Goal: Task Accomplishment & Management: Manage account settings

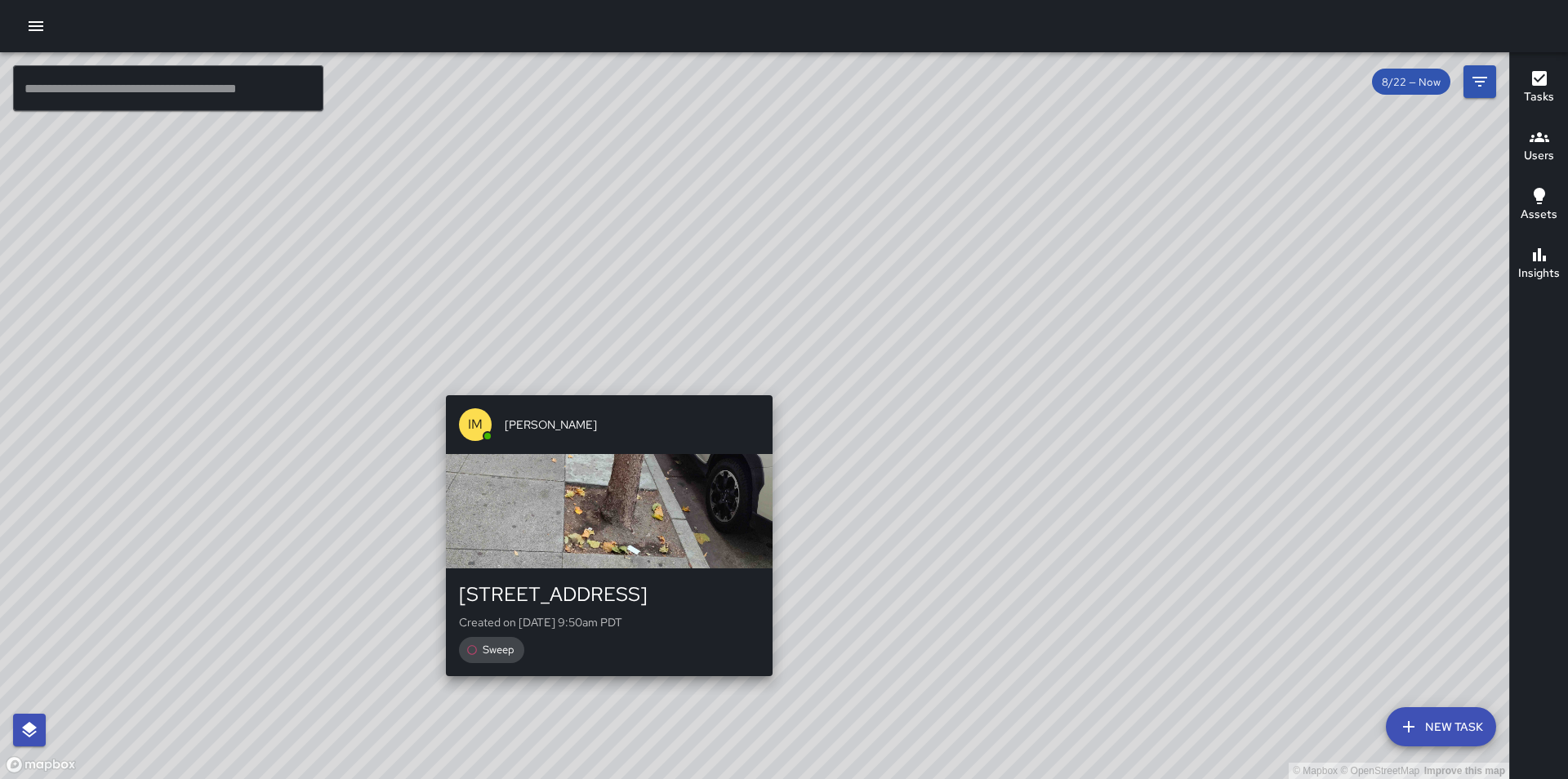
click at [601, 384] on div "© Mapbox © OpenStreetMap Improve this map IM Irma Mendoza 455 Franklin Street C…" at bounding box center [754, 415] width 1509 height 726
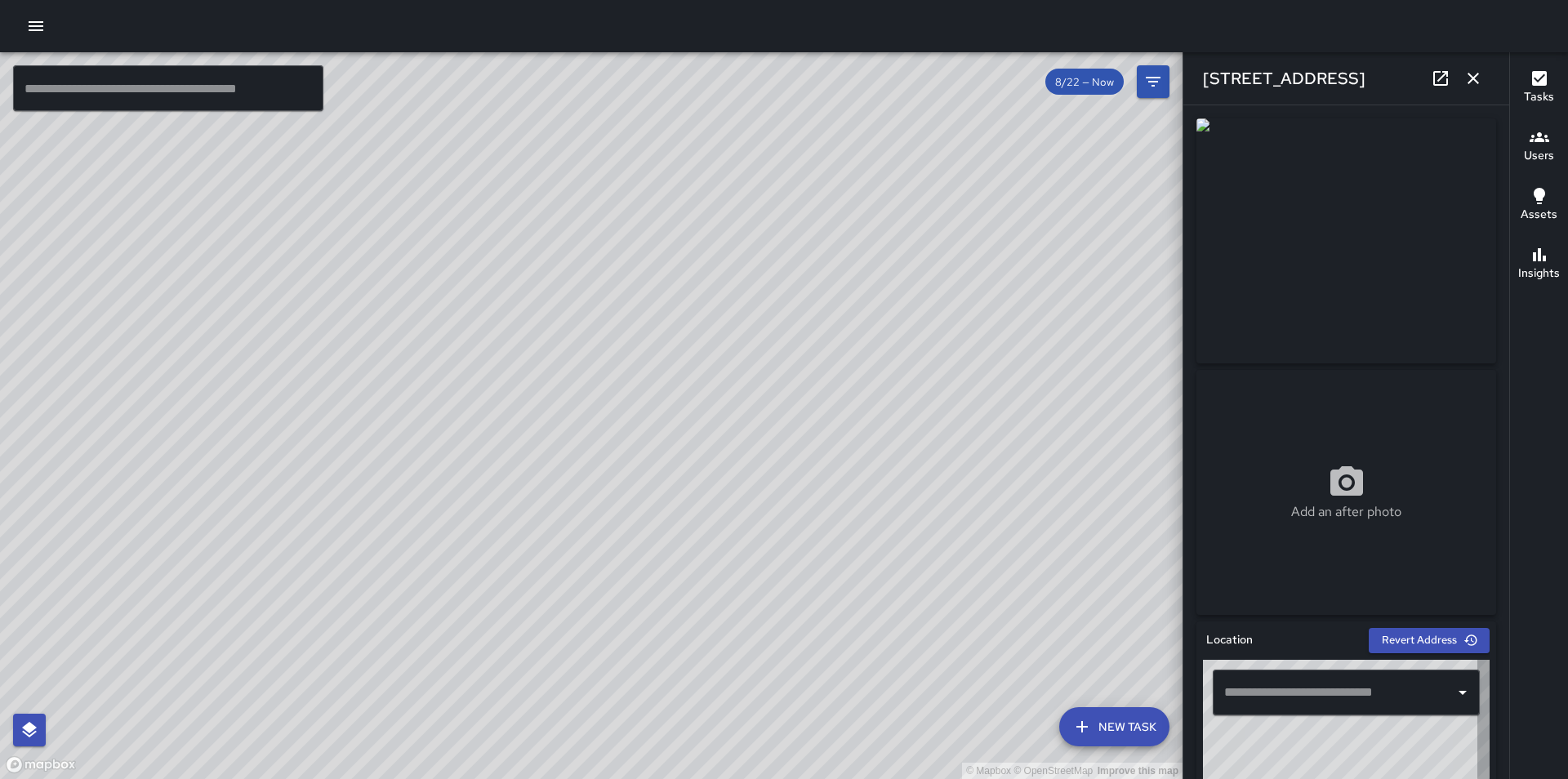
type input "**********"
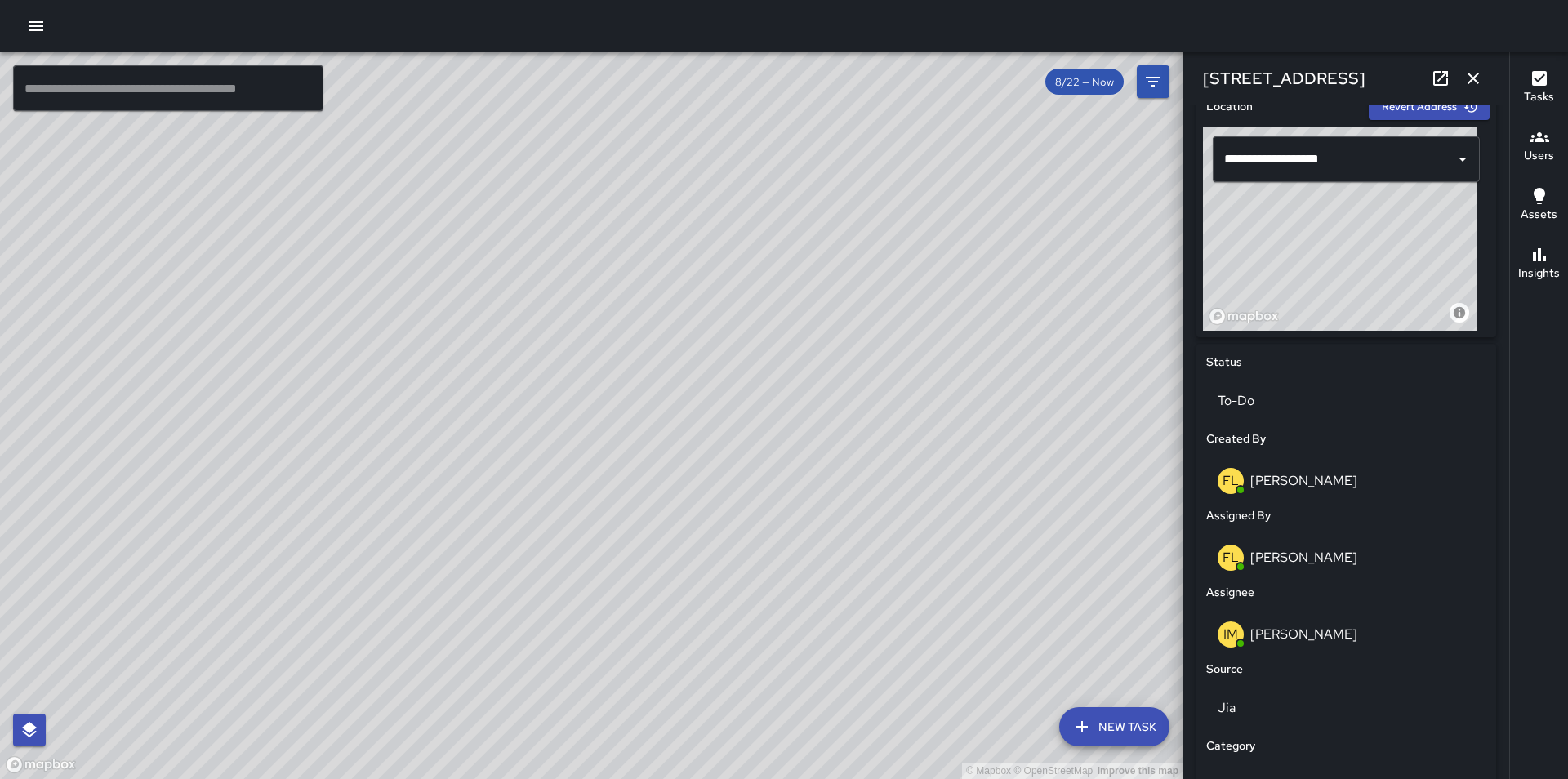
scroll to position [565, 0]
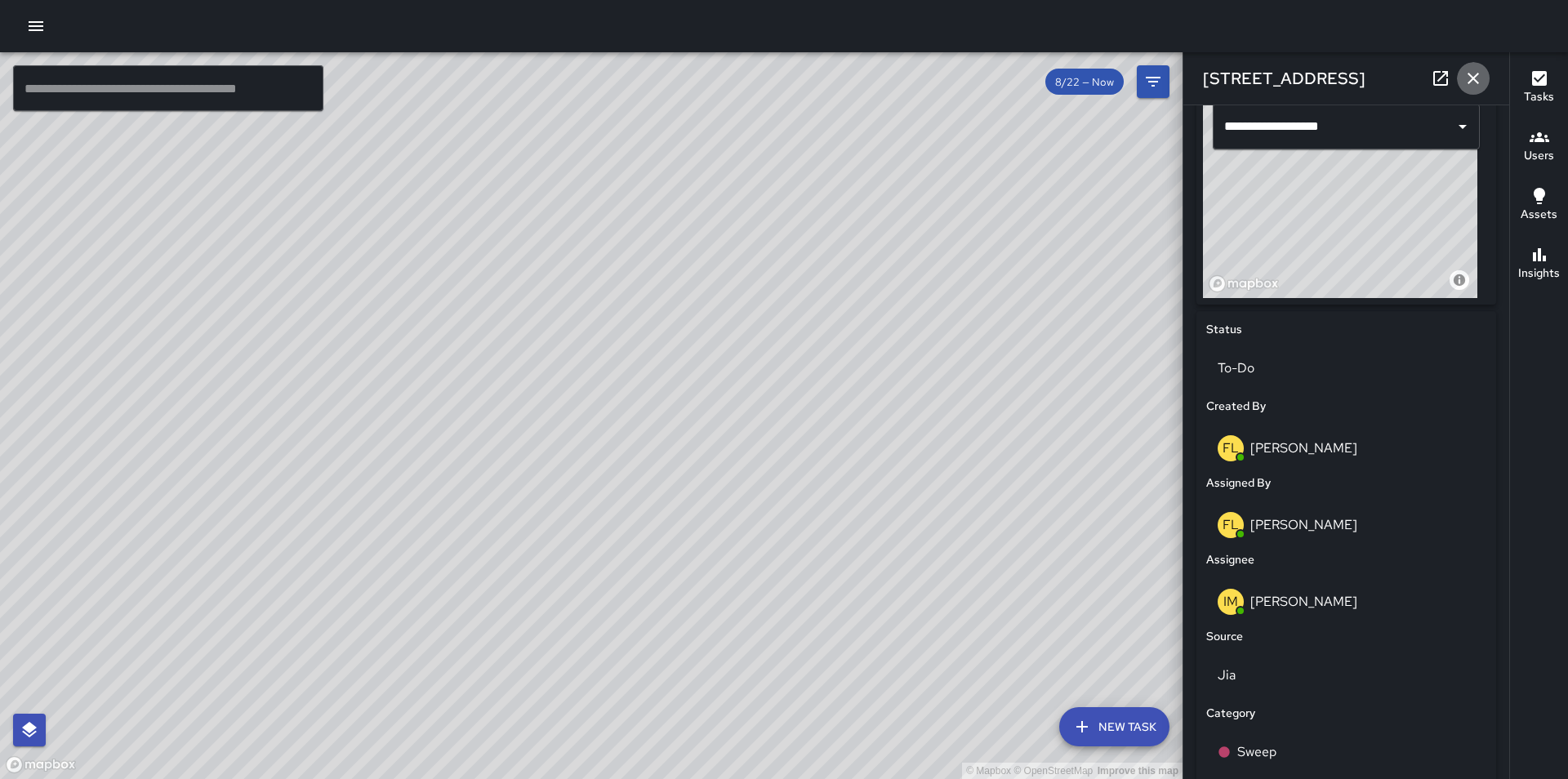
click at [1475, 82] on icon "button" at bounding box center [1474, 78] width 12 height 12
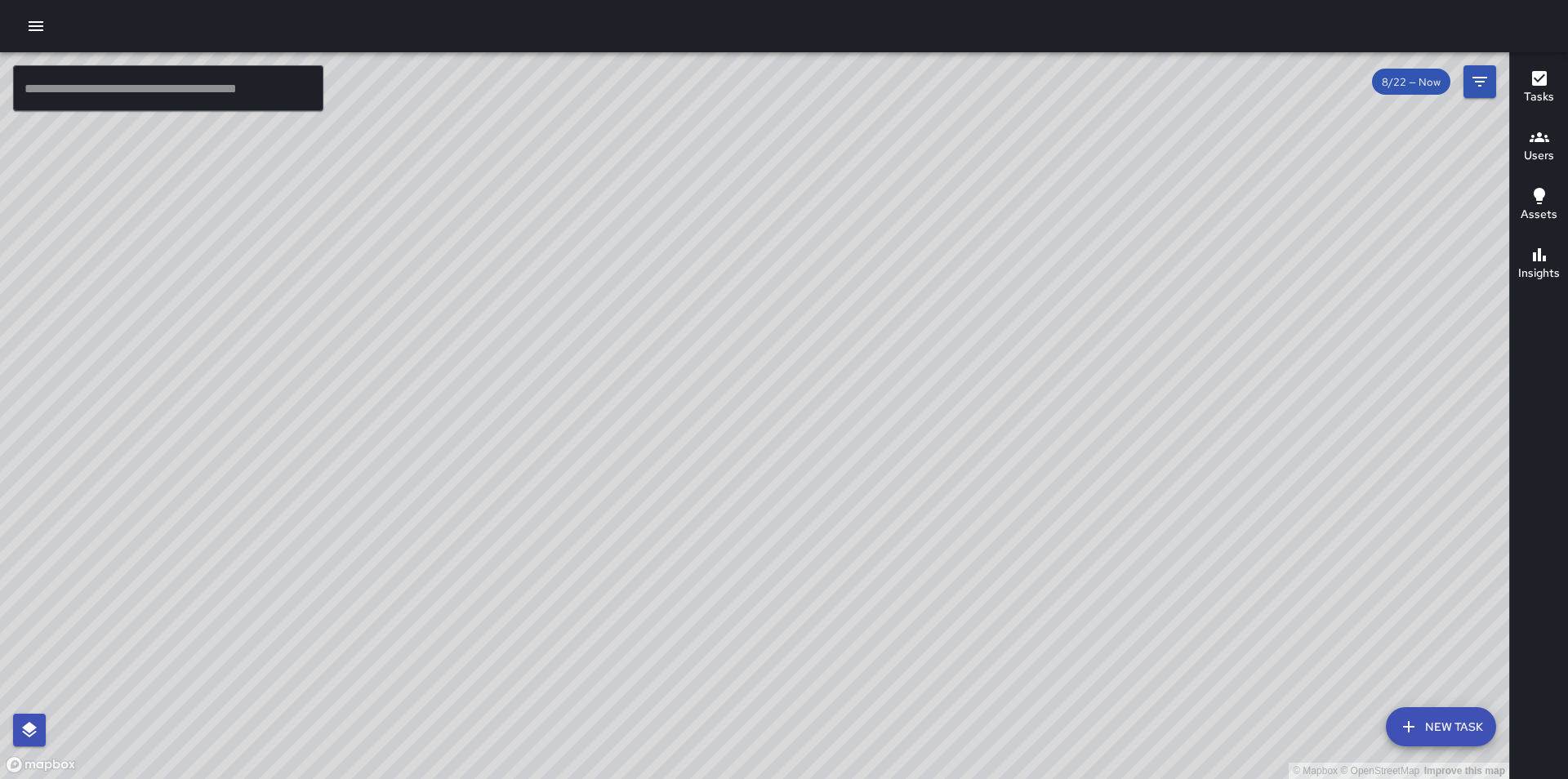
drag, startPoint x: 875, startPoint y: 705, endPoint x: 840, endPoint y: 545, distance: 163.8
click at [841, 560] on div "© Mapbox © OpenStreetMap Improve this map" at bounding box center [754, 415] width 1509 height 726
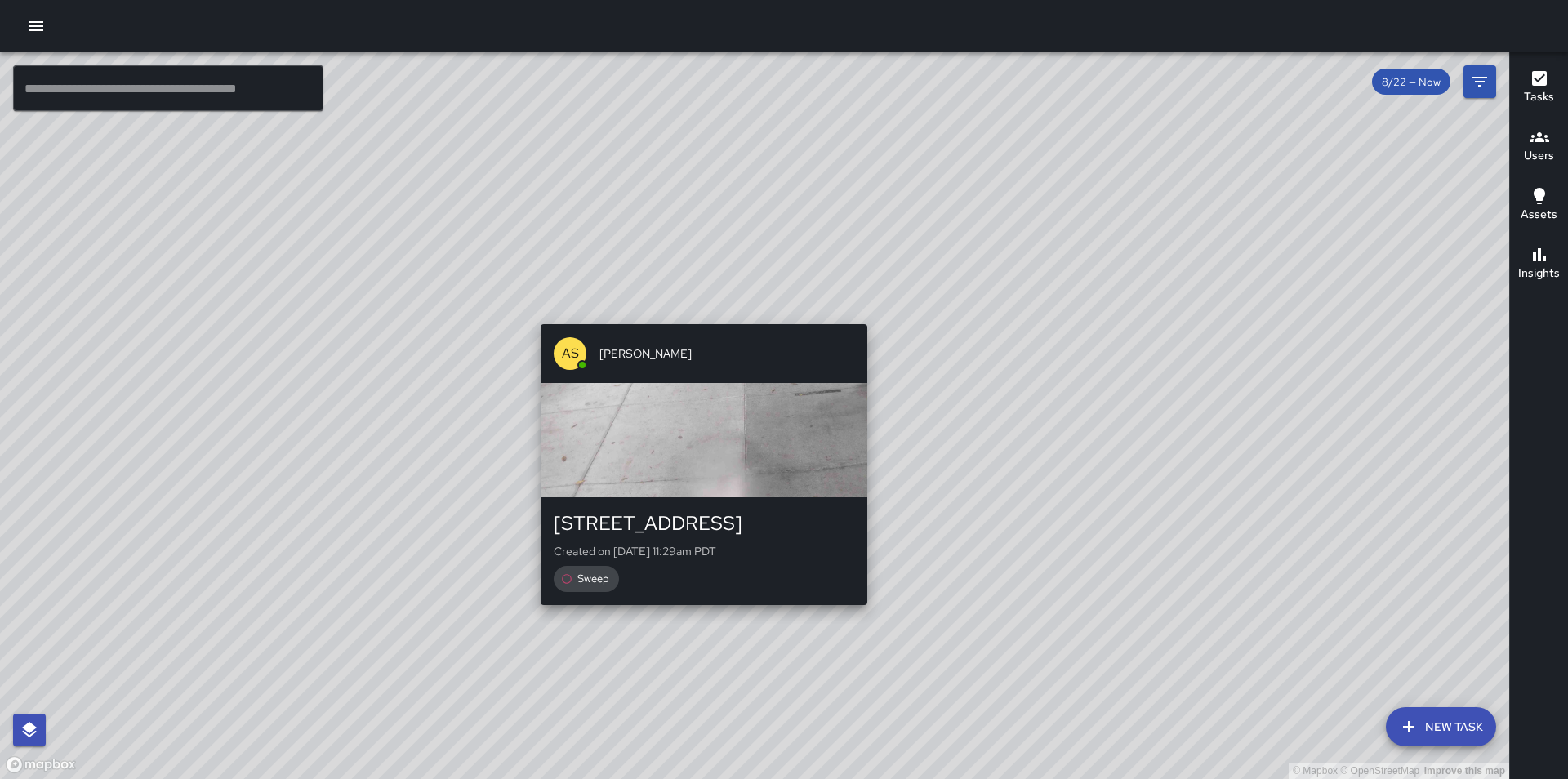
click at [702, 611] on div "© Mapbox © OpenStreetMap Improve this map AS [PERSON_NAME] [STREET_ADDRESS] Cre…" at bounding box center [754, 415] width 1509 height 726
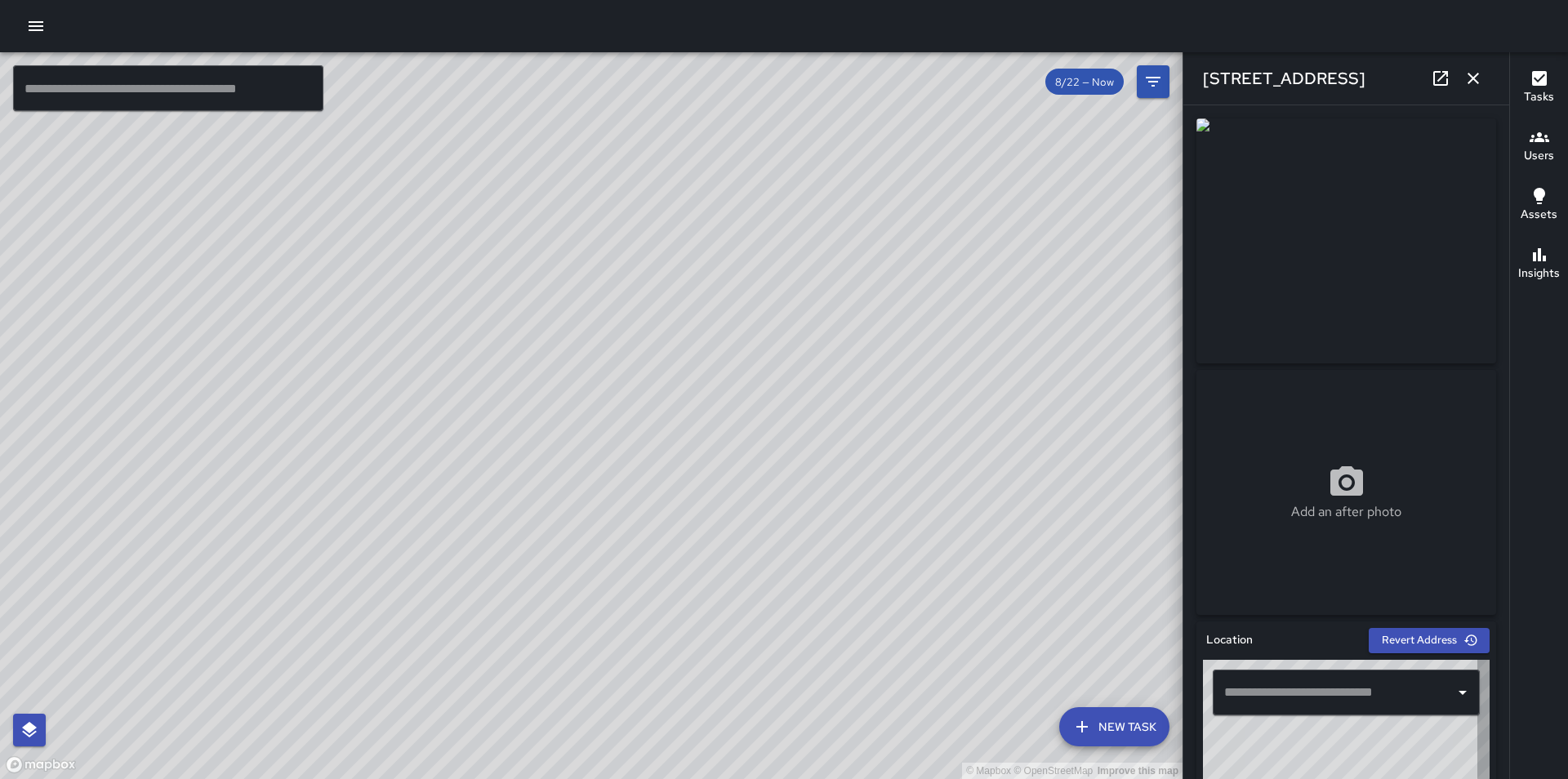
type input "**********"
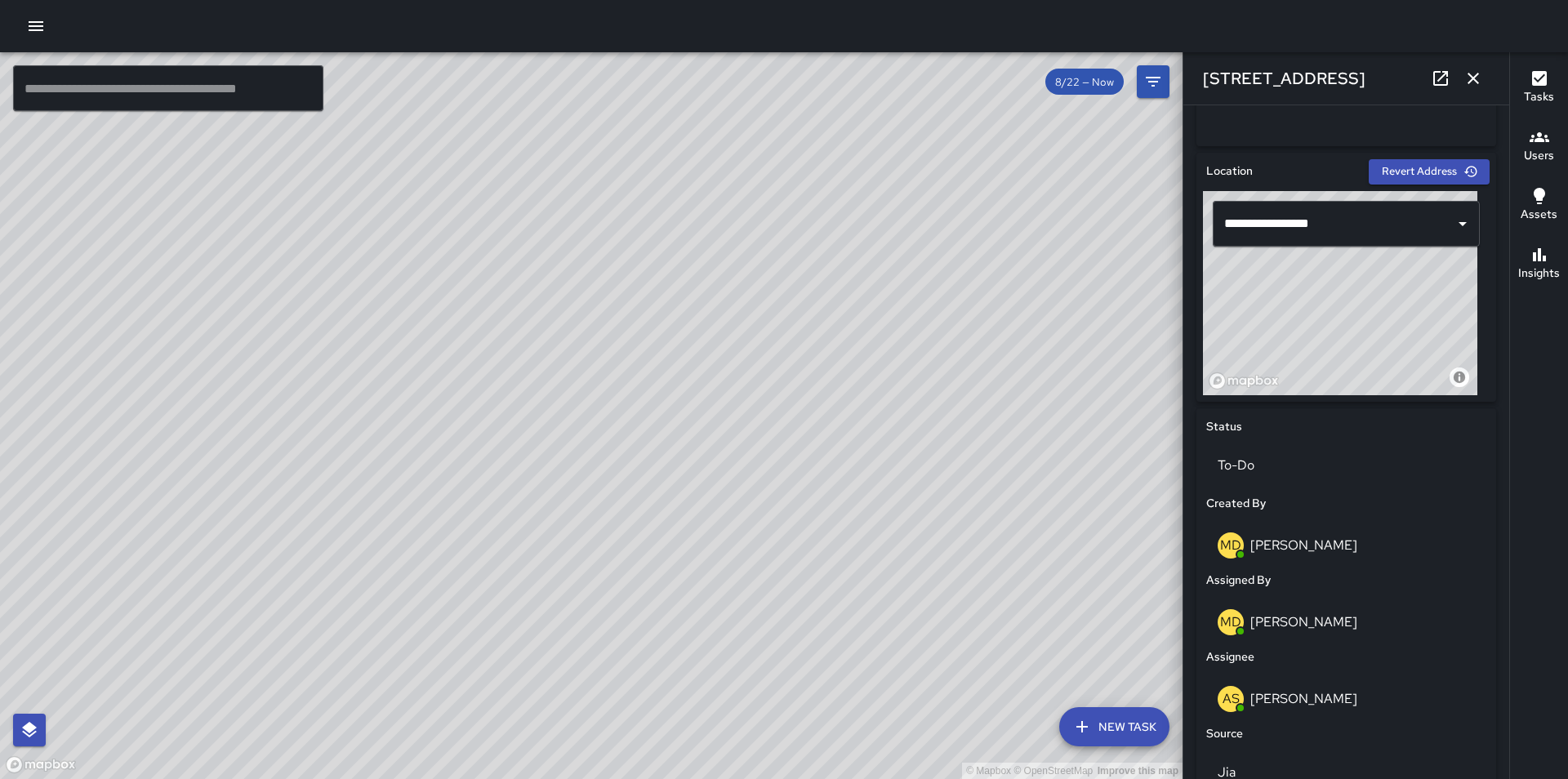
scroll to position [501, 0]
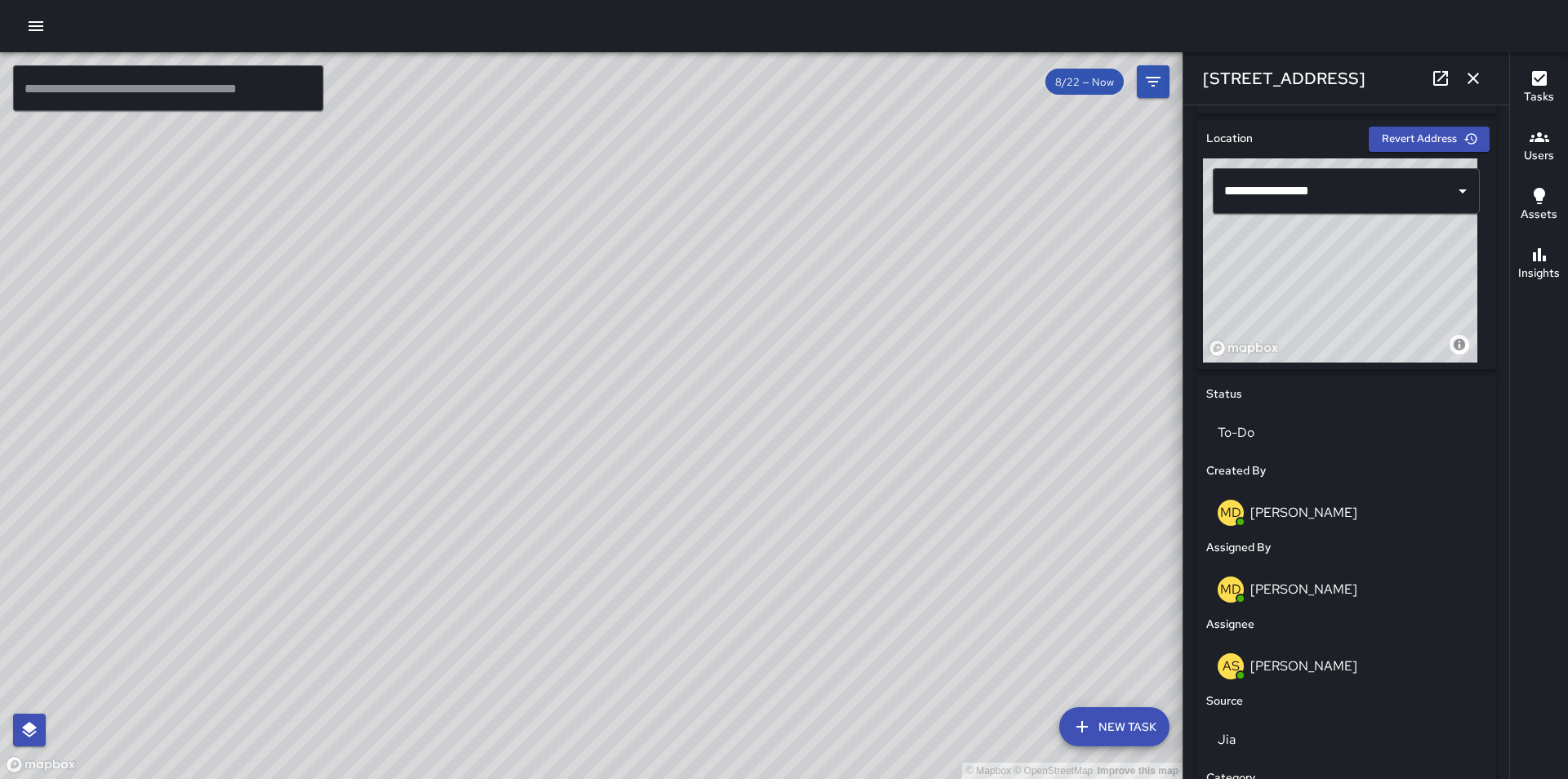
click at [1475, 74] on icon "button" at bounding box center [1473, 78] width 19 height 19
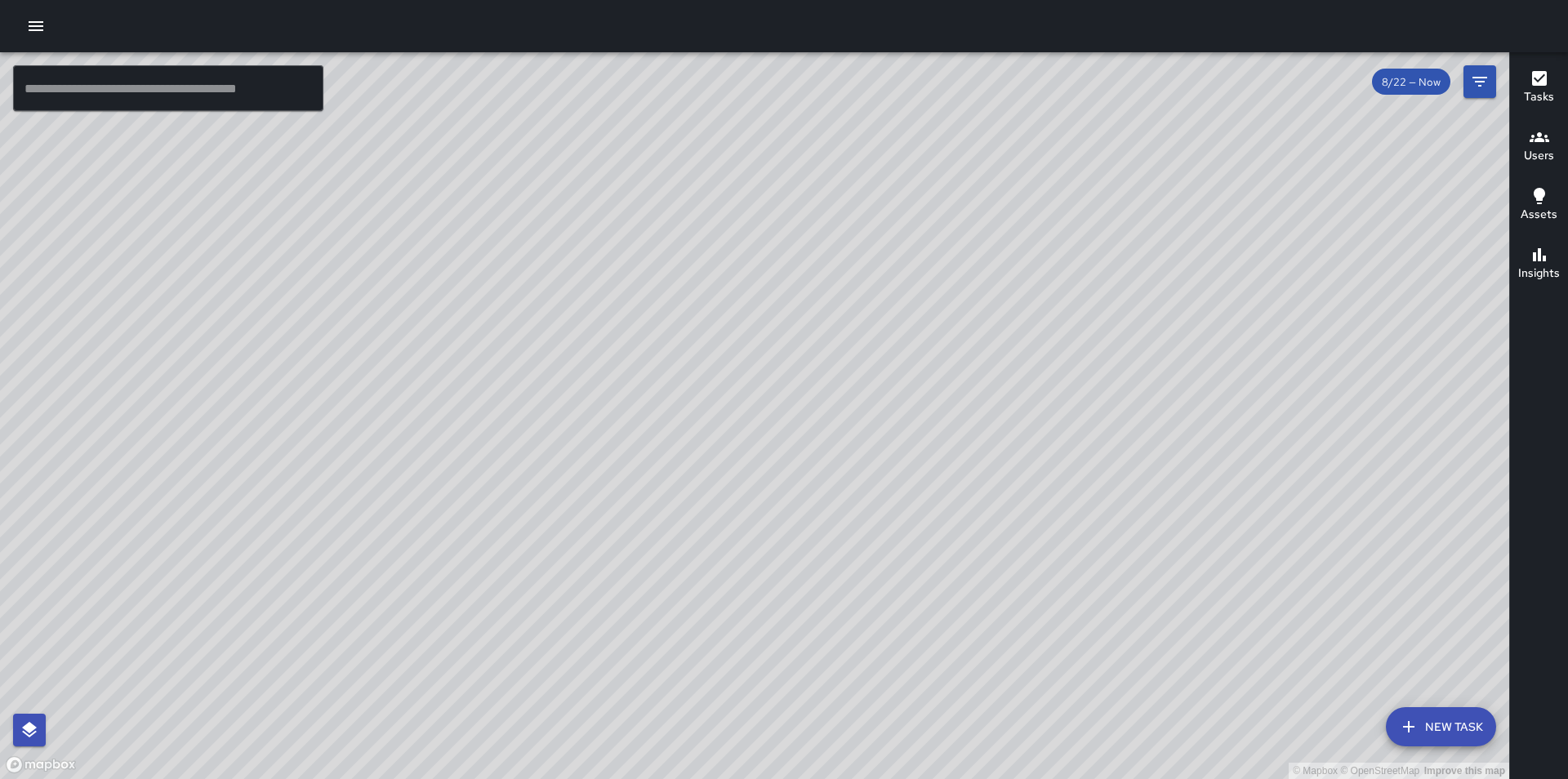
drag, startPoint x: 963, startPoint y: 687, endPoint x: 769, endPoint y: 555, distance: 234.6
click at [769, 555] on div "© Mapbox © OpenStreetMap Improve this map" at bounding box center [754, 415] width 1509 height 726
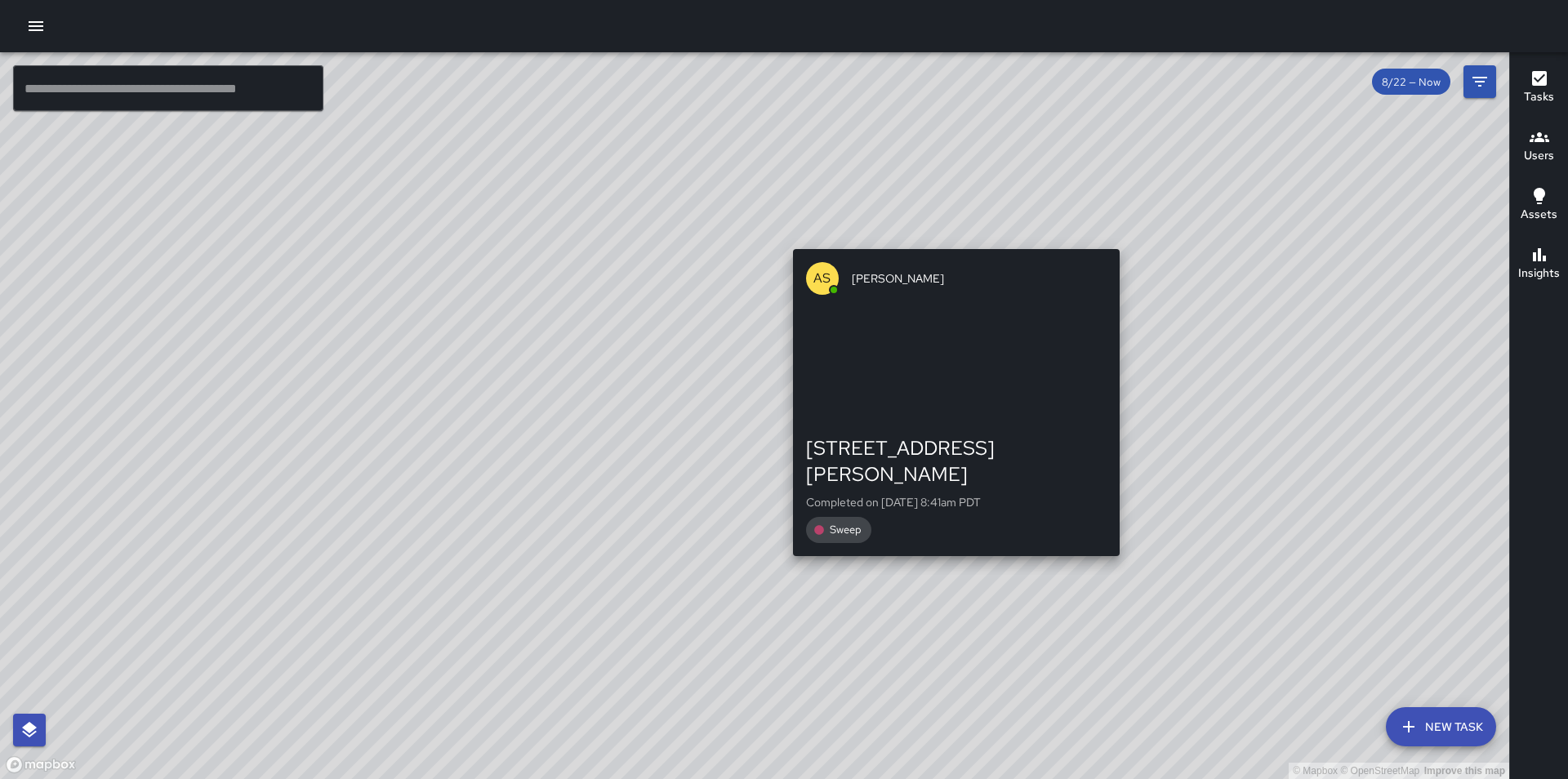
click at [945, 540] on div "© Mapbox © OpenStreetMap Improve this map AS Alfredo Salinas 1135 Van Ness Aven…" at bounding box center [754, 415] width 1509 height 726
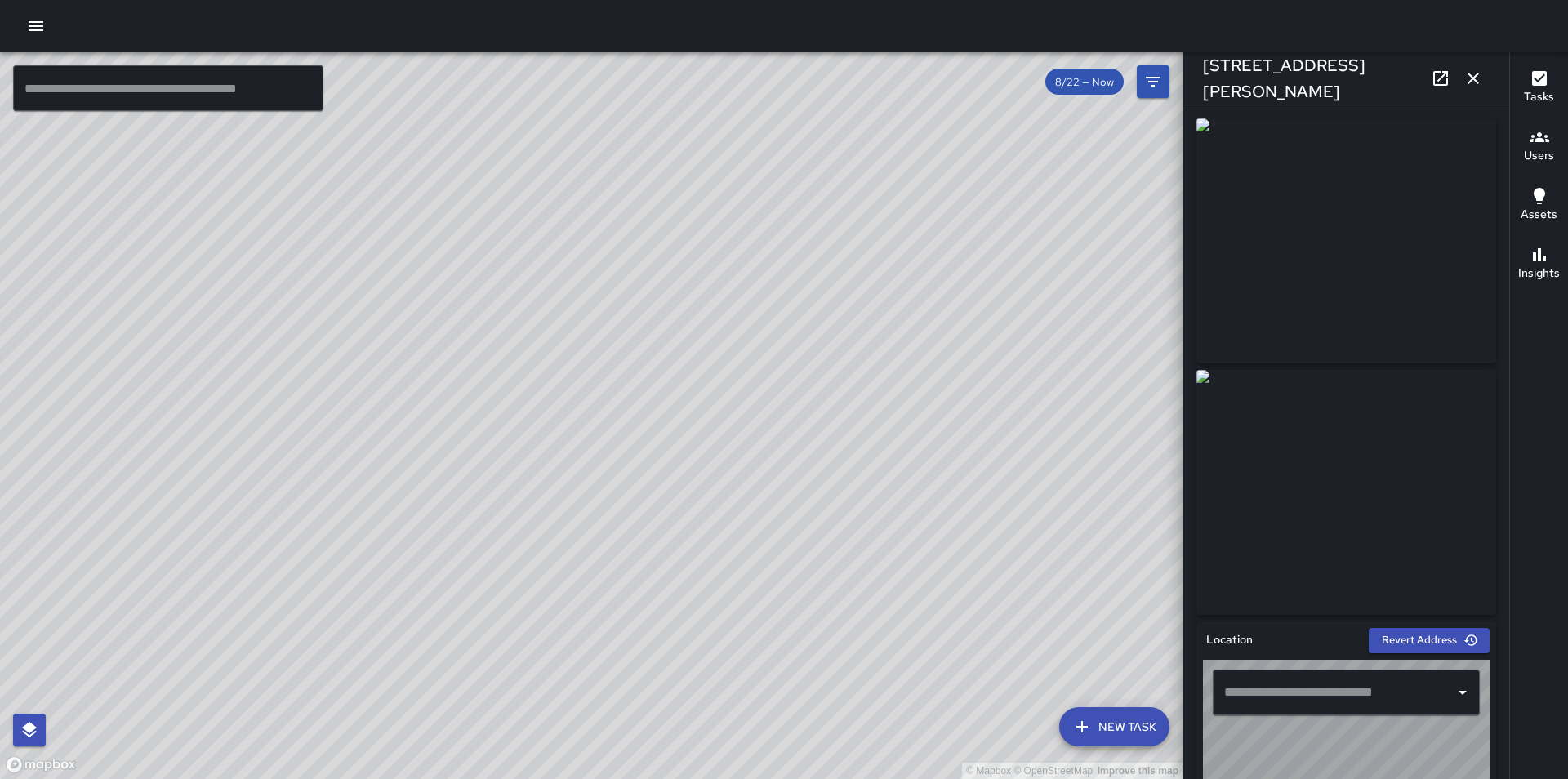
type input "**********"
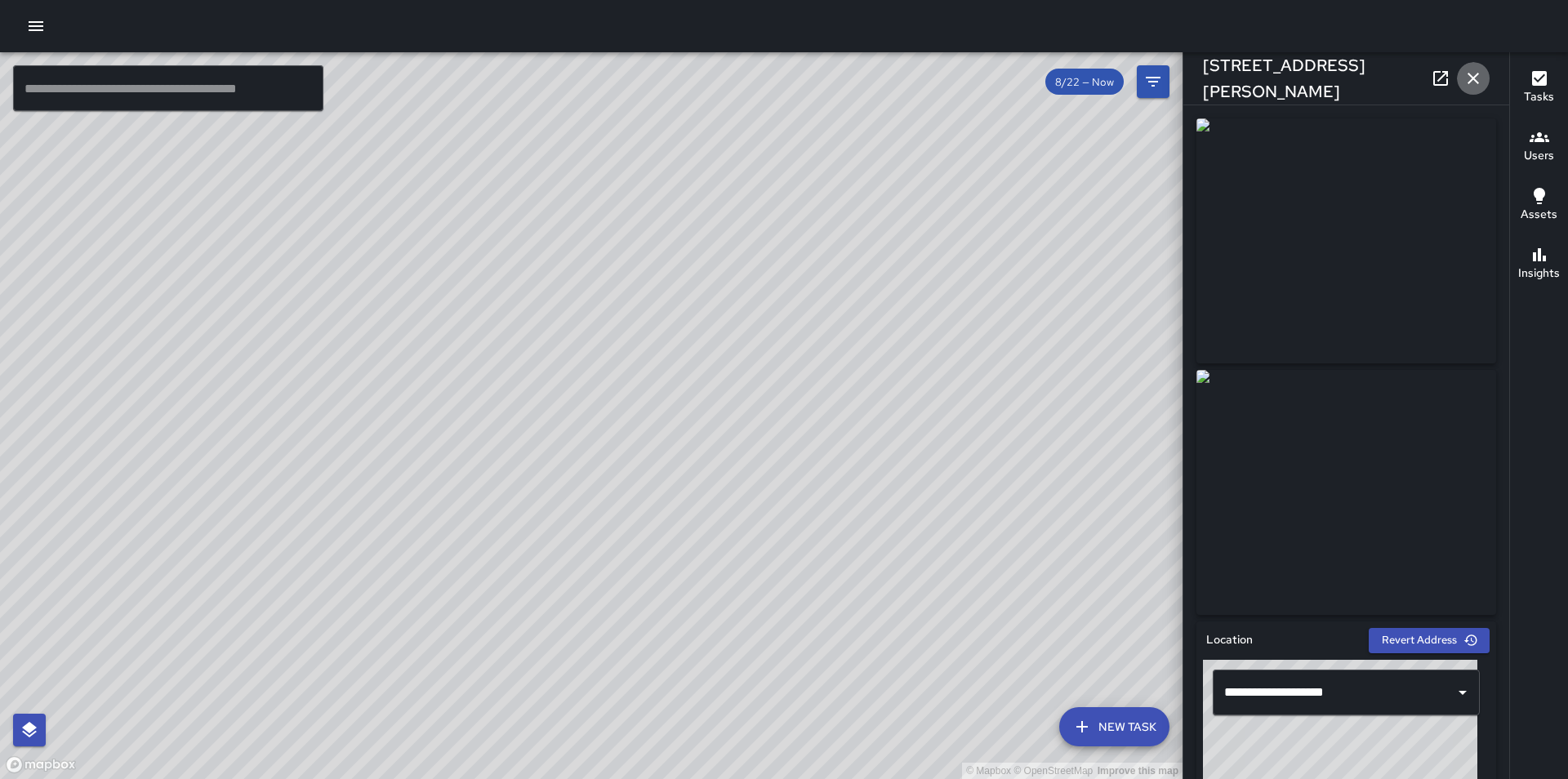
click at [1468, 72] on icon "button" at bounding box center [1473, 78] width 19 height 19
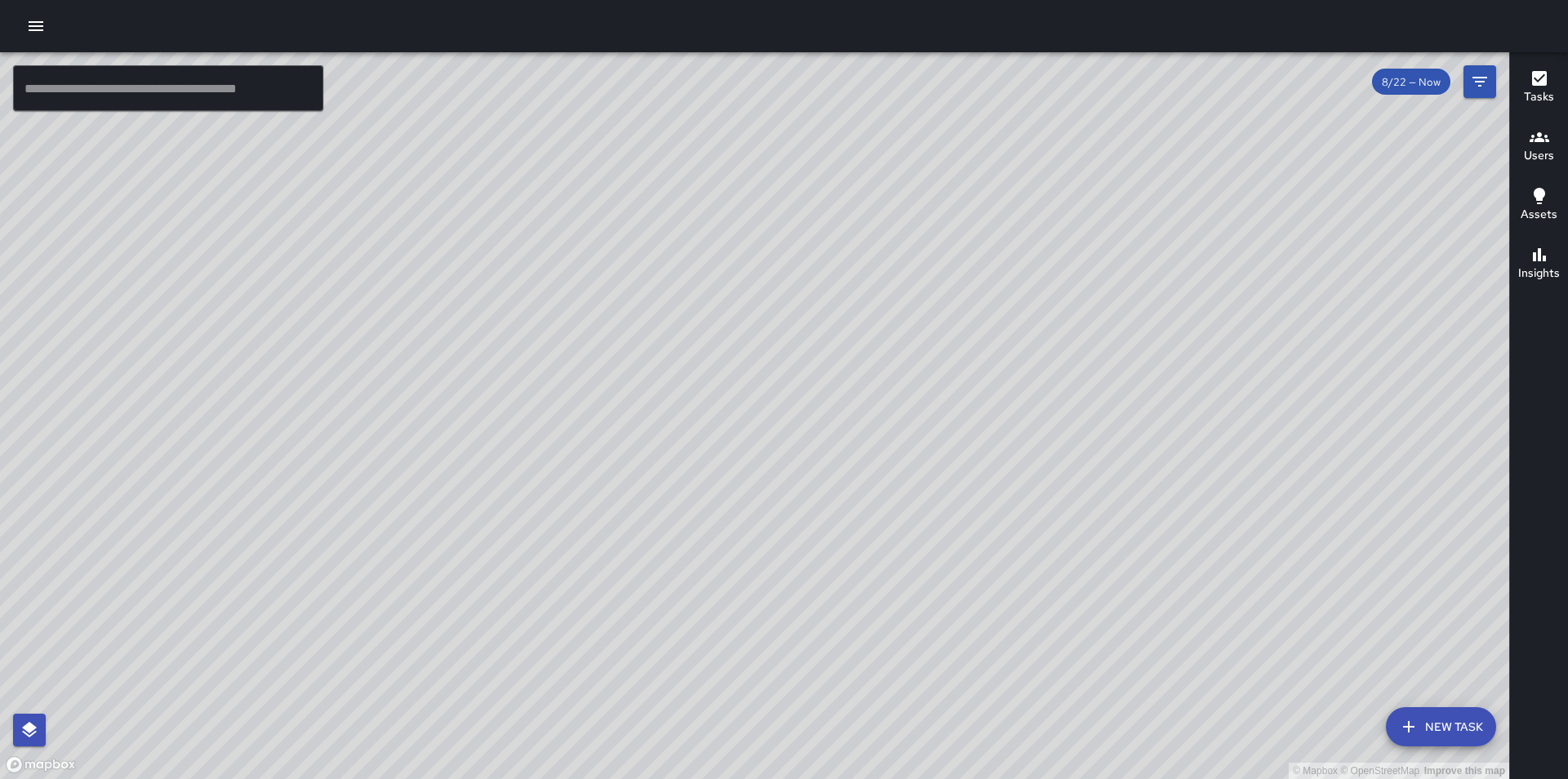
drag, startPoint x: 1183, startPoint y: 207, endPoint x: 907, endPoint y: 606, distance: 485.2
click at [907, 606] on div "© Mapbox © OpenStreetMap Improve this map" at bounding box center [754, 415] width 1509 height 726
drag, startPoint x: 1008, startPoint y: 495, endPoint x: 892, endPoint y: 599, distance: 155.8
click at [892, 599] on div "© Mapbox © OpenStreetMap Improve this map" at bounding box center [754, 415] width 1509 height 726
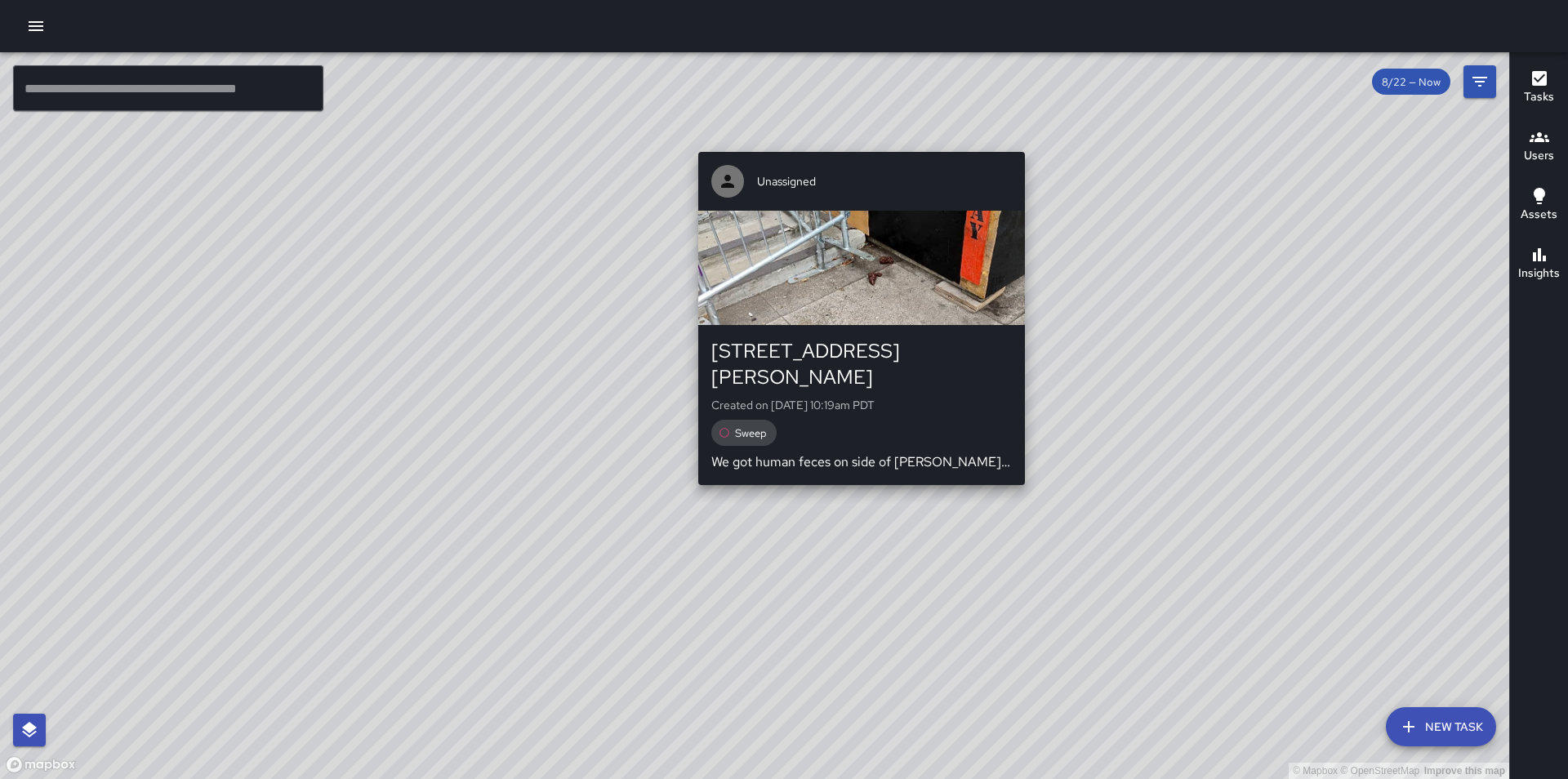
click at [854, 468] on div "© Mapbox © OpenStreetMap Improve this map Unassigned 30 Larkin Street Created o…" at bounding box center [754, 415] width 1509 height 726
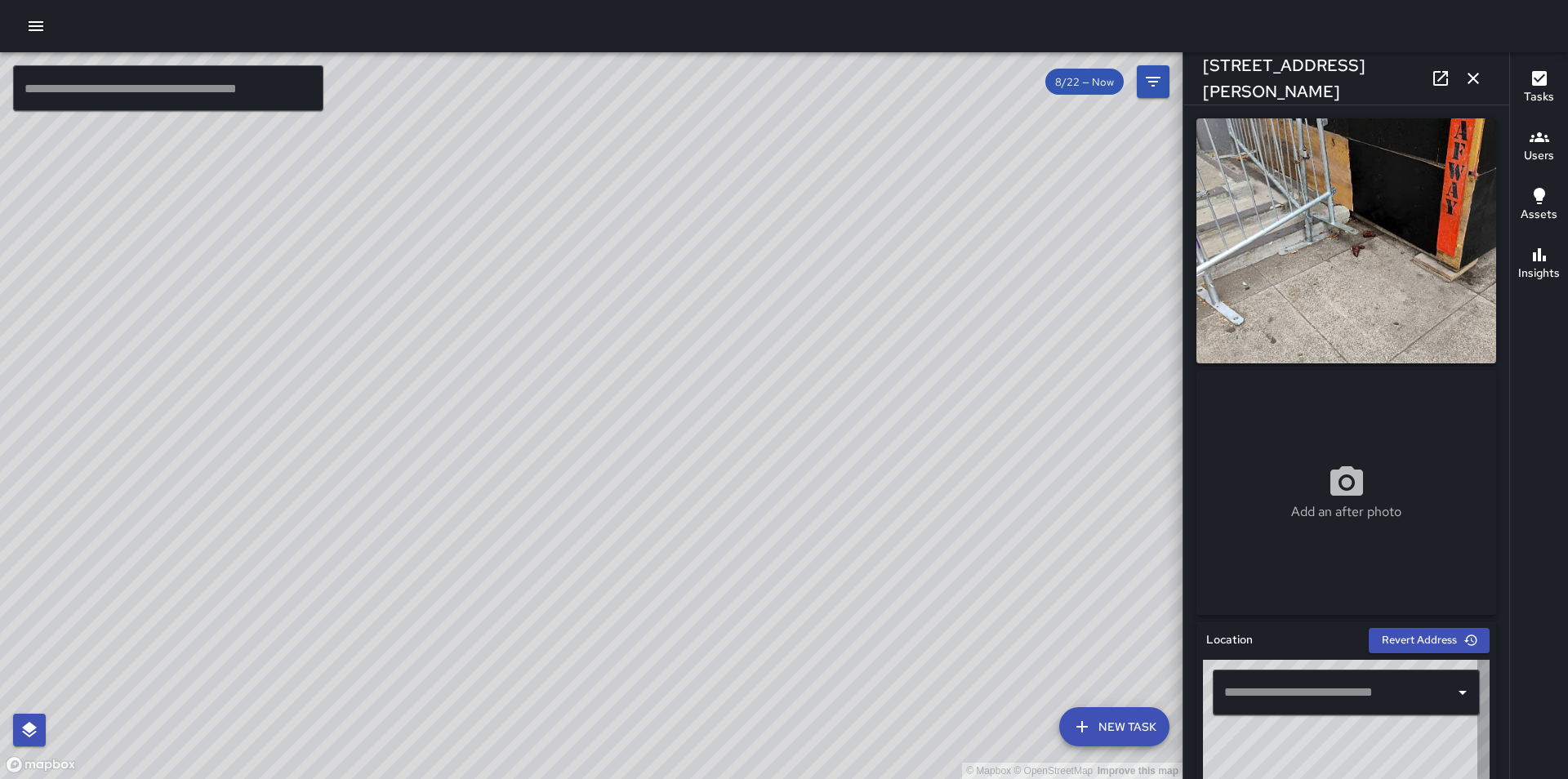
type input "**********"
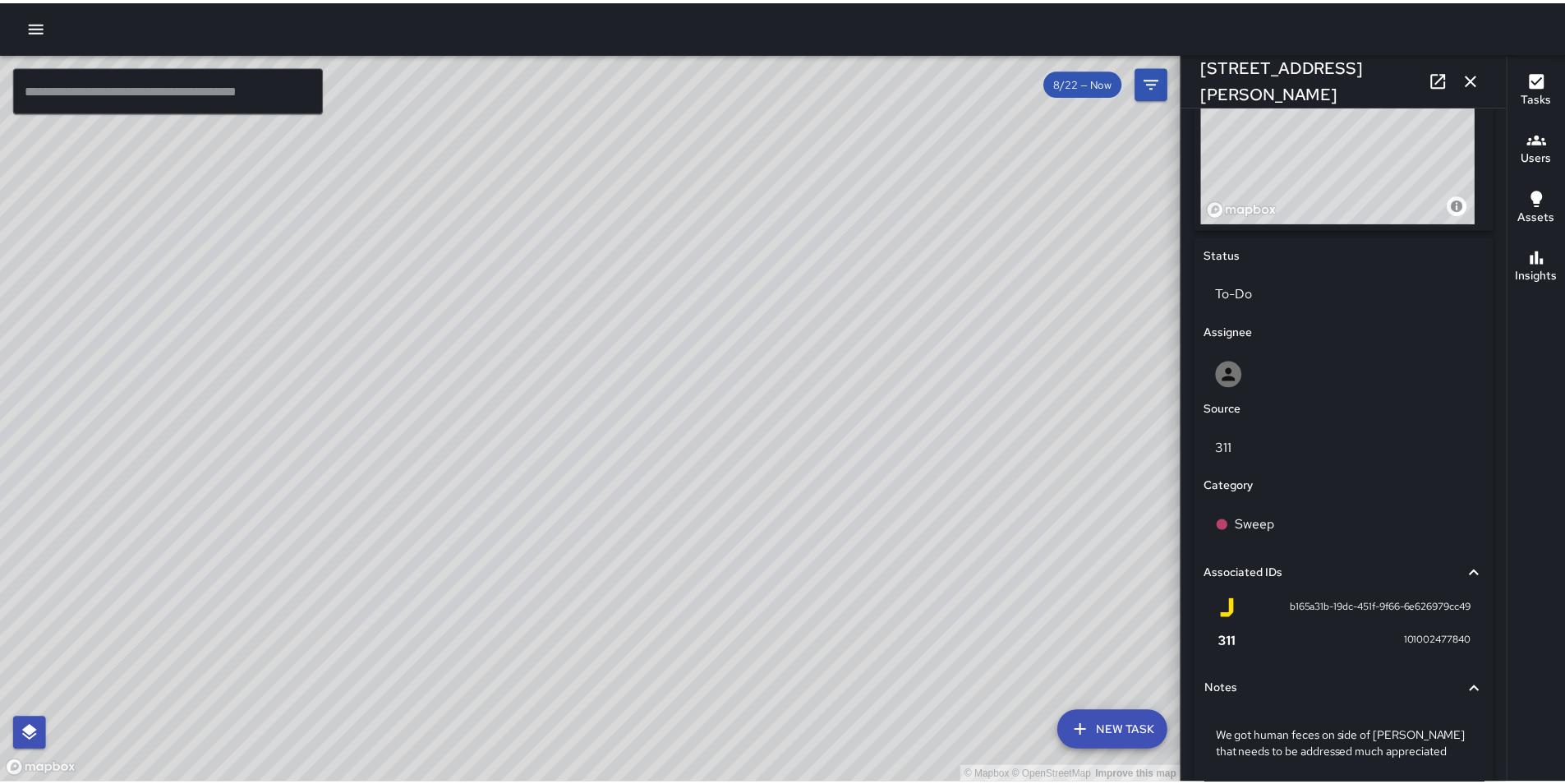
scroll to position [668, 0]
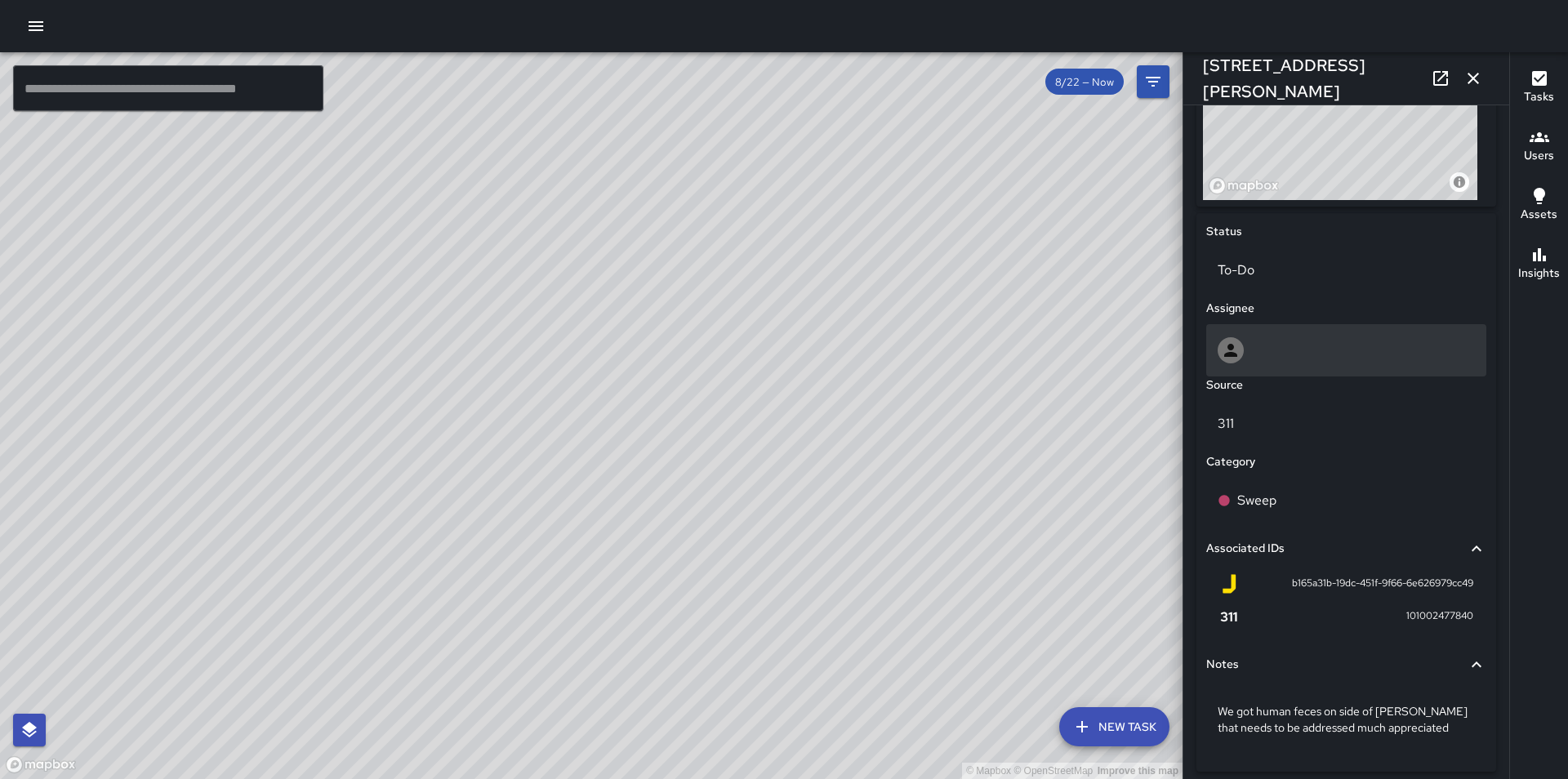
click at [1273, 348] on div at bounding box center [1346, 349] width 257 height 26
click at [858, 435] on div "© Mapbox © OpenStreetMap Improve this map" at bounding box center [591, 415] width 1182 height 726
click at [33, 23] on icon "button" at bounding box center [35, 26] width 19 height 19
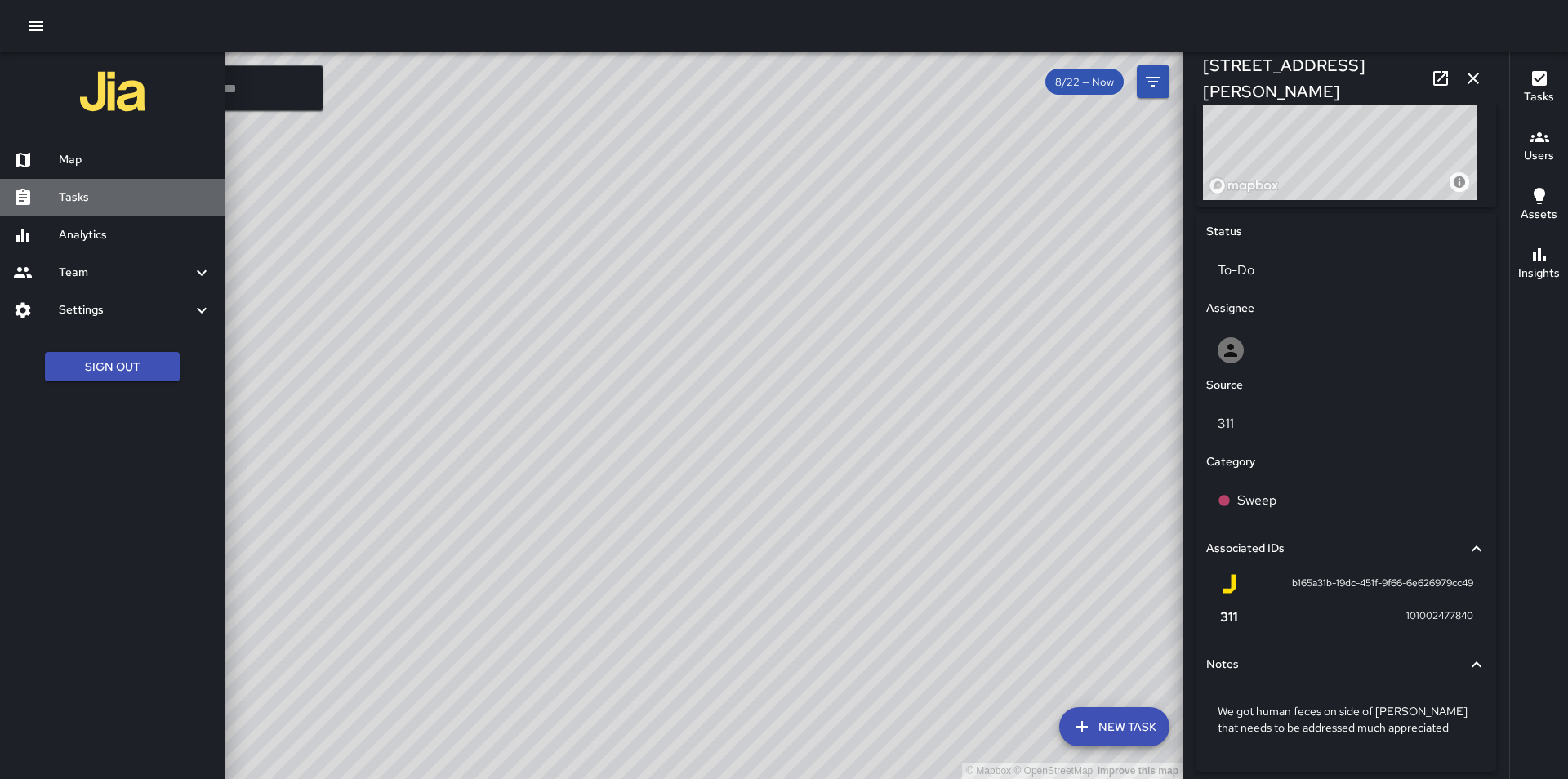
click at [83, 196] on h6 "Tasks" at bounding box center [134, 198] width 153 height 18
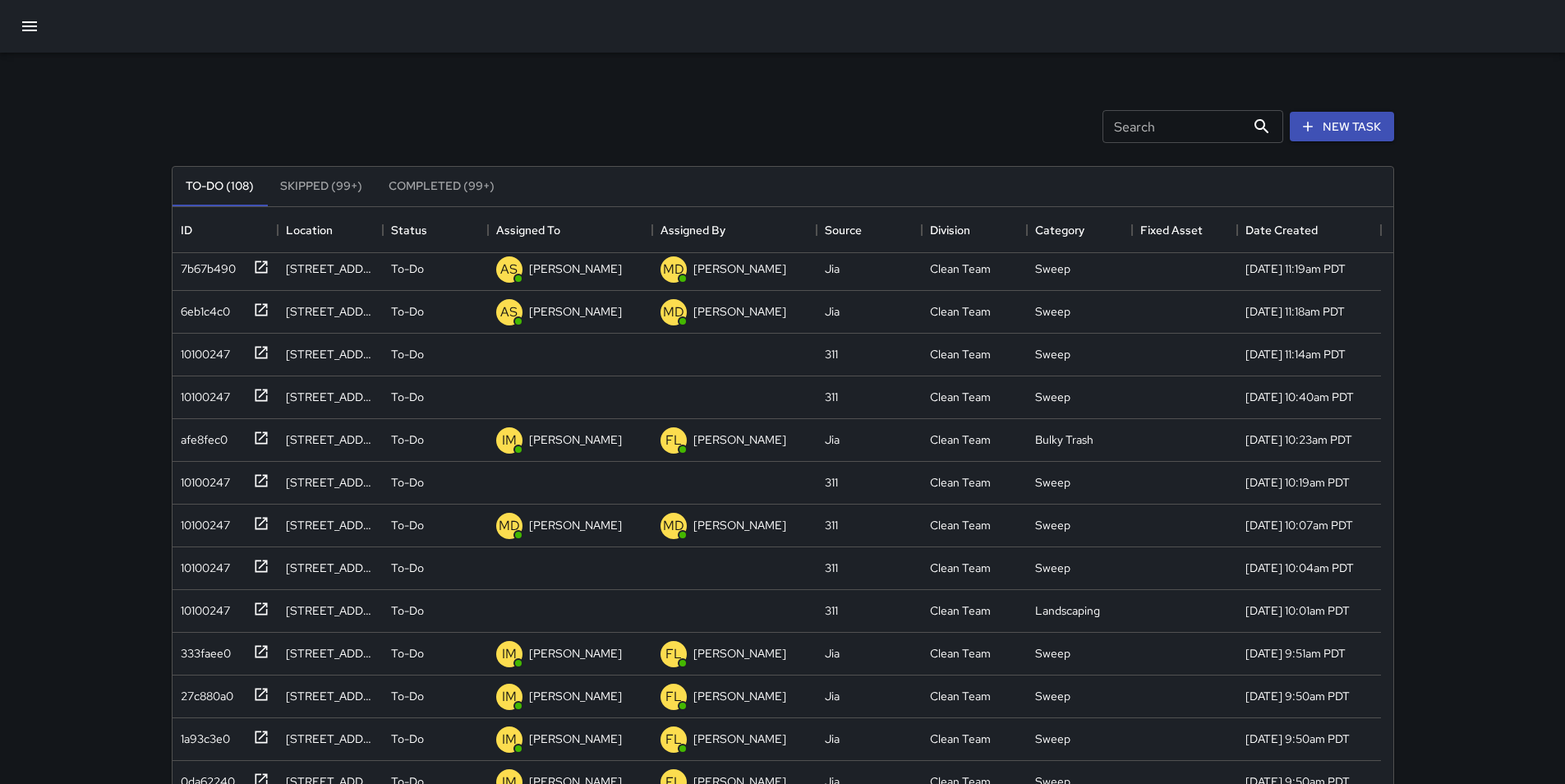
scroll to position [572, 0]
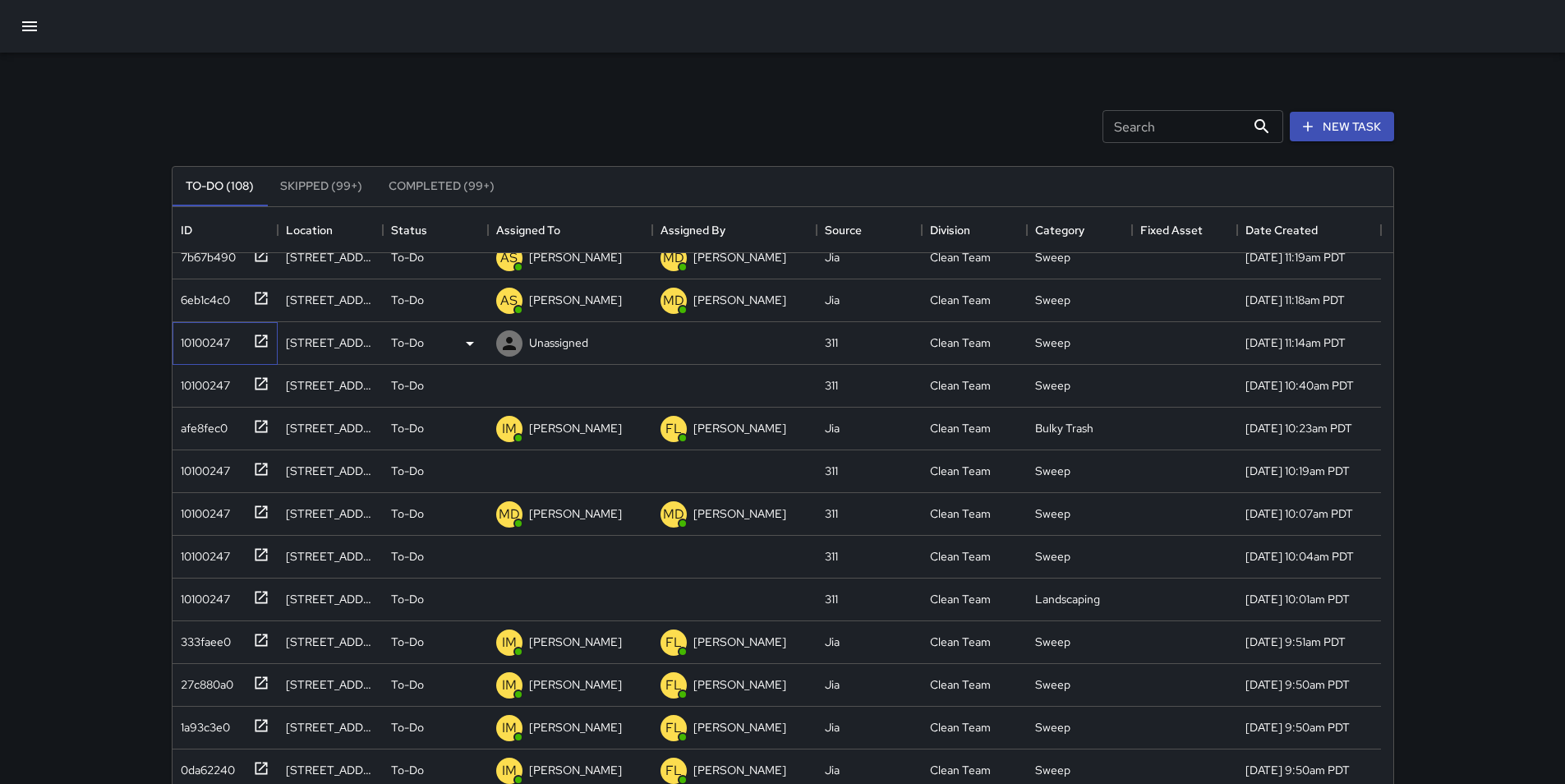
click at [207, 344] on div "10100247" at bounding box center [202, 338] width 56 height 23
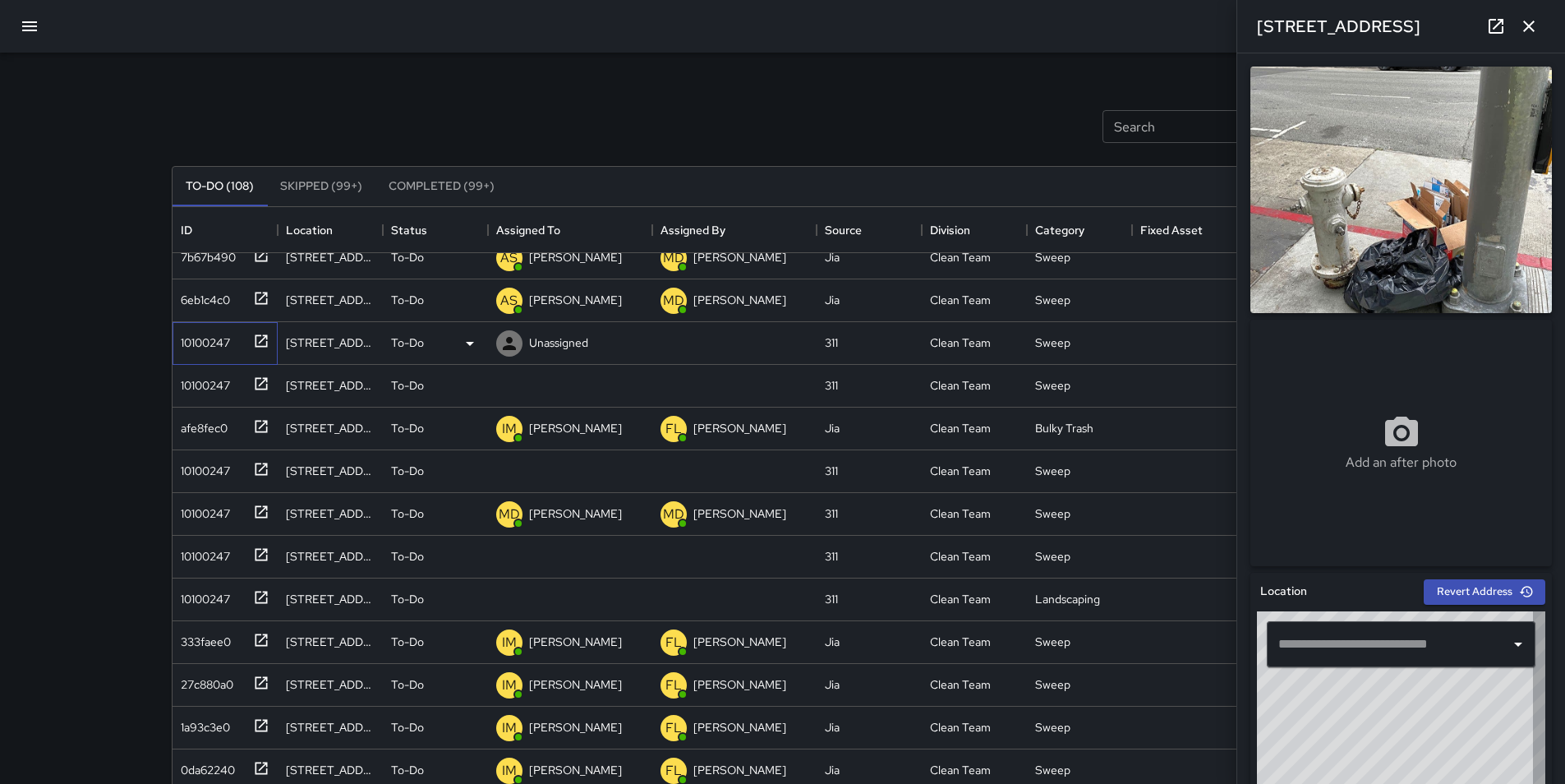
type input "**********"
click at [475, 340] on icon at bounding box center [469, 342] width 19 height 19
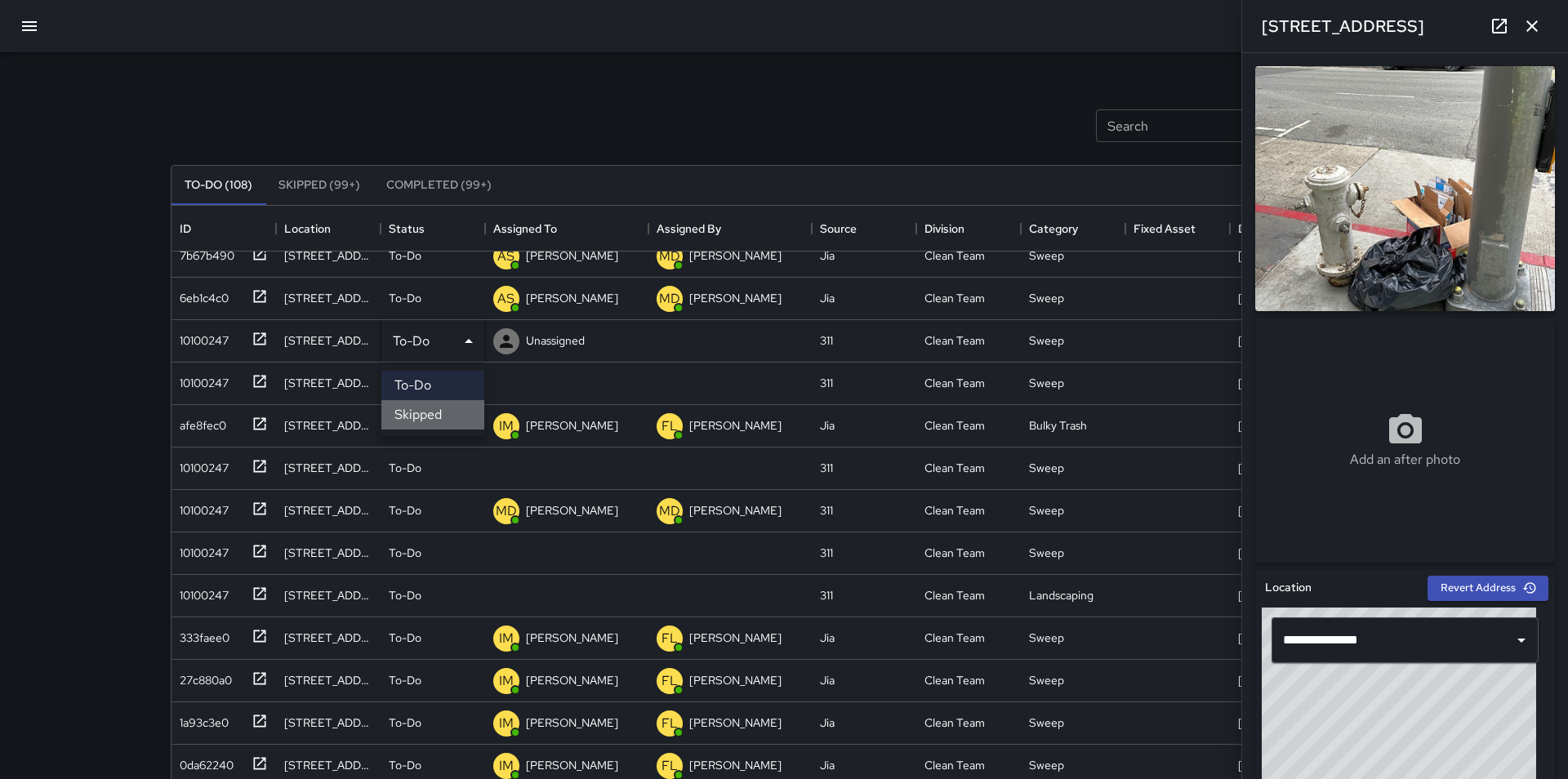
click at [456, 414] on li "Skipped" at bounding box center [432, 415] width 103 height 29
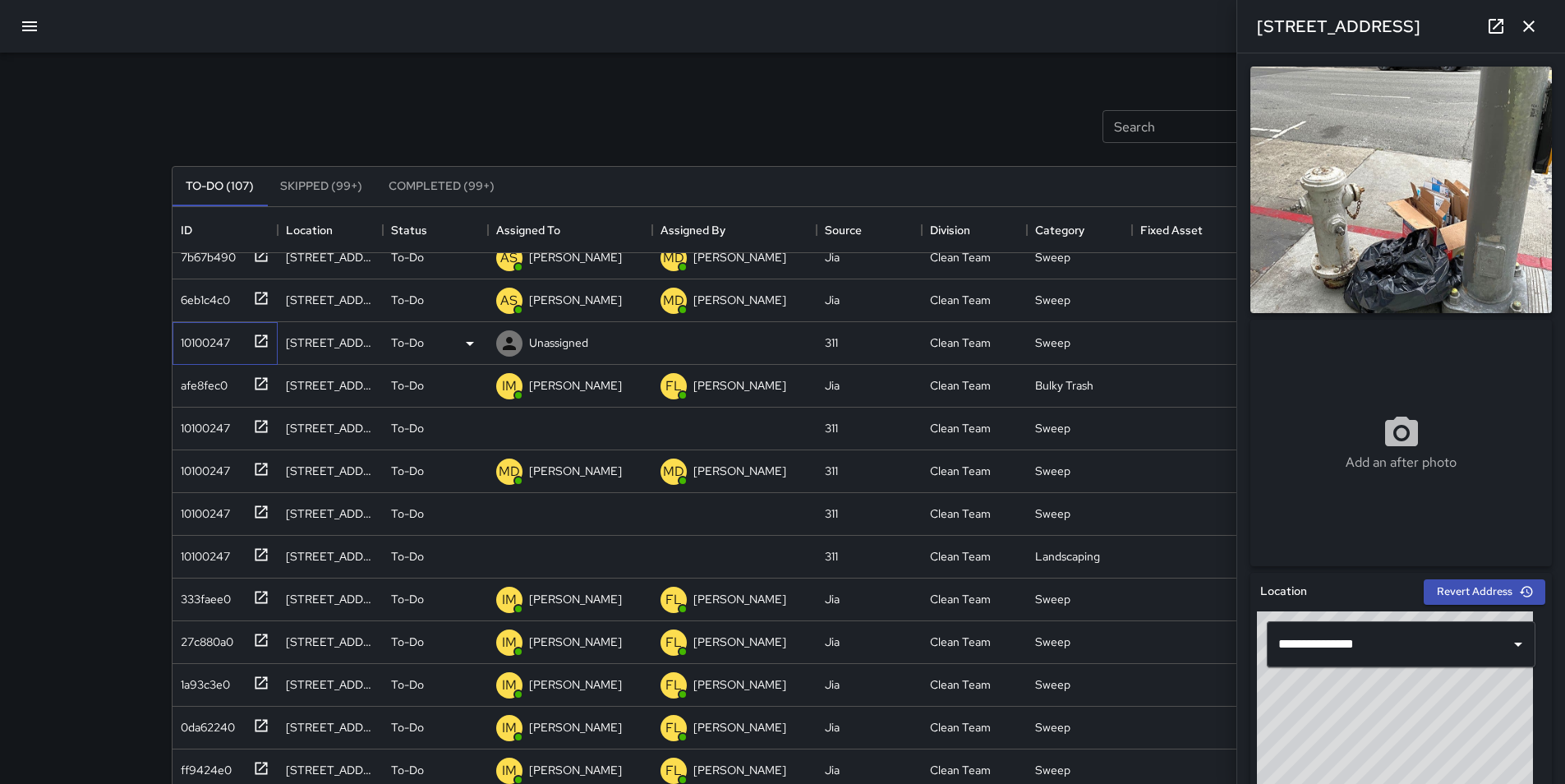
click at [221, 344] on div "10100247" at bounding box center [202, 338] width 56 height 23
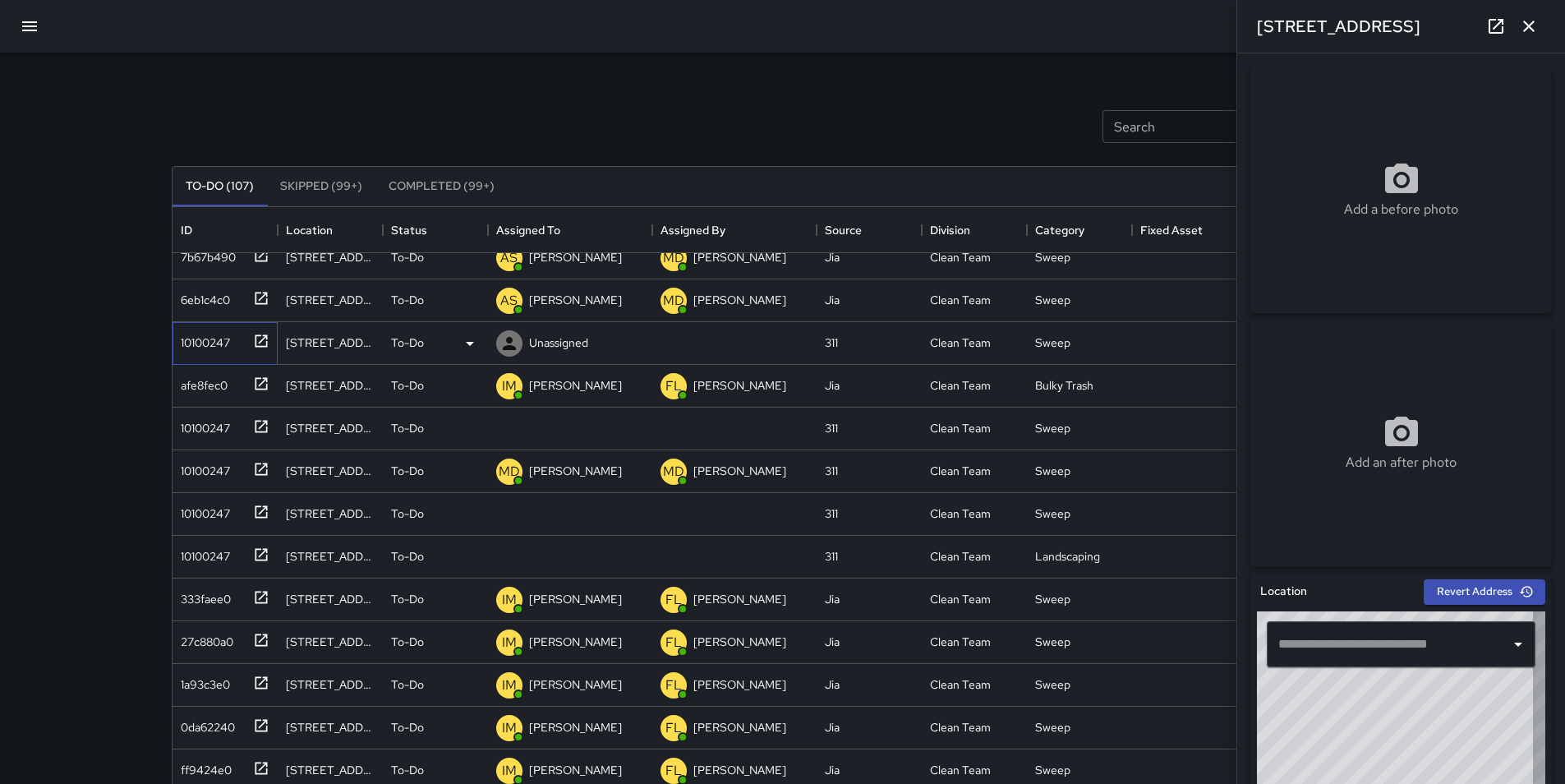
type input "**********"
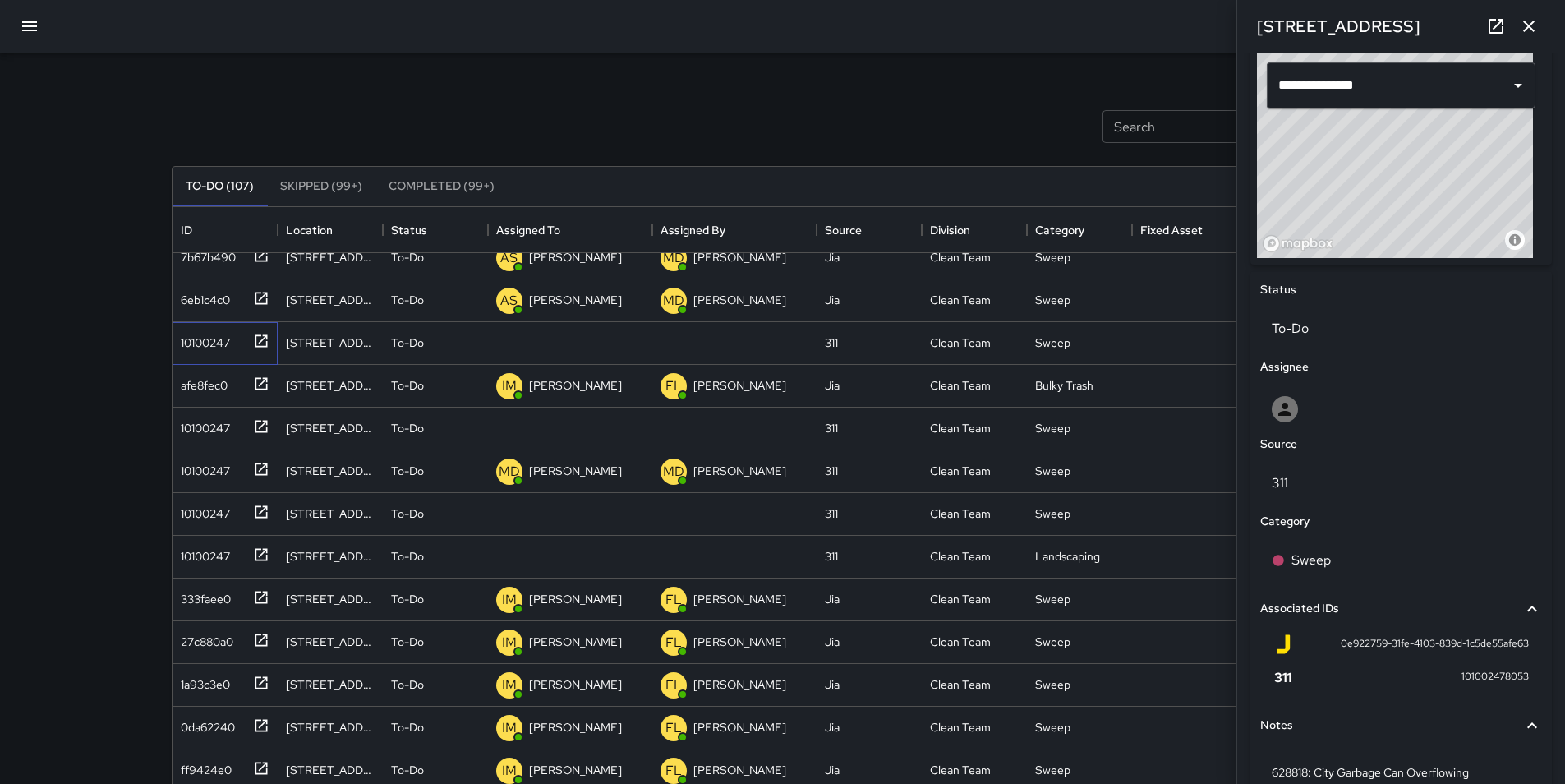
scroll to position [640, 0]
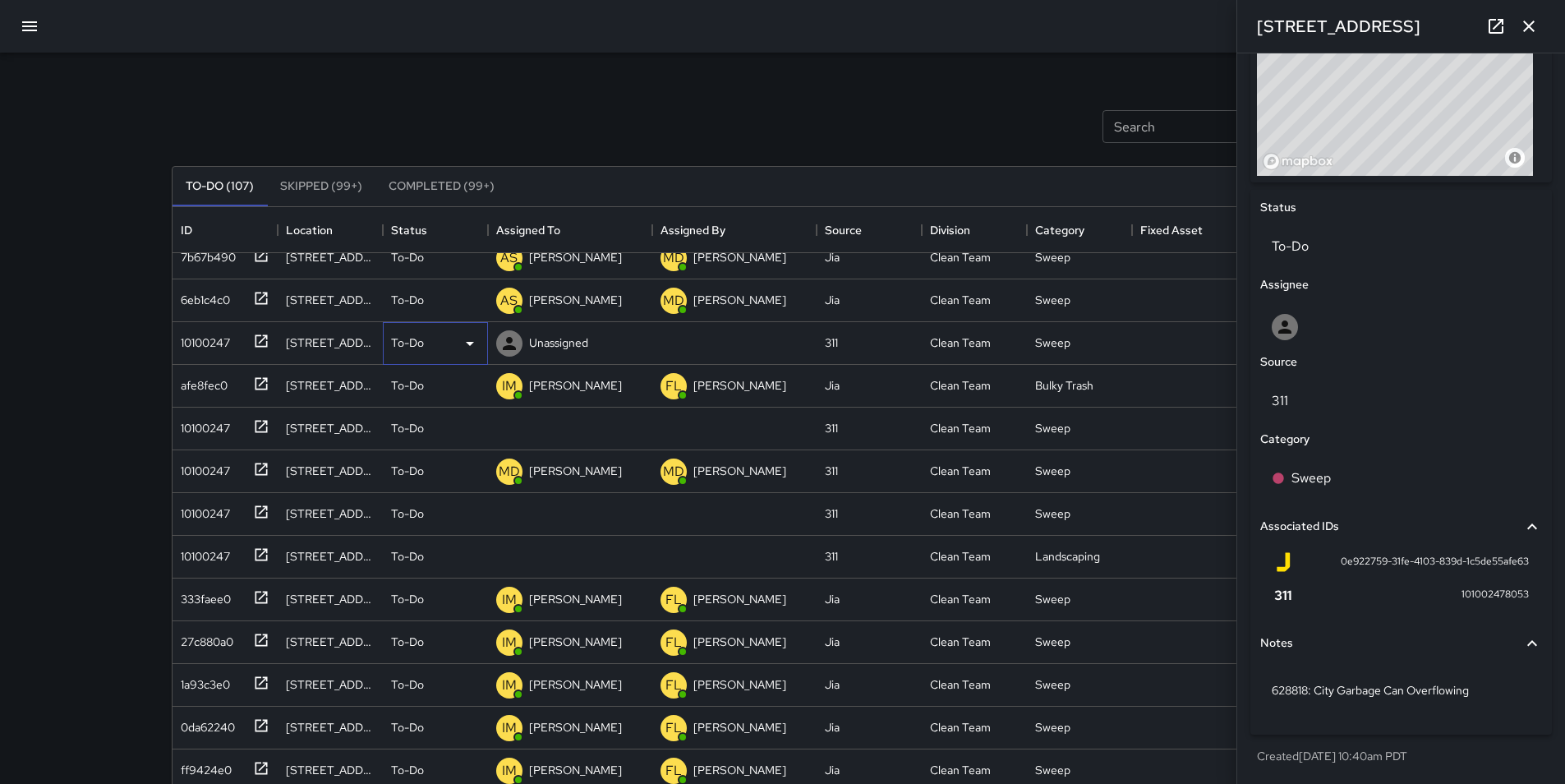
click at [473, 345] on icon at bounding box center [469, 342] width 19 height 19
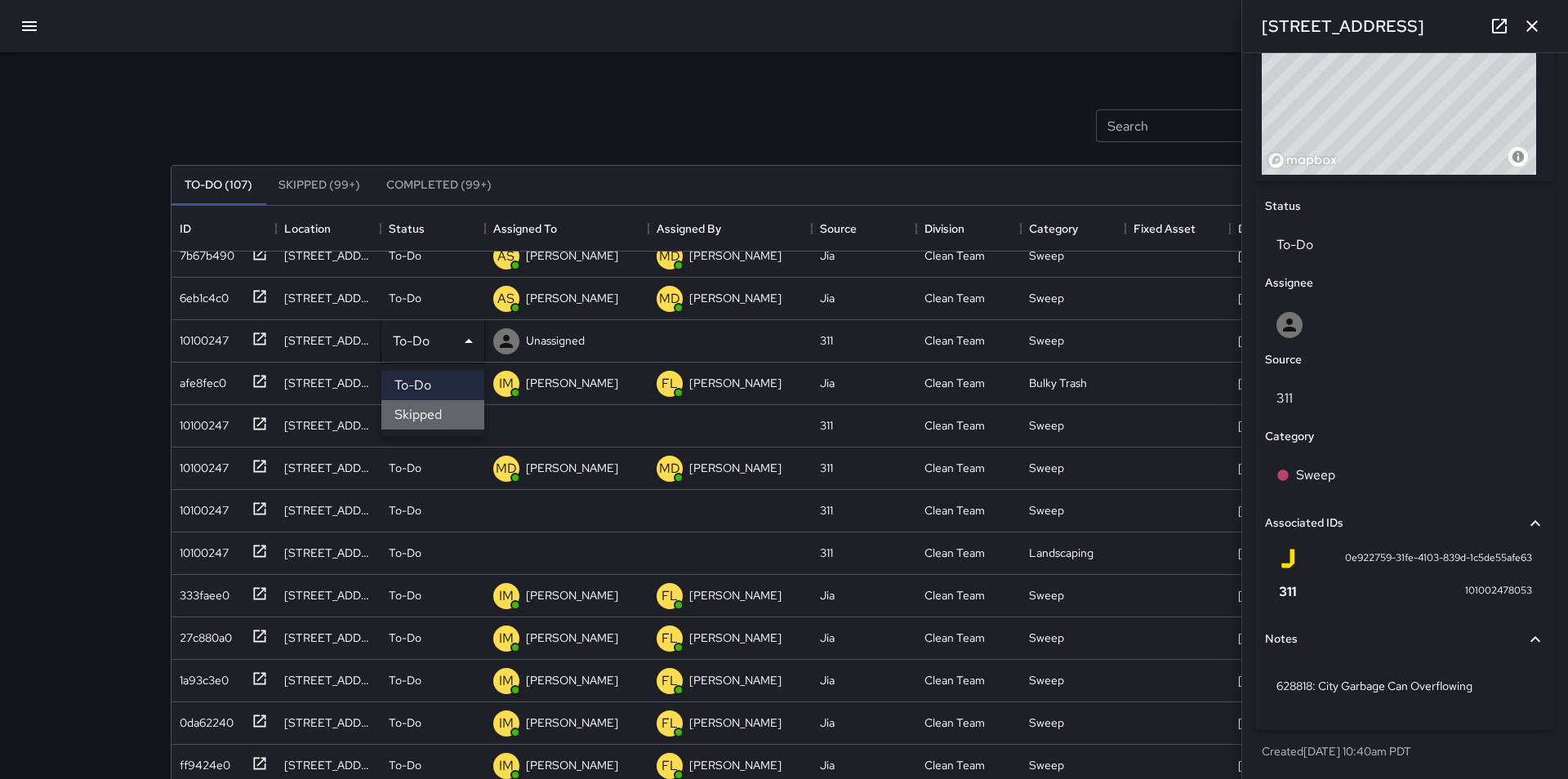
click at [453, 411] on li "Skipped" at bounding box center [432, 415] width 103 height 29
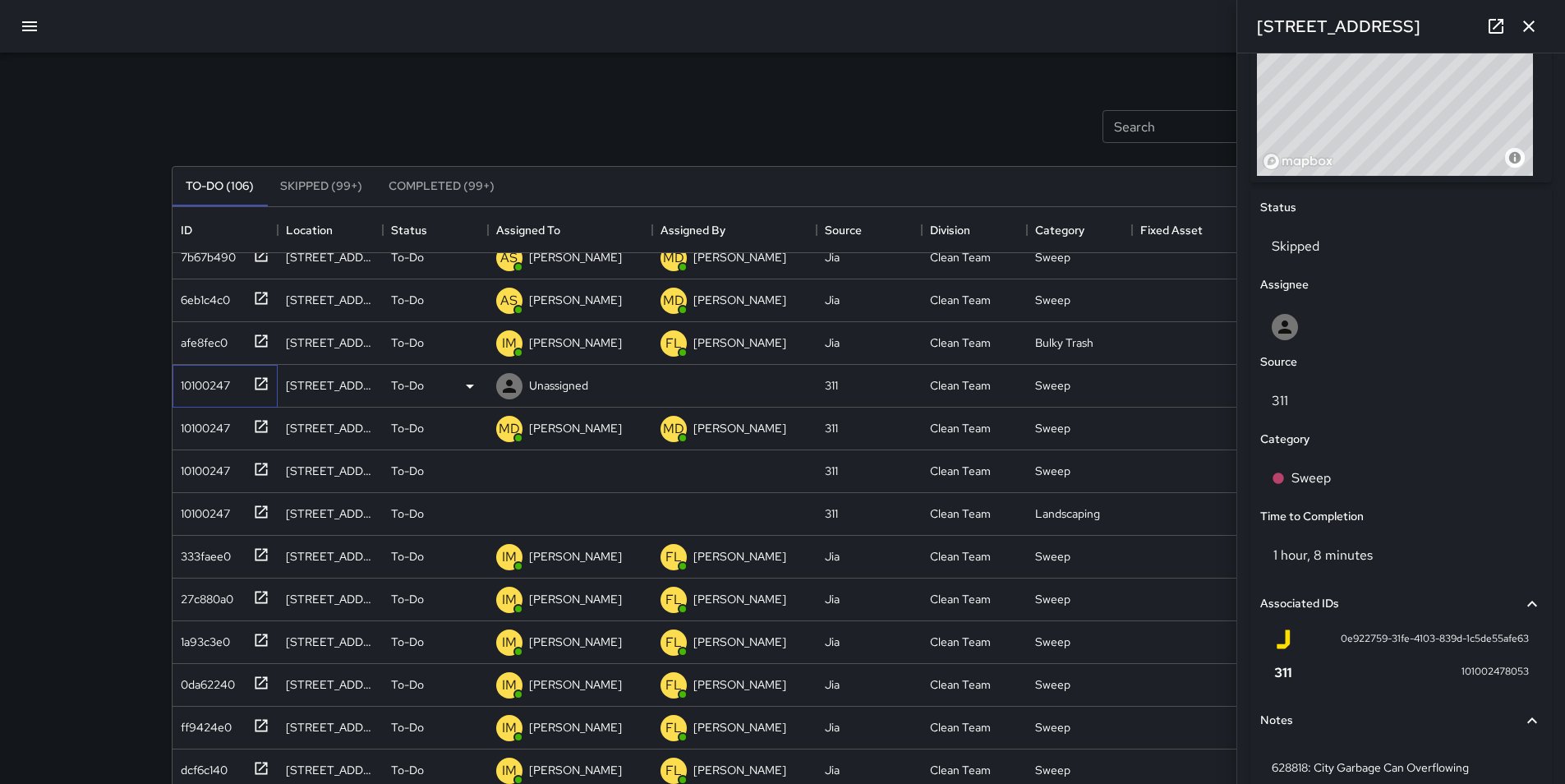
click at [191, 386] on div "10100247" at bounding box center [202, 381] width 56 height 23
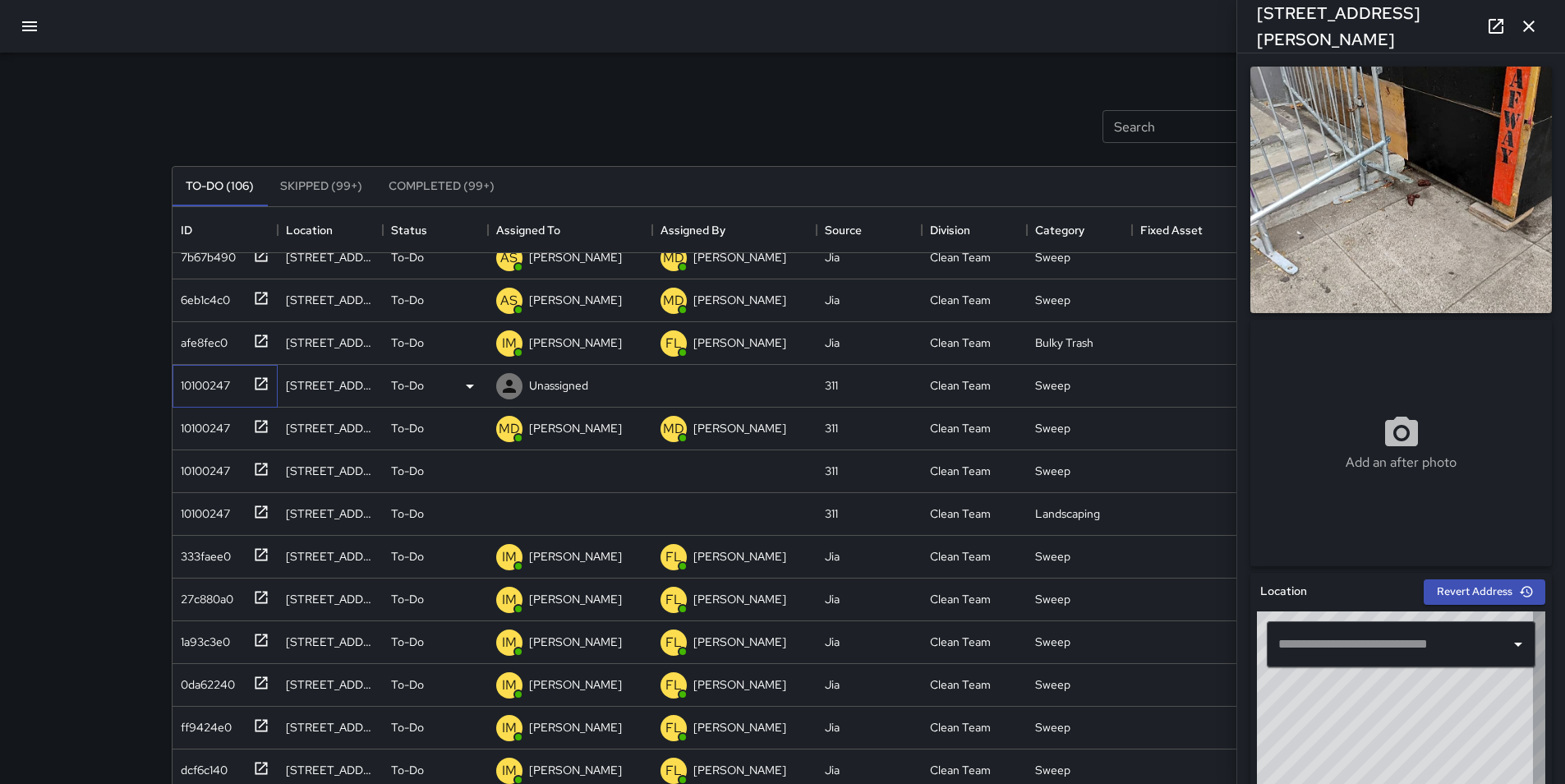
type input "**********"
click at [549, 386] on p "Unassigned" at bounding box center [558, 385] width 59 height 17
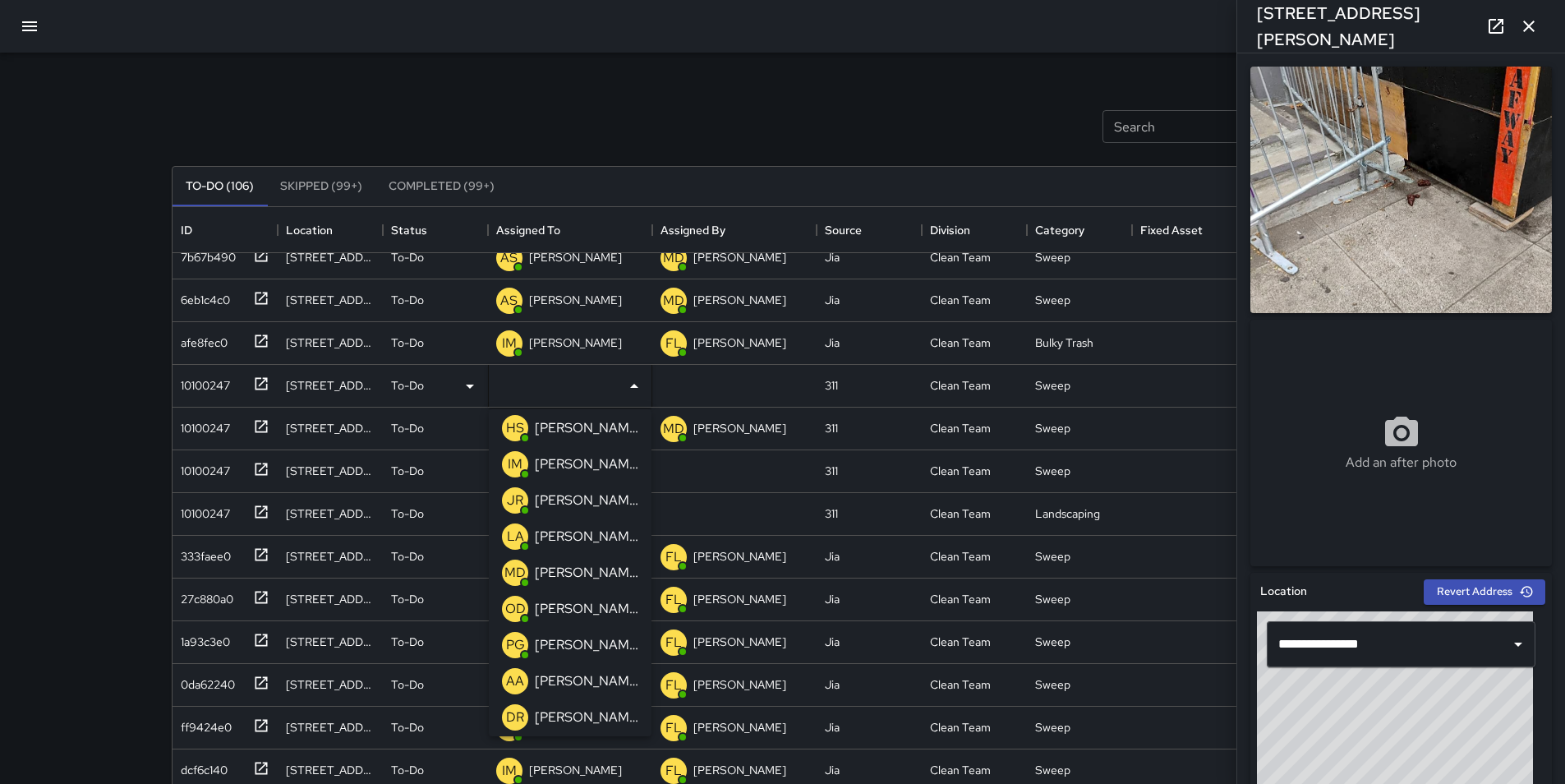
scroll to position [263, 0]
click at [592, 565] on p "[PERSON_NAME]" at bounding box center [586, 567] width 103 height 19
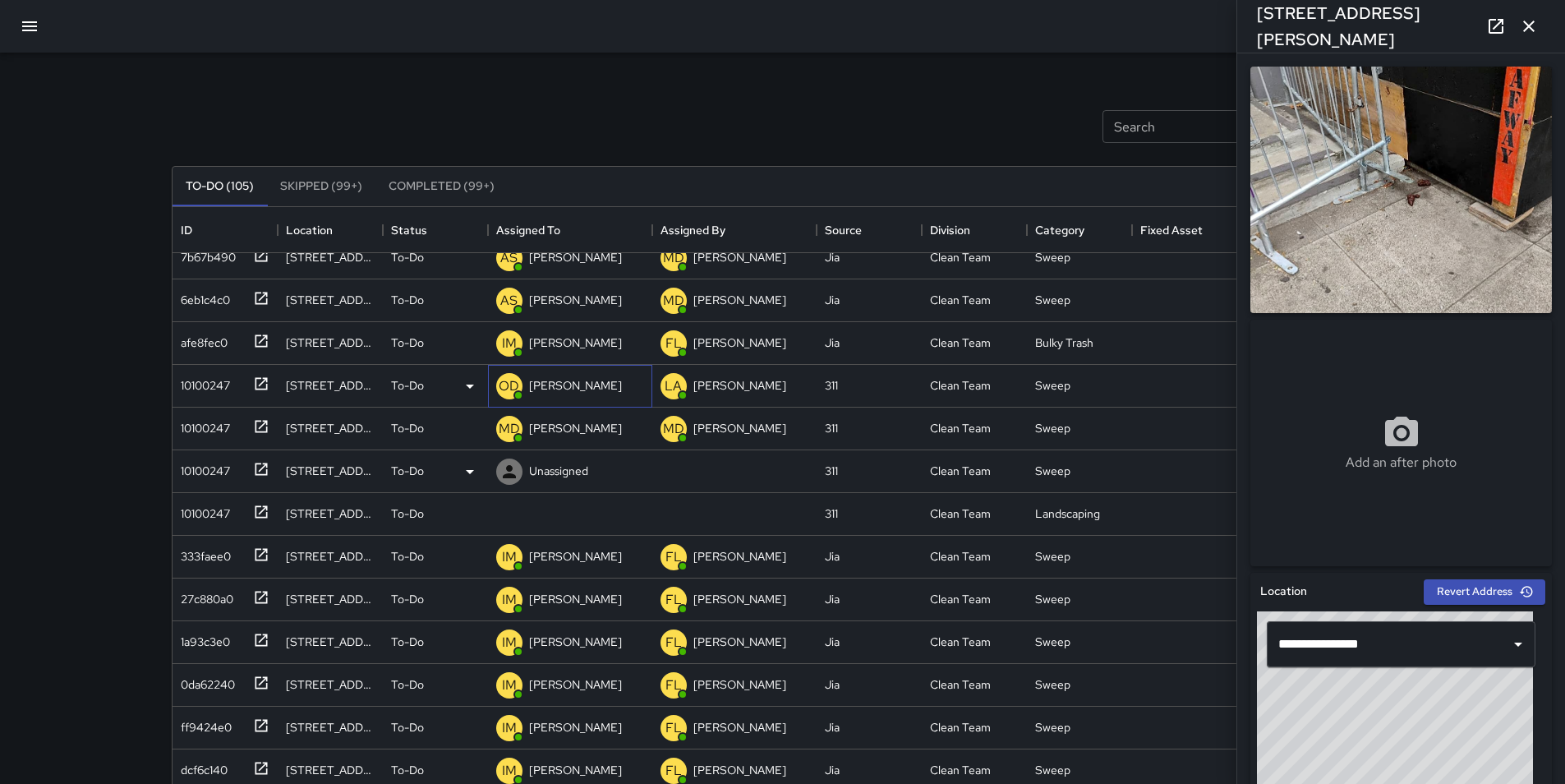
scroll to position [529, 0]
click at [199, 468] on div "10100247" at bounding box center [202, 467] width 56 height 23
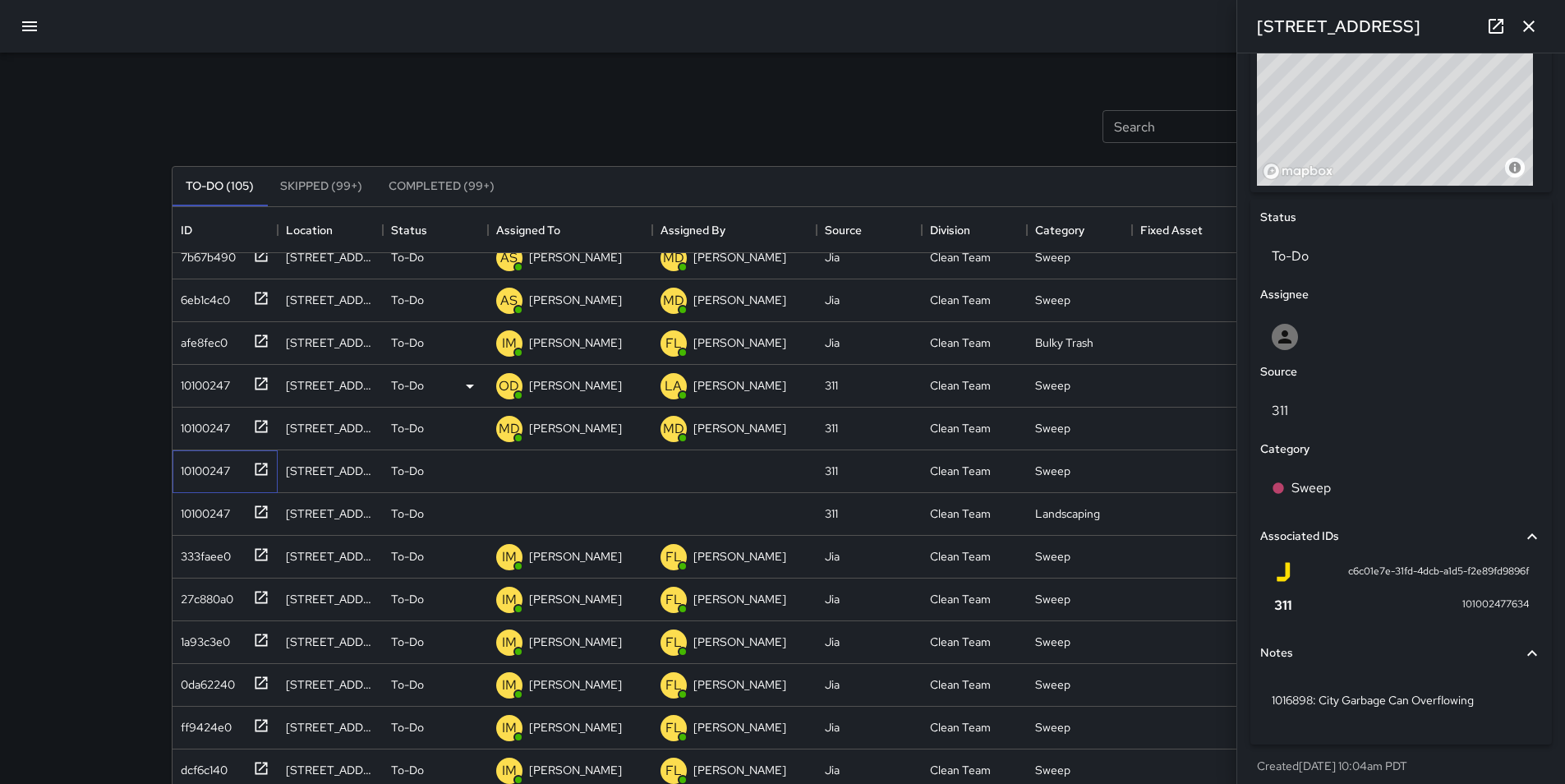
scroll to position [640, 0]
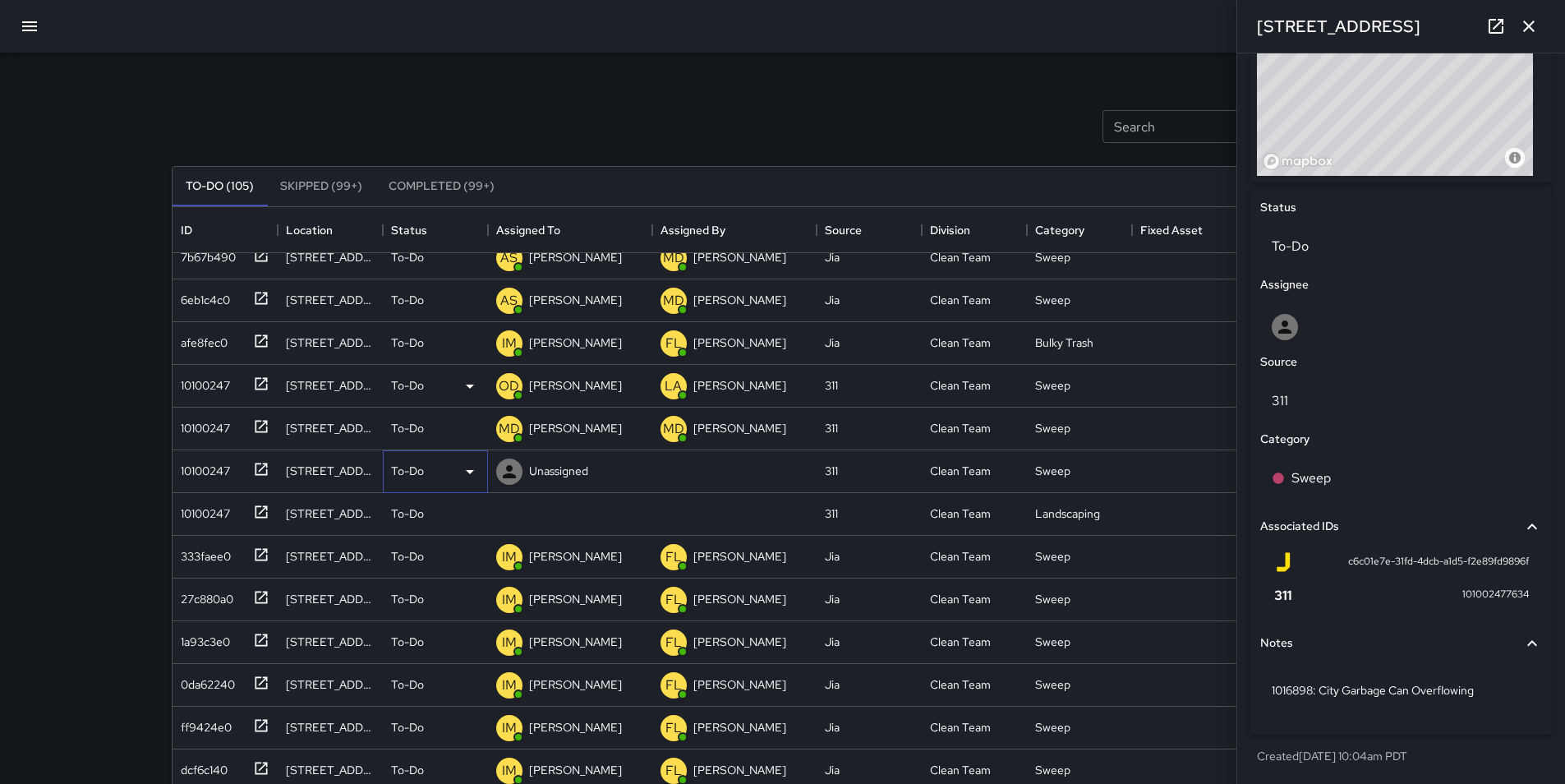
click at [468, 476] on icon at bounding box center [469, 471] width 19 height 19
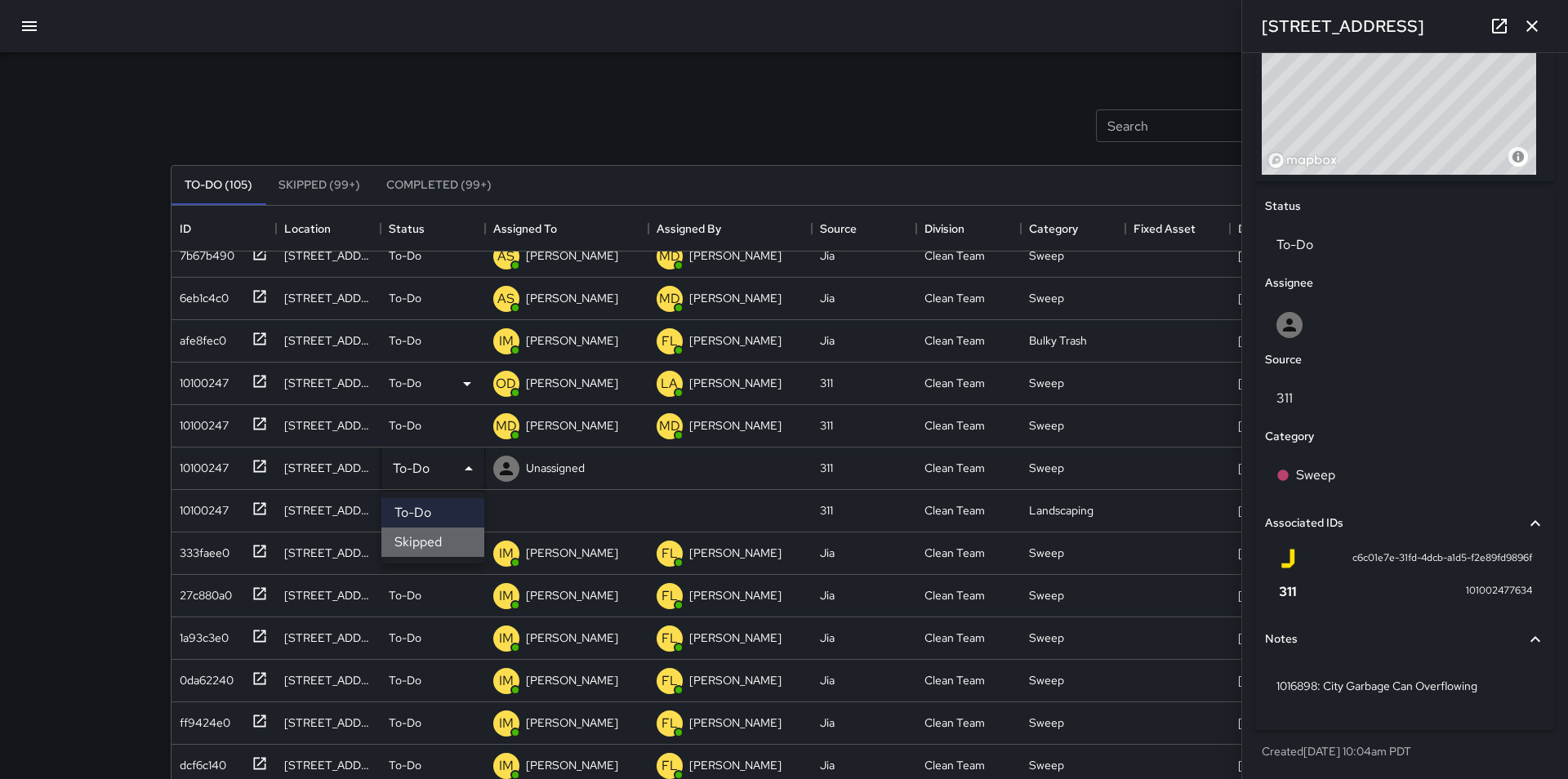
click at [444, 540] on li "Skipped" at bounding box center [432, 541] width 103 height 29
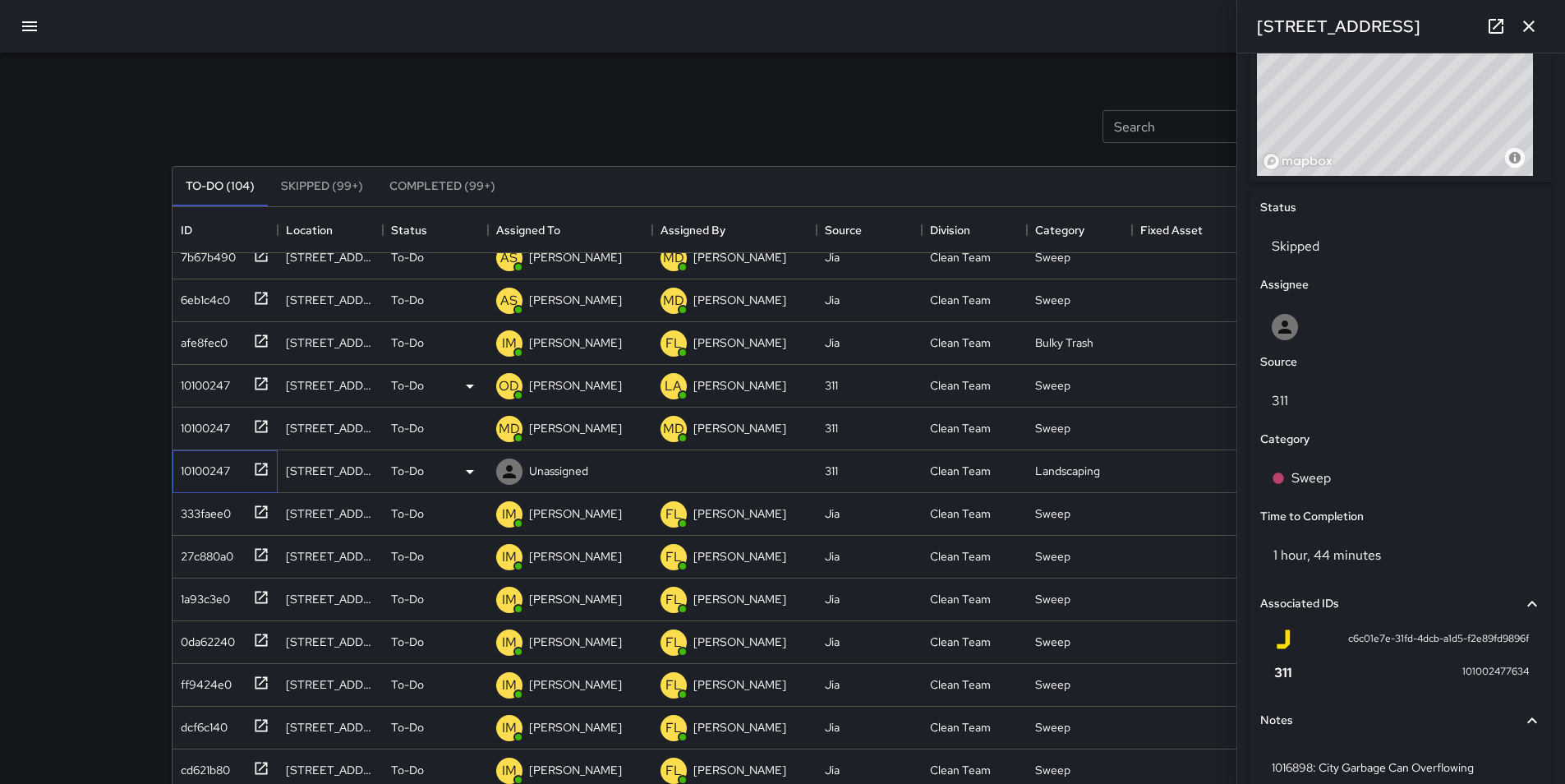
click at [198, 476] on div "10100247" at bounding box center [202, 467] width 56 height 23
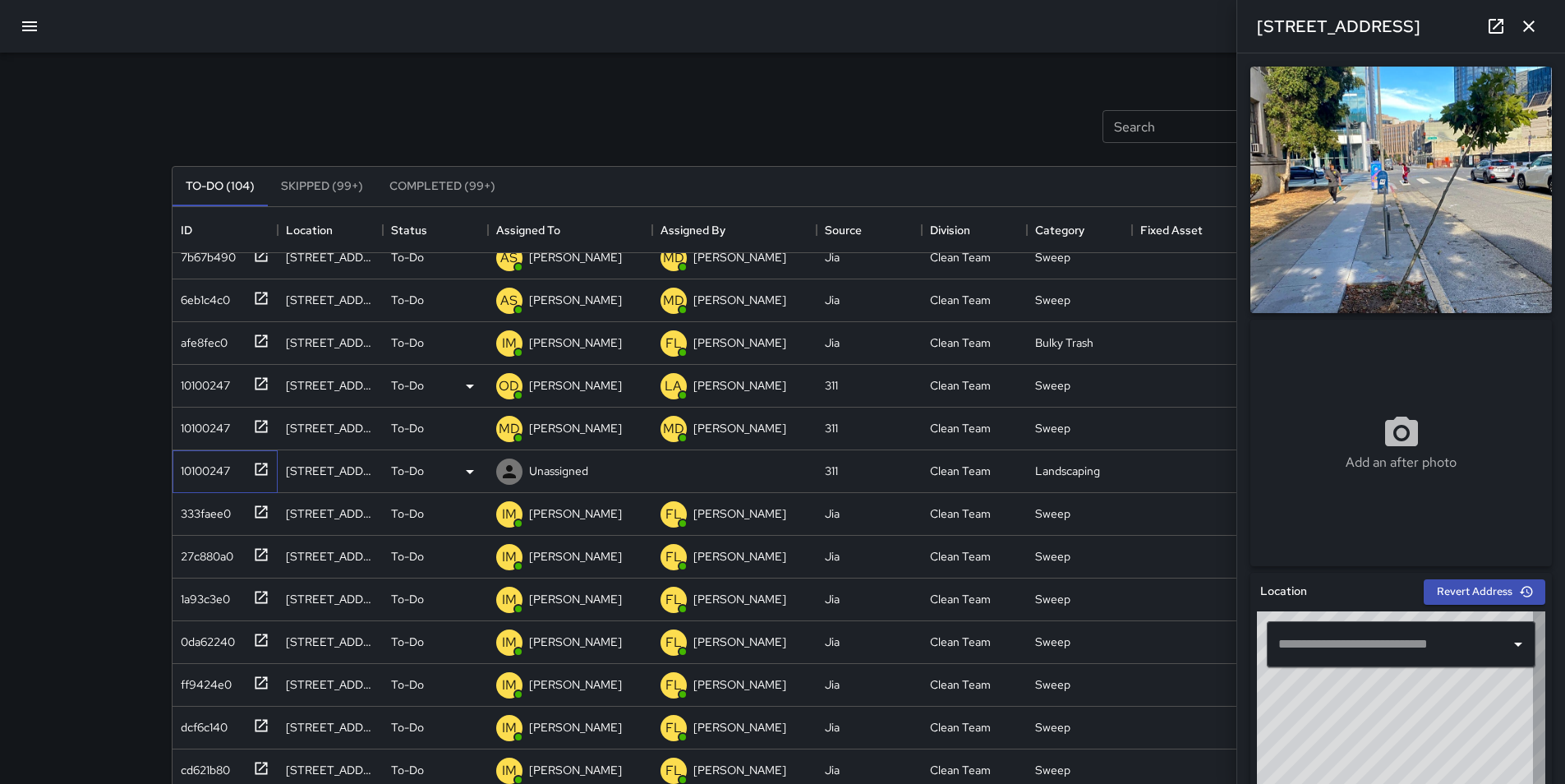
type input "**********"
click at [563, 467] on p "Unassigned" at bounding box center [558, 471] width 59 height 17
click at [468, 465] on icon at bounding box center [469, 471] width 19 height 19
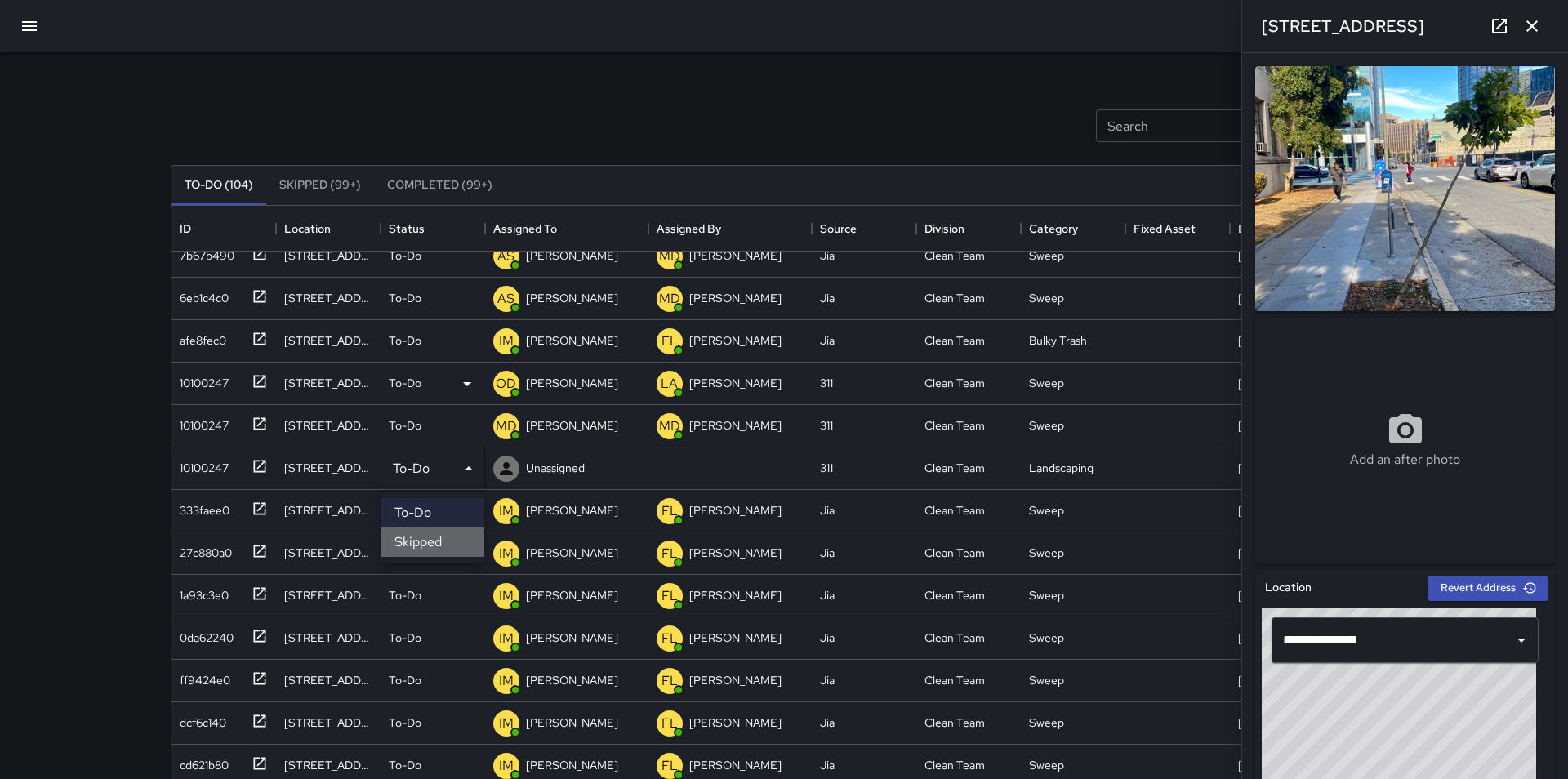
click at [449, 551] on li "Skipped" at bounding box center [432, 541] width 103 height 29
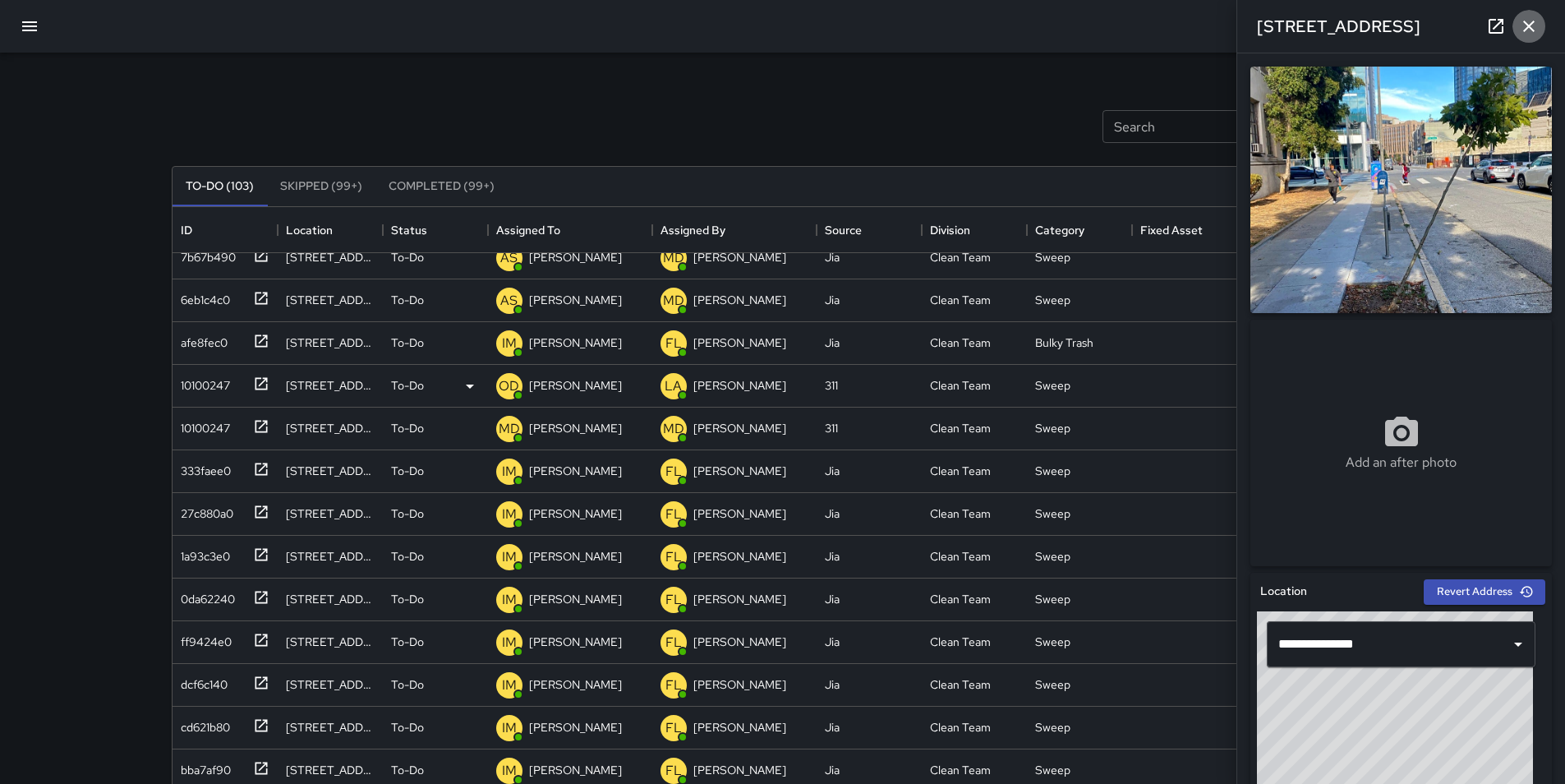
click at [1537, 29] on icon "button" at bounding box center [1528, 26] width 19 height 19
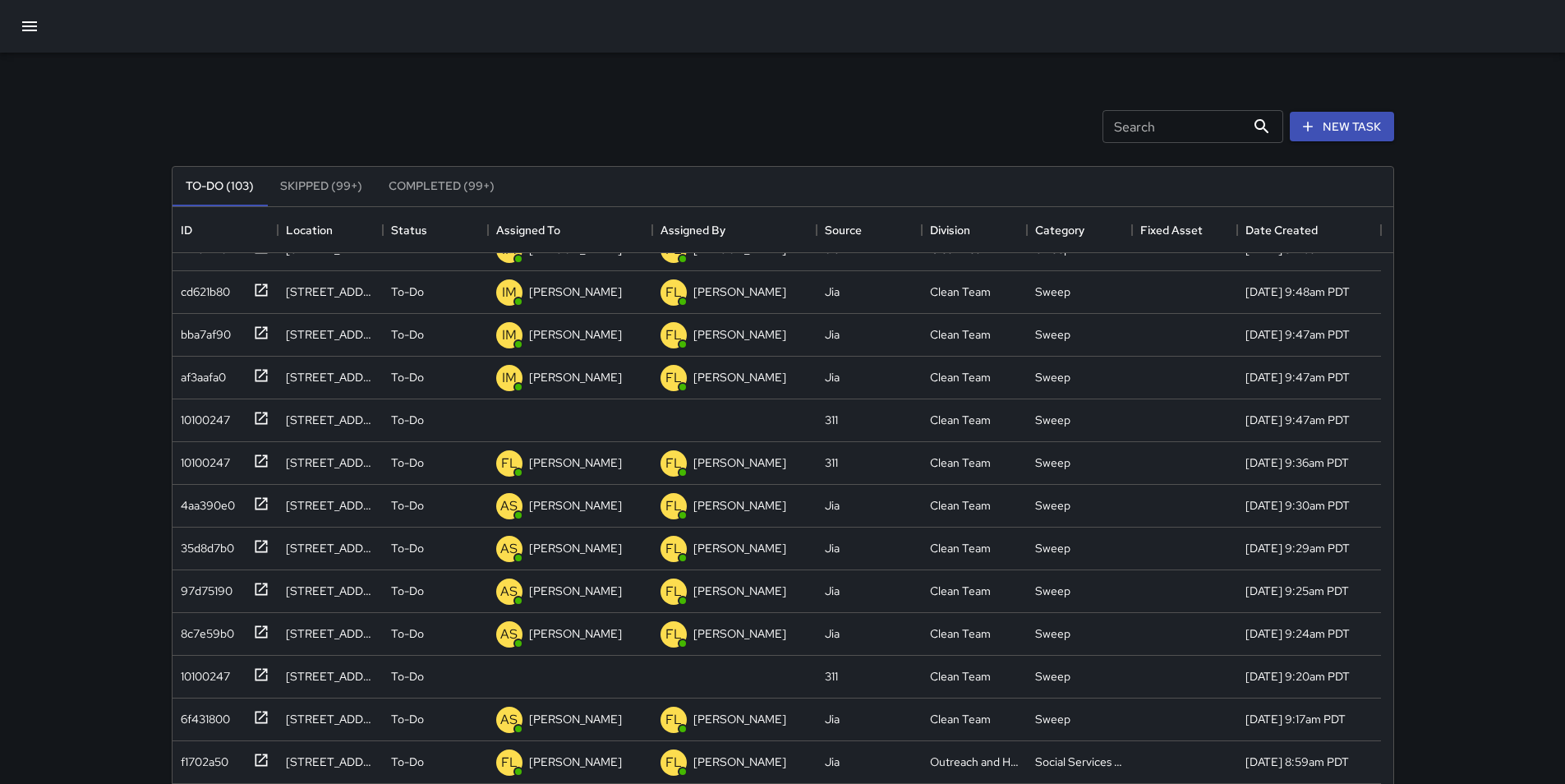
scroll to position [976, 0]
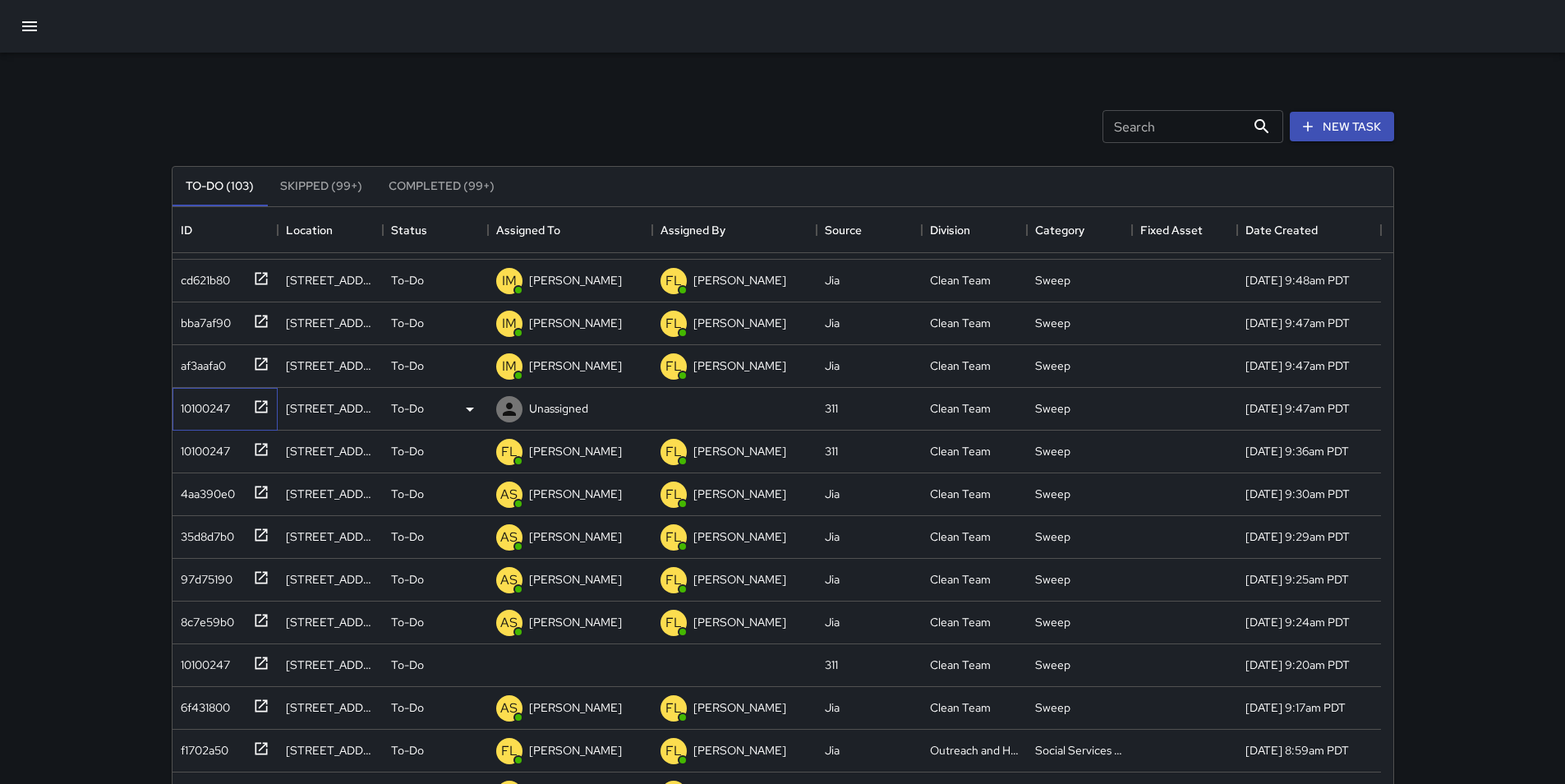
click at [217, 405] on div "10100247" at bounding box center [202, 405] width 56 height 23
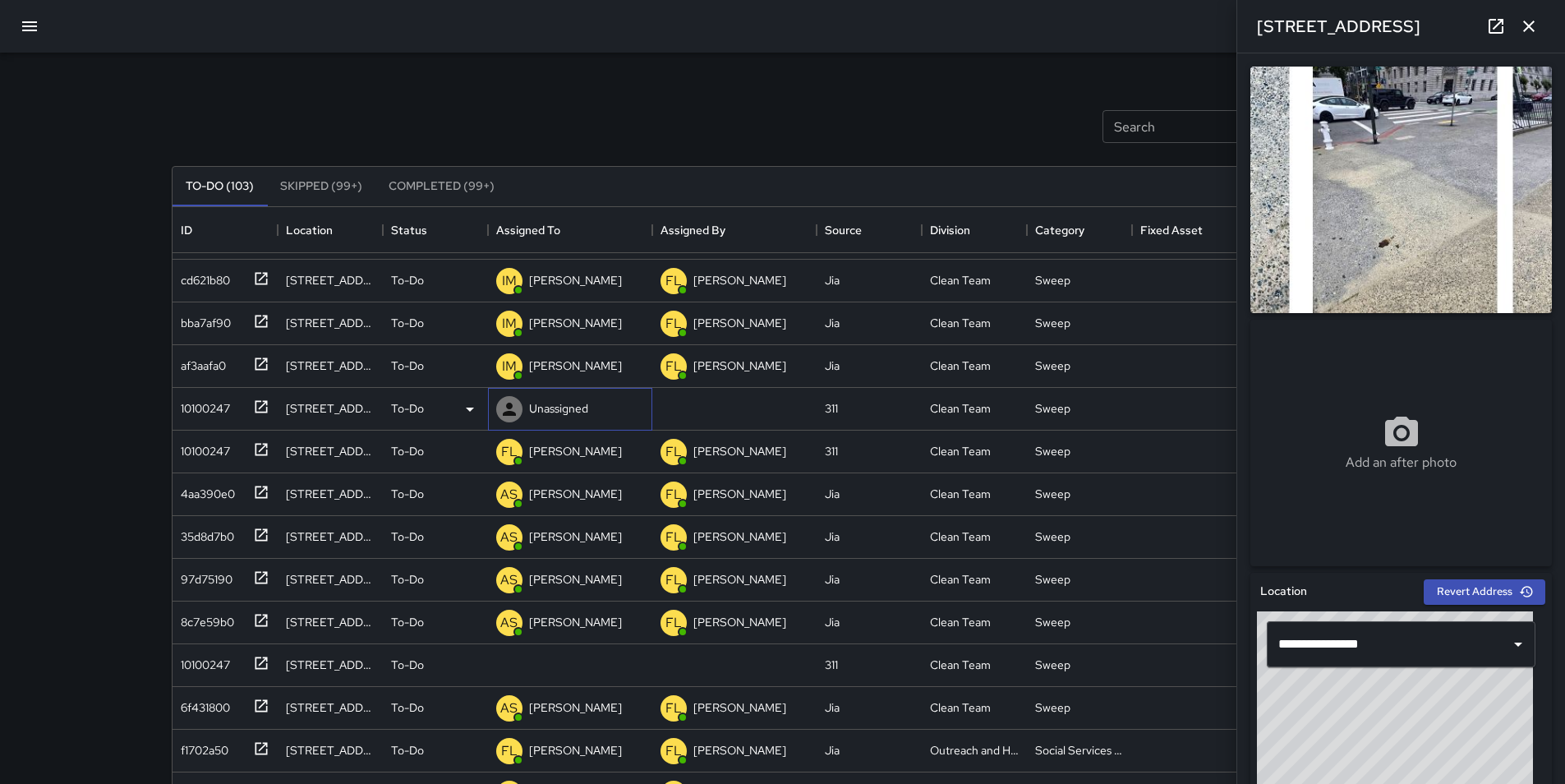
click at [557, 408] on p "Unassigned" at bounding box center [558, 409] width 59 height 17
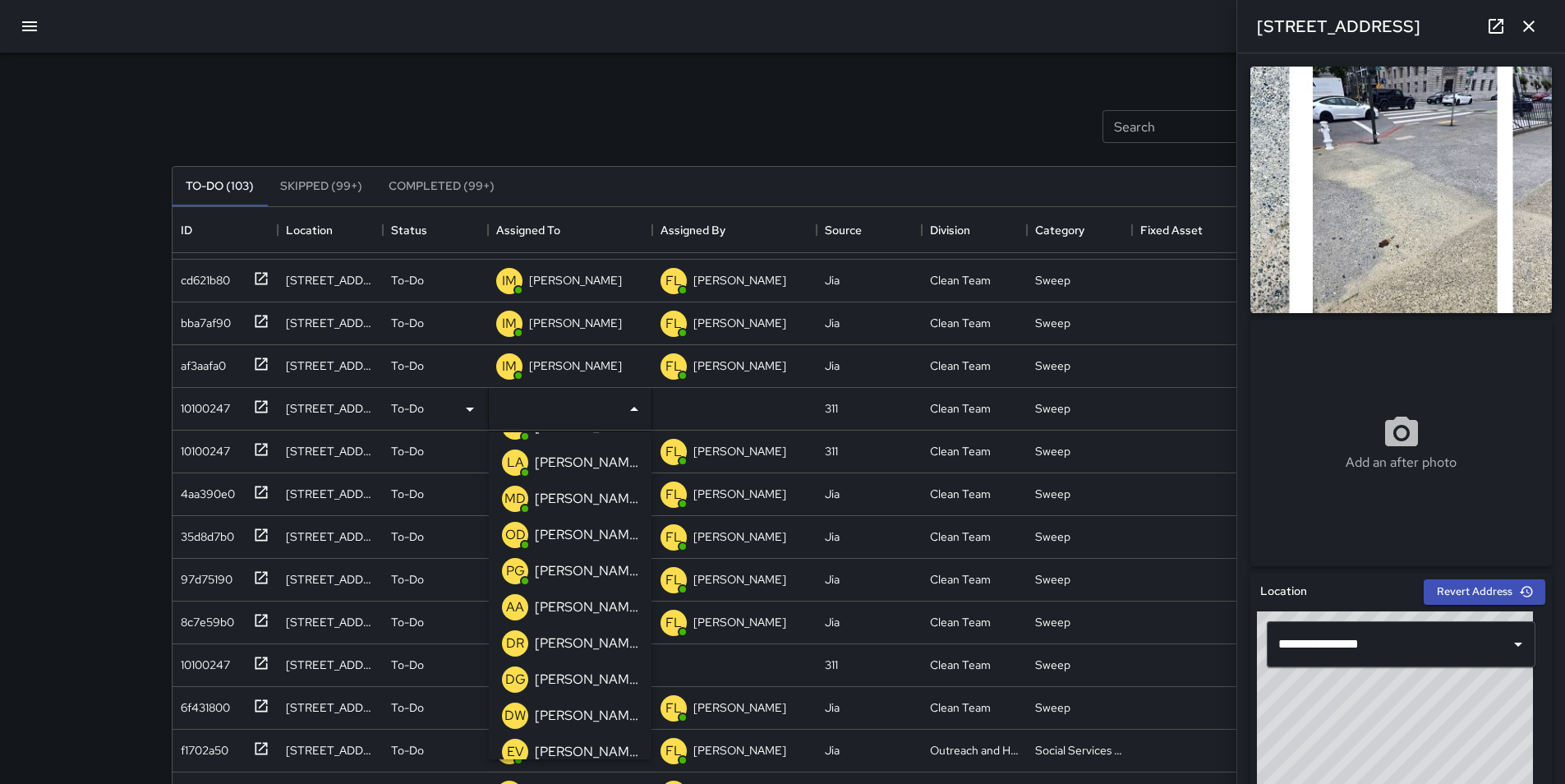
scroll to position [328, 0]
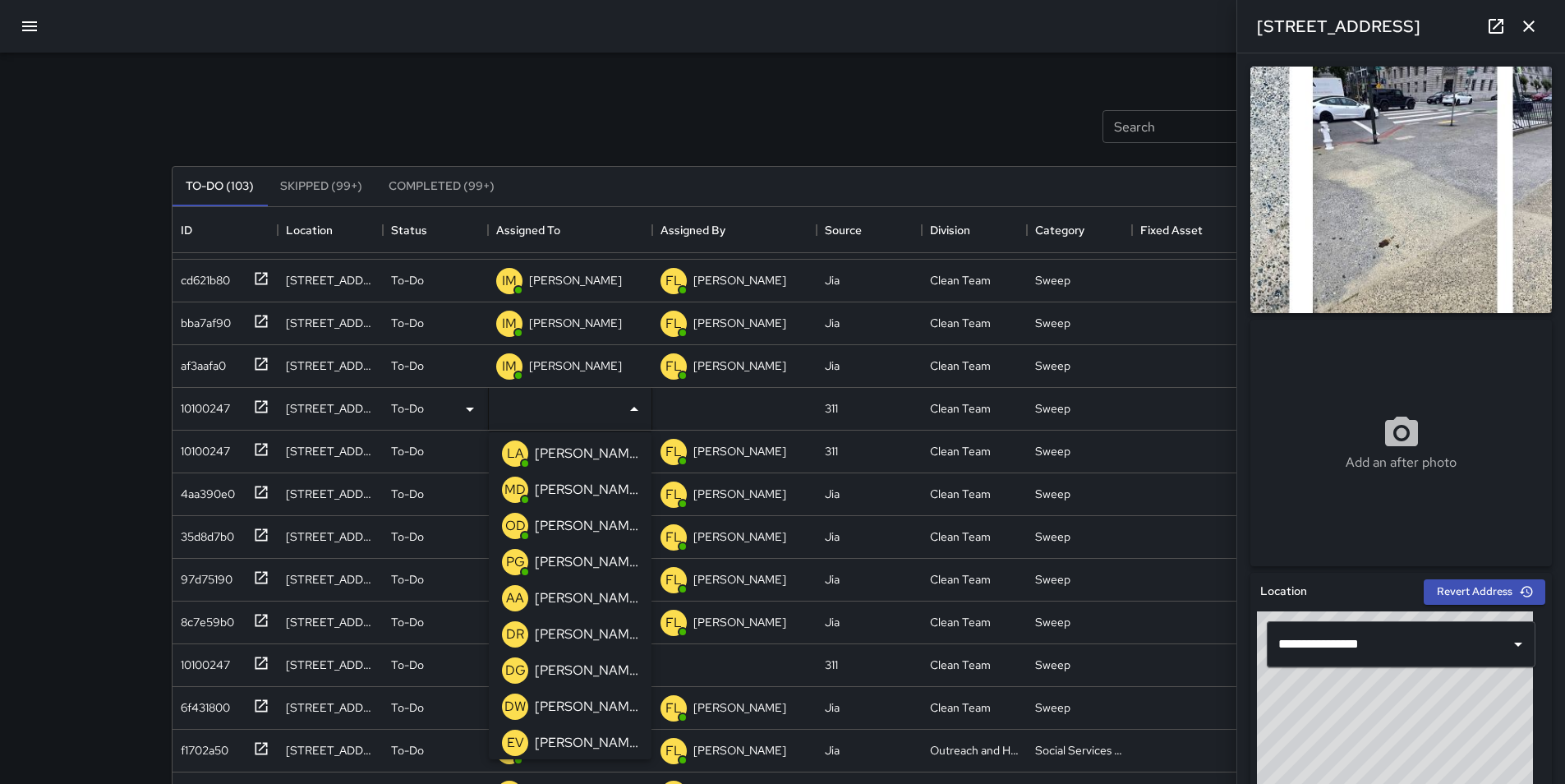
click at [591, 527] on p "[PERSON_NAME]" at bounding box center [586, 525] width 103 height 19
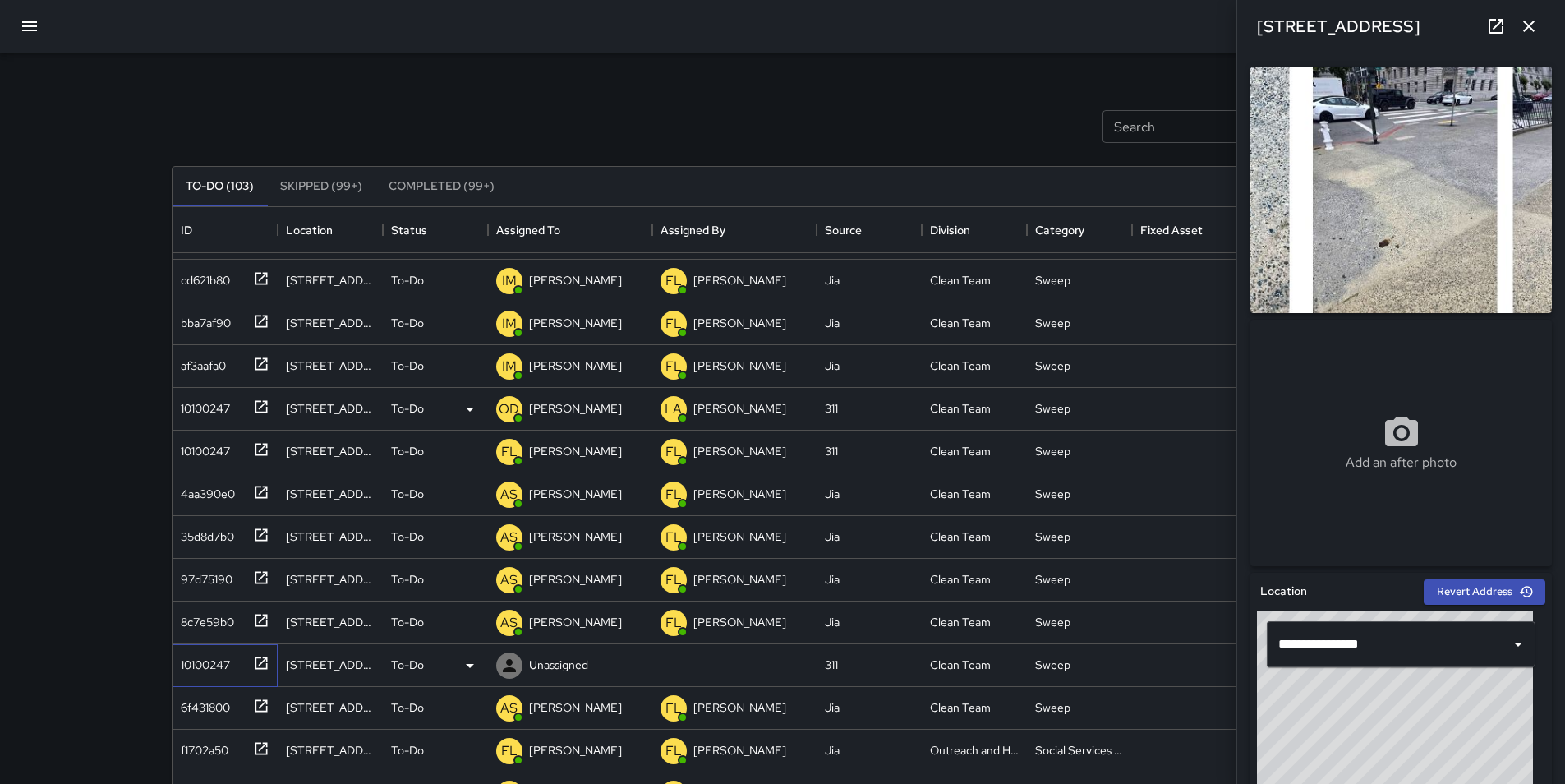
click at [202, 659] on div "10100247" at bounding box center [202, 661] width 56 height 23
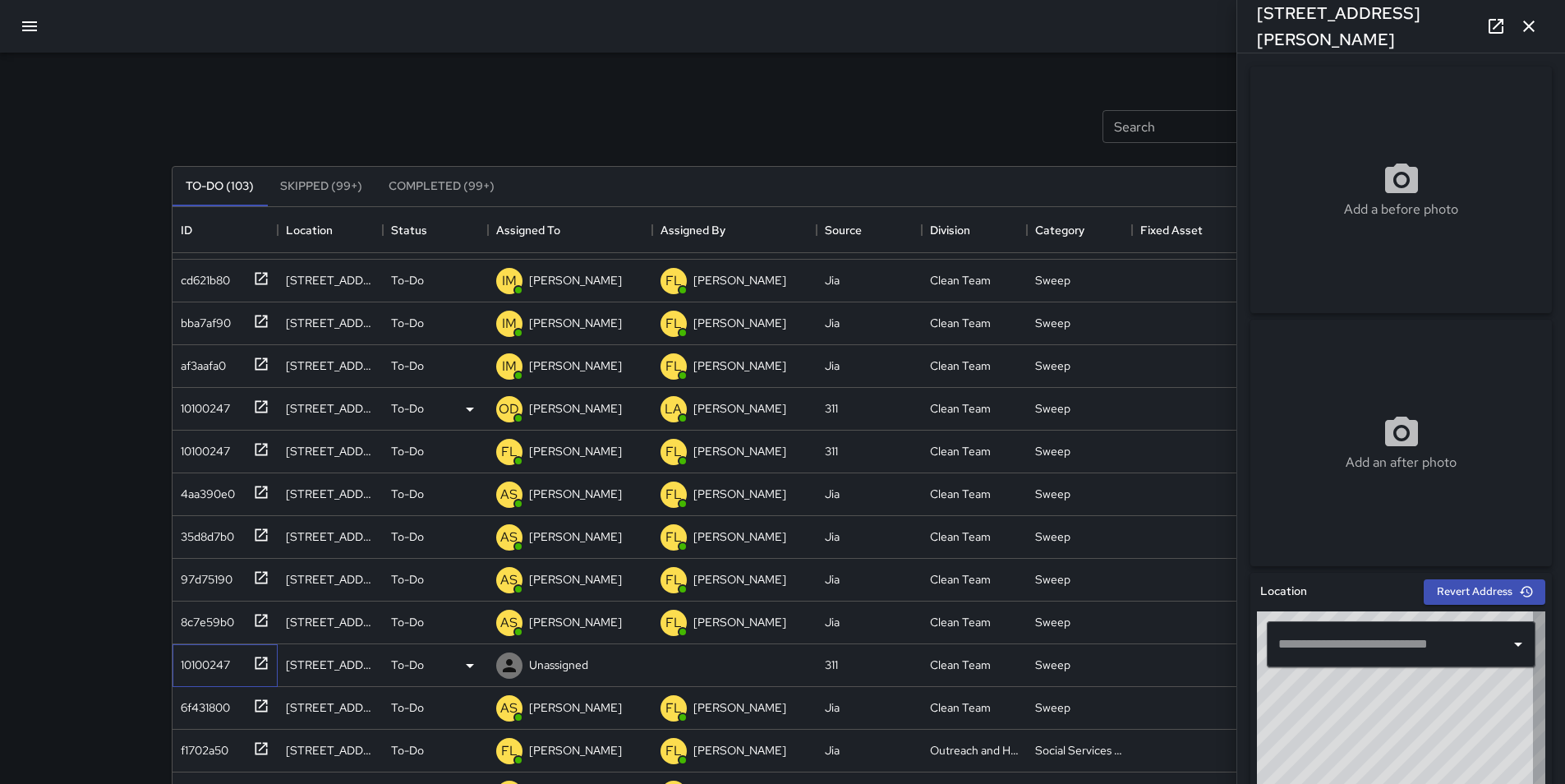
type input "**********"
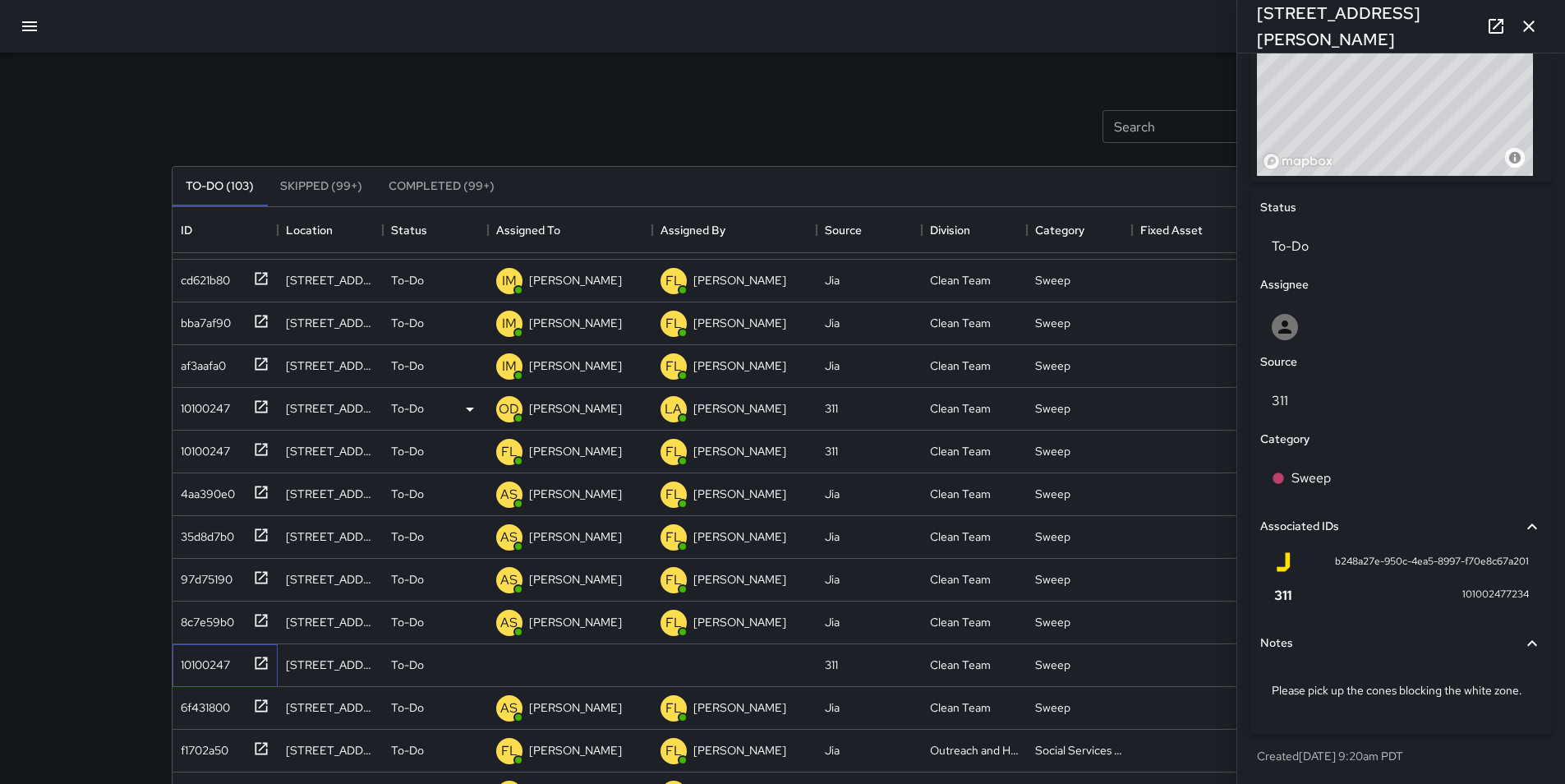
scroll to position [657, 0]
click at [472, 658] on icon at bounding box center [469, 665] width 19 height 19
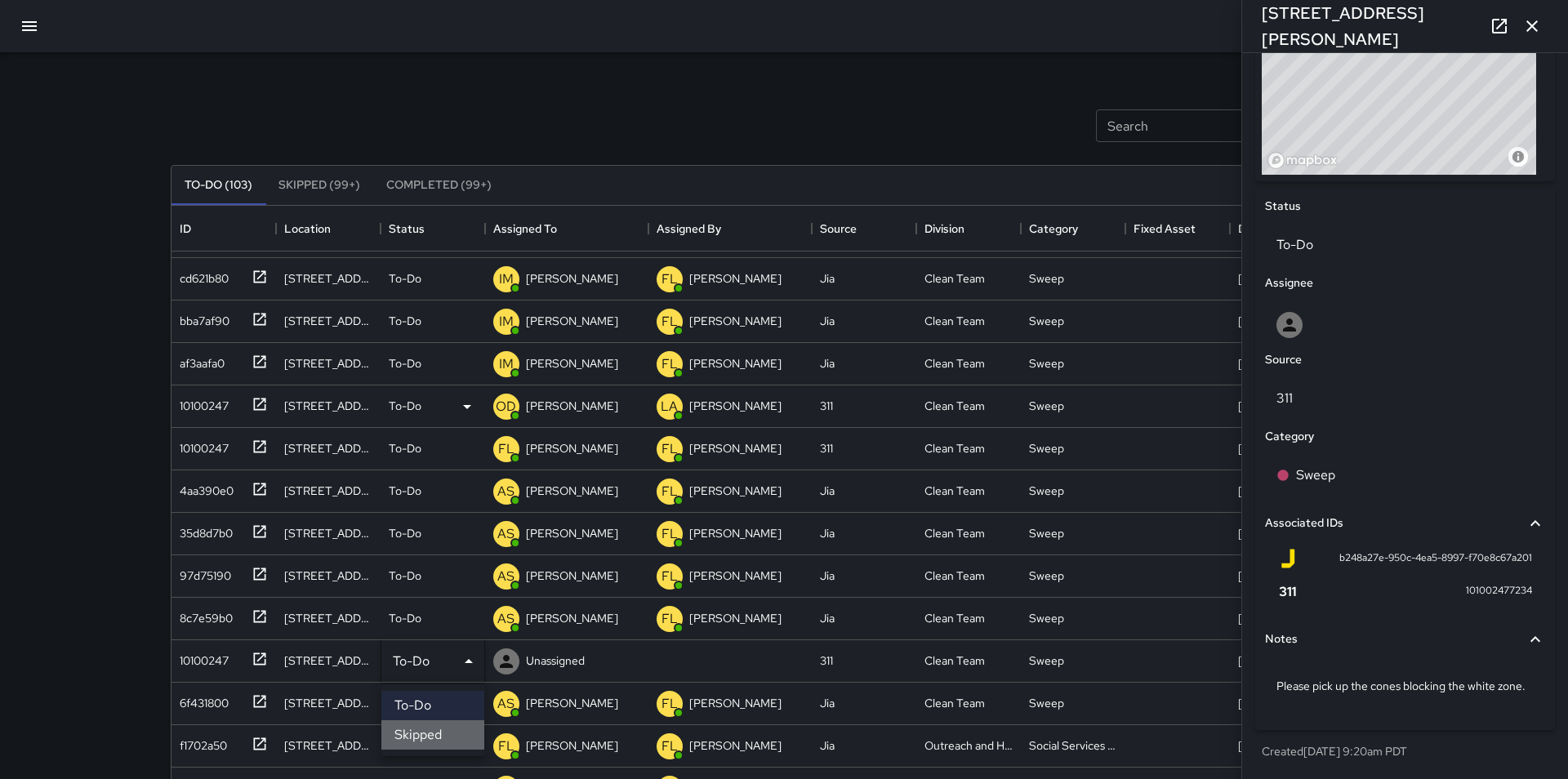
click at [446, 731] on li "Skipped" at bounding box center [432, 734] width 103 height 29
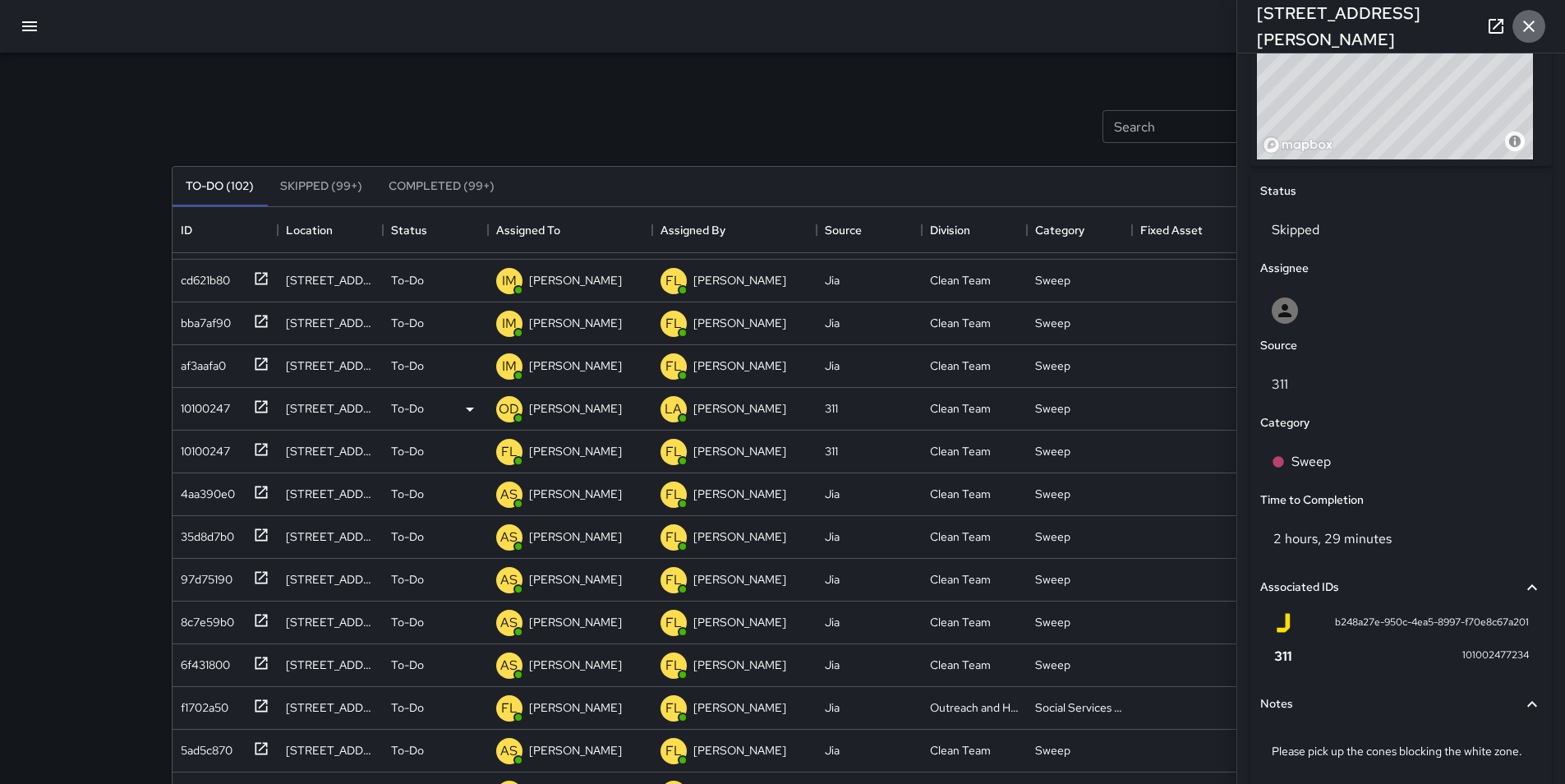
click at [1530, 20] on icon "button" at bounding box center [1528, 26] width 19 height 19
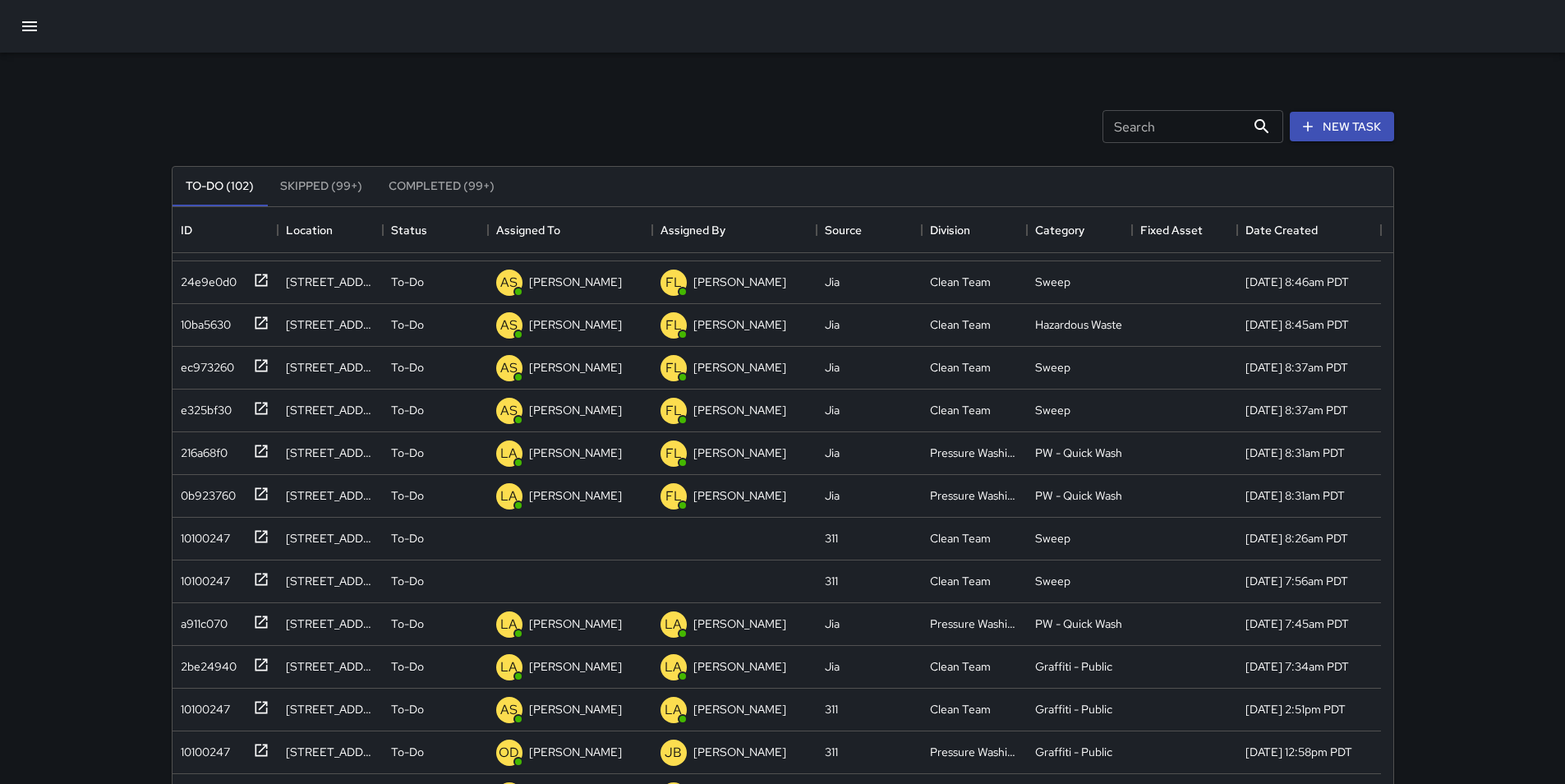
scroll to position [1677, 0]
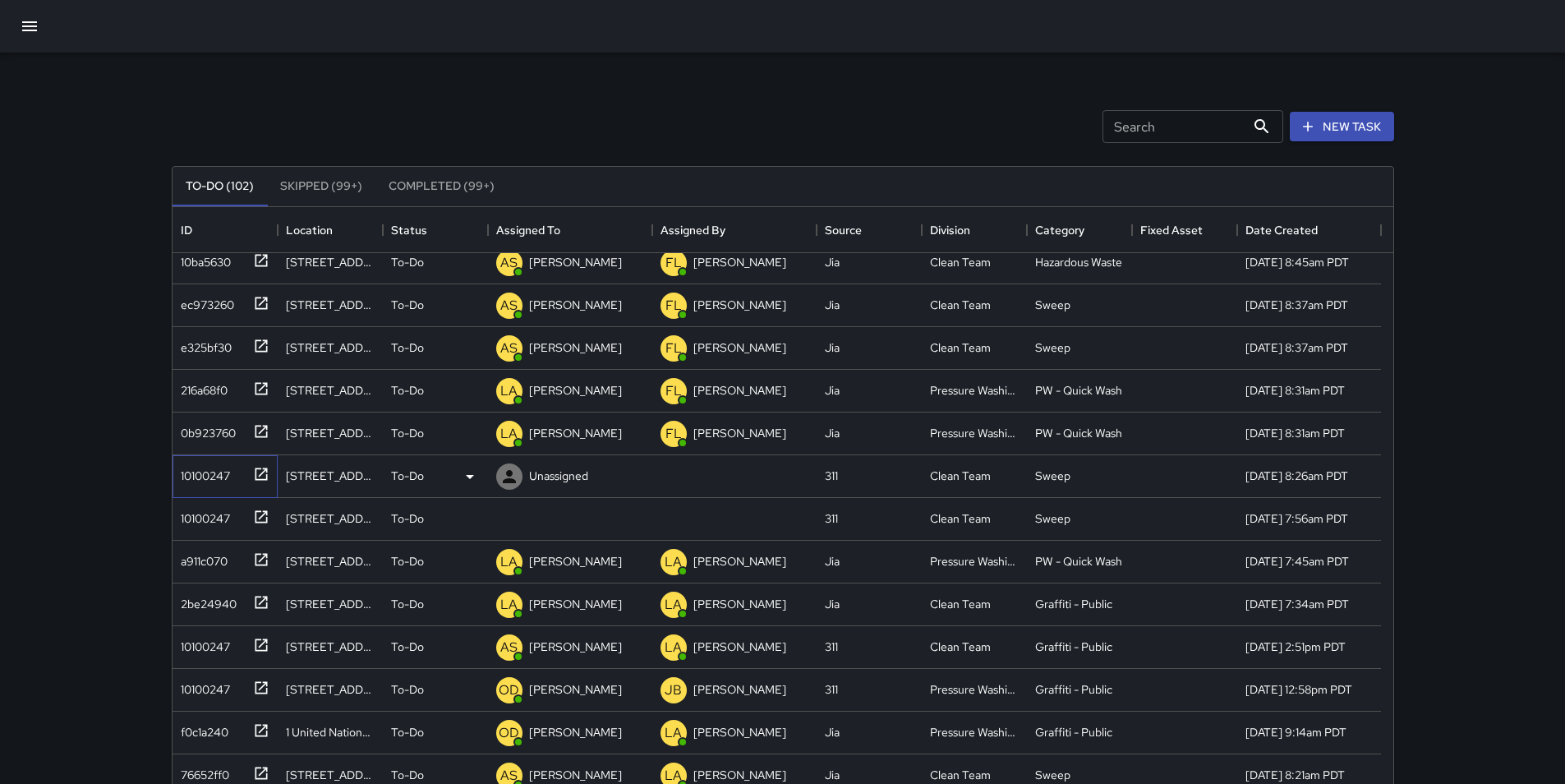
click at [219, 468] on div "10100247" at bounding box center [202, 472] width 56 height 23
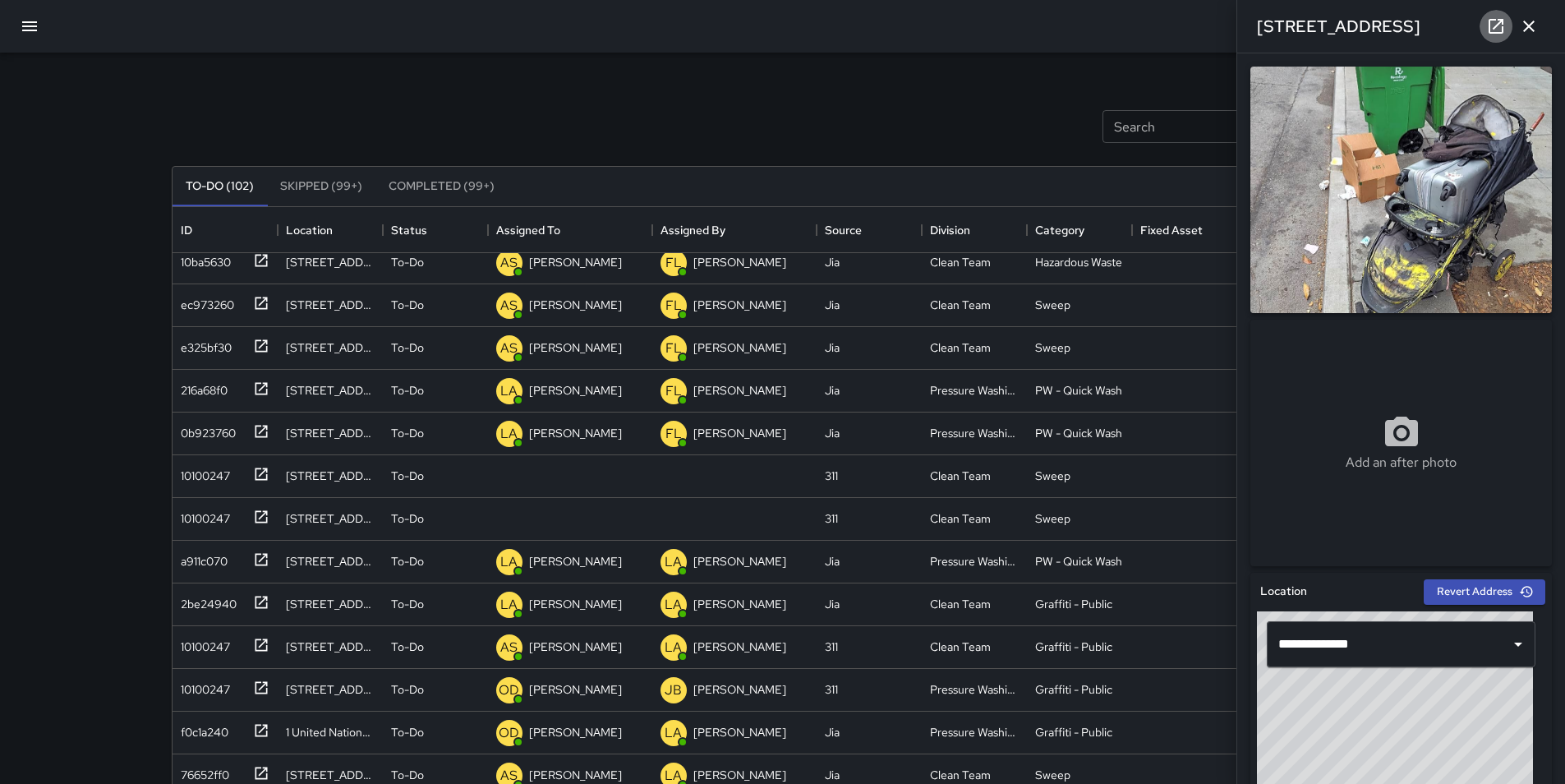
click at [1494, 32] on icon at bounding box center [1496, 27] width 15 height 15
click at [556, 478] on p "Unassigned" at bounding box center [558, 476] width 59 height 17
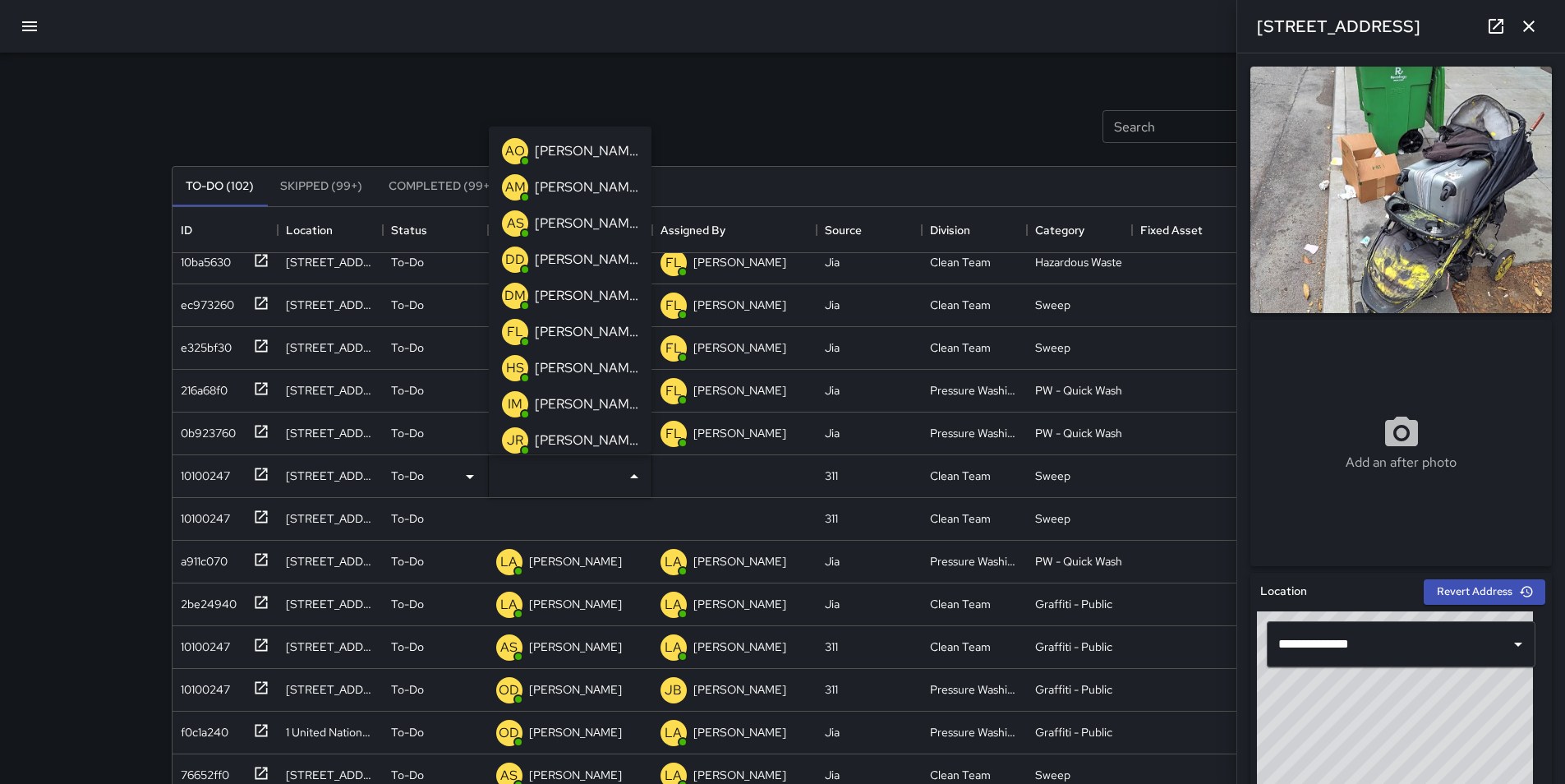
click at [594, 227] on p "[PERSON_NAME]" at bounding box center [586, 222] width 103 height 19
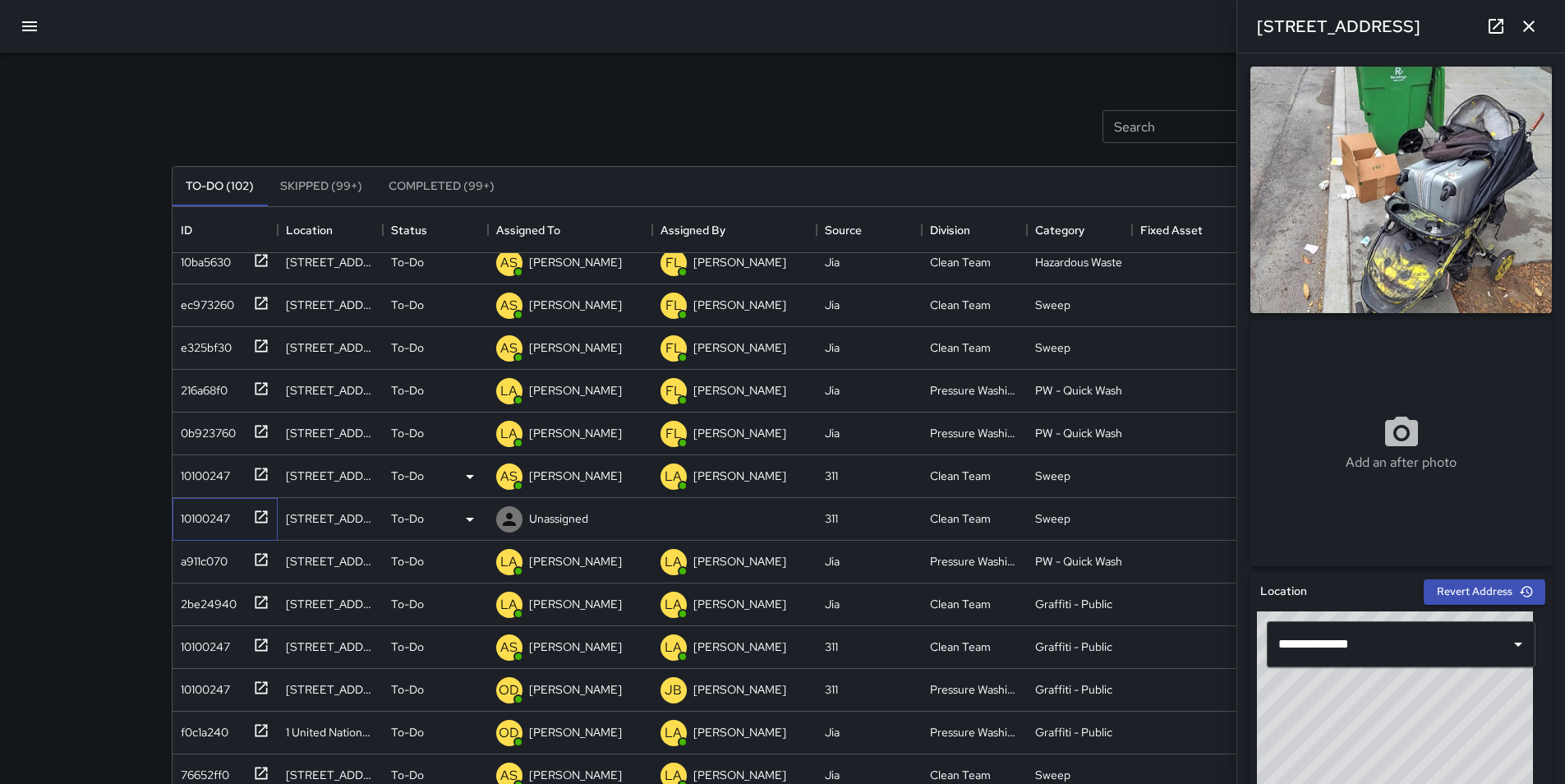
click at [221, 527] on div "10100247" at bounding box center [222, 515] width 96 height 27
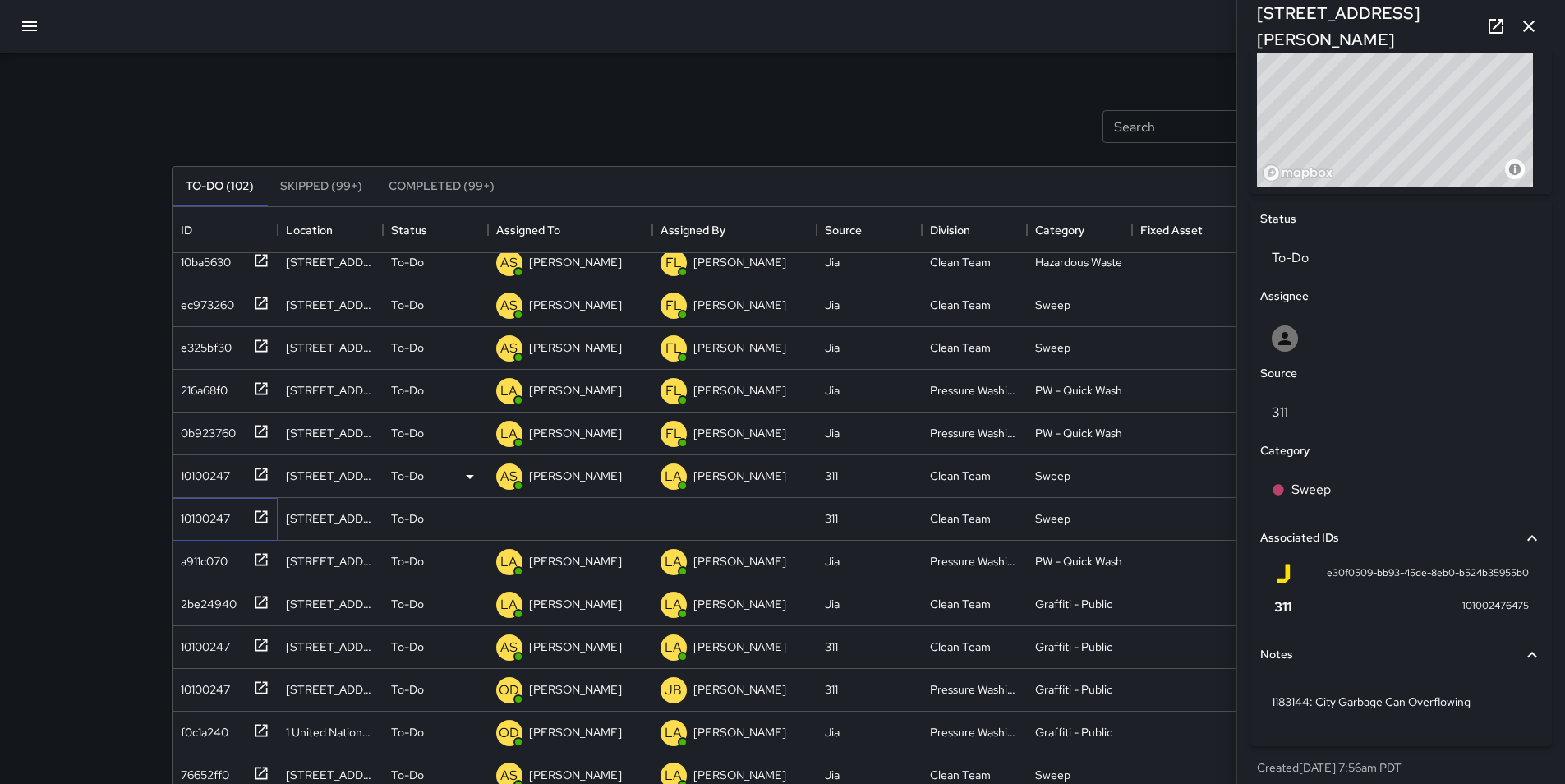
scroll to position [640, 0]
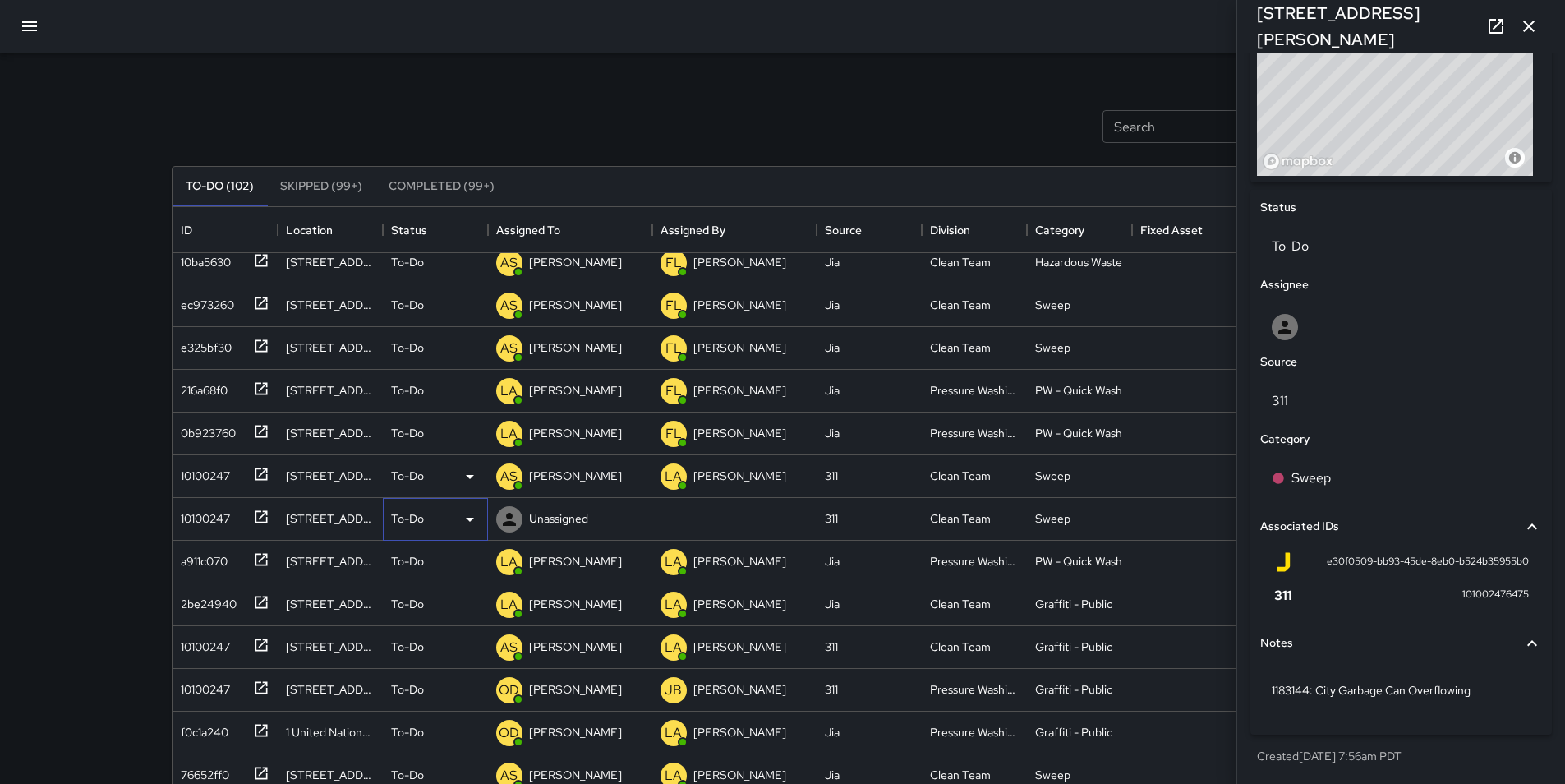
click at [474, 520] on icon at bounding box center [469, 519] width 19 height 19
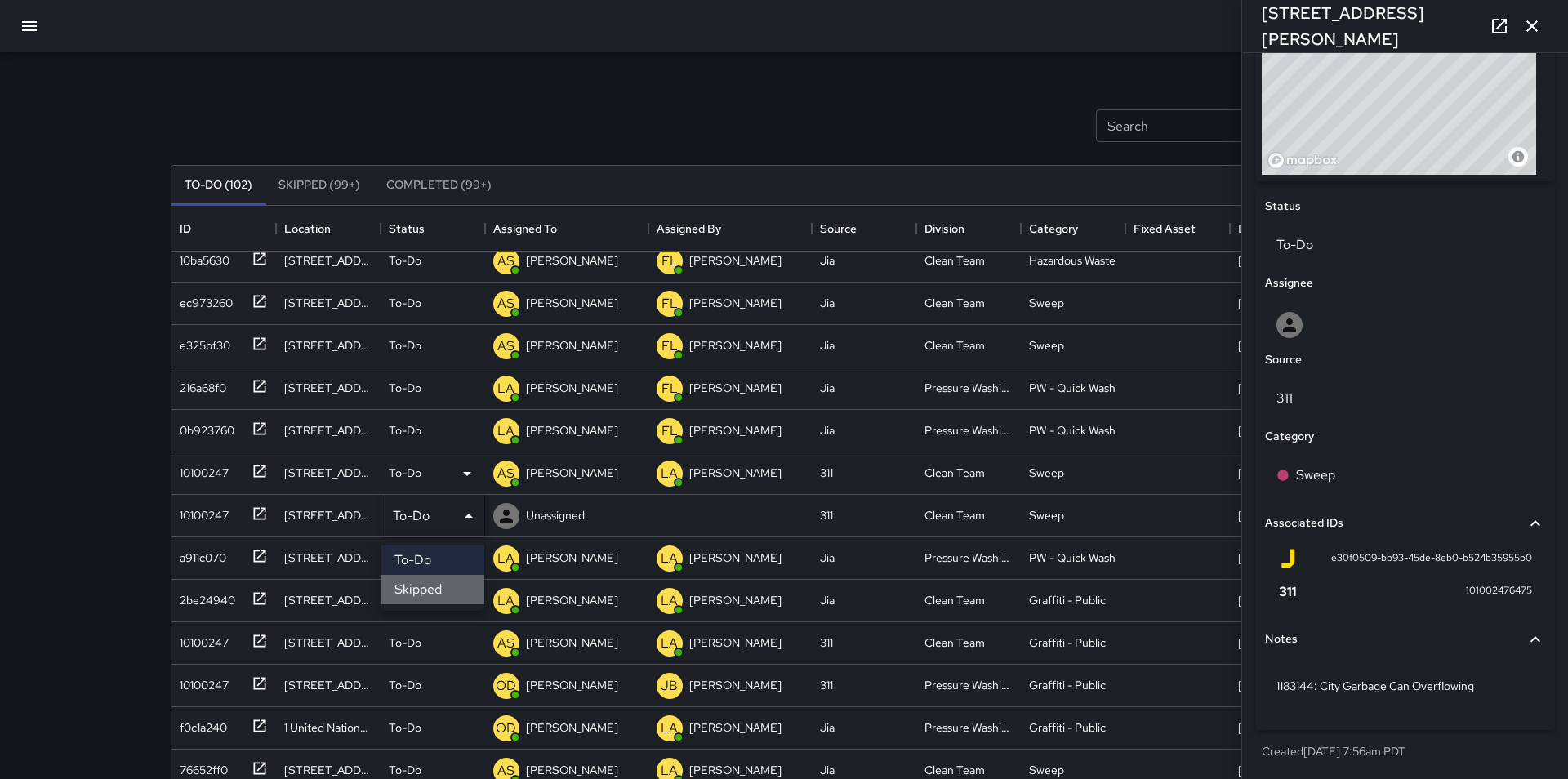
click at [447, 591] on li "Skipped" at bounding box center [432, 589] width 103 height 29
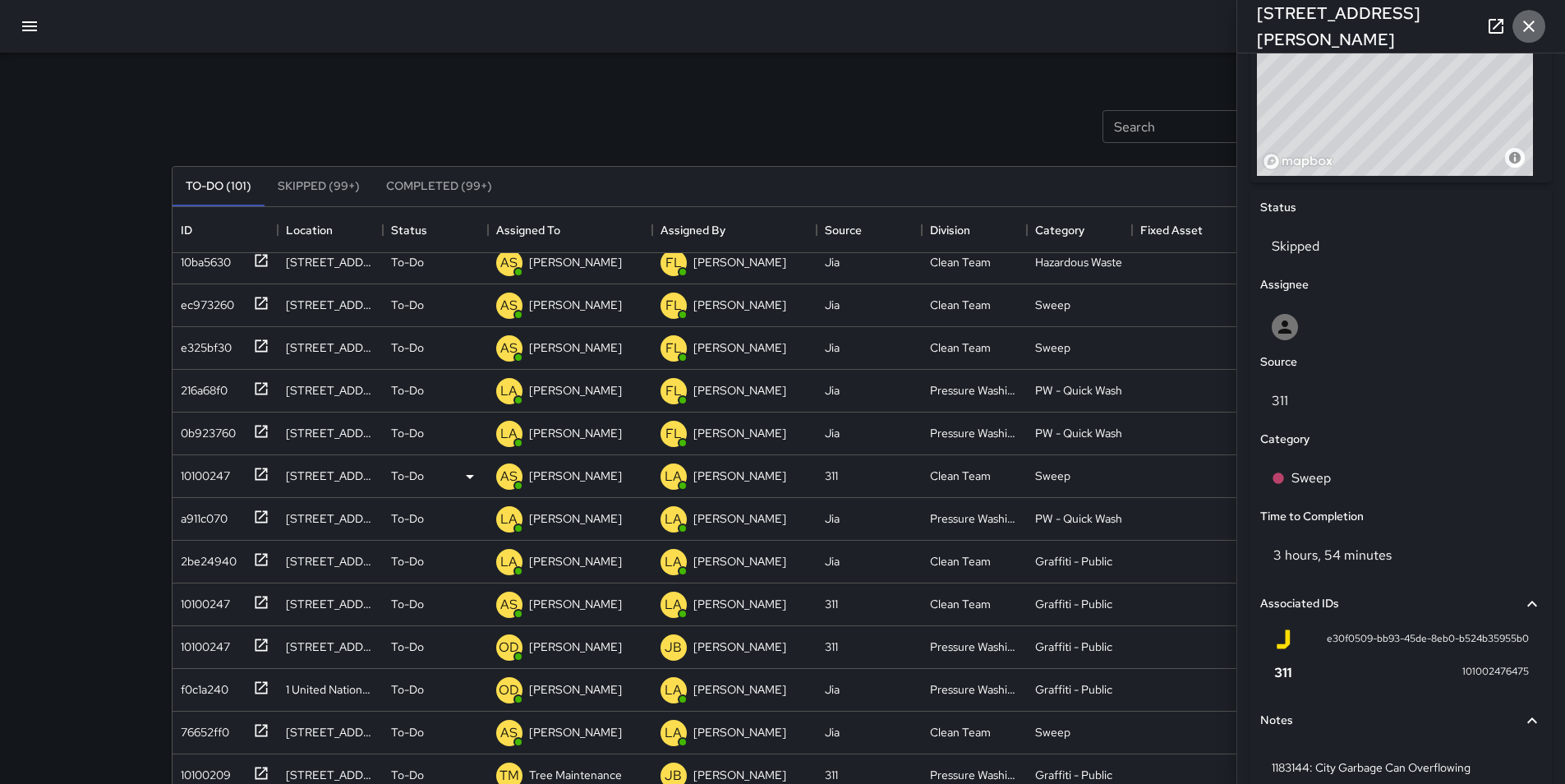
click at [1534, 29] on icon "button" at bounding box center [1528, 26] width 19 height 19
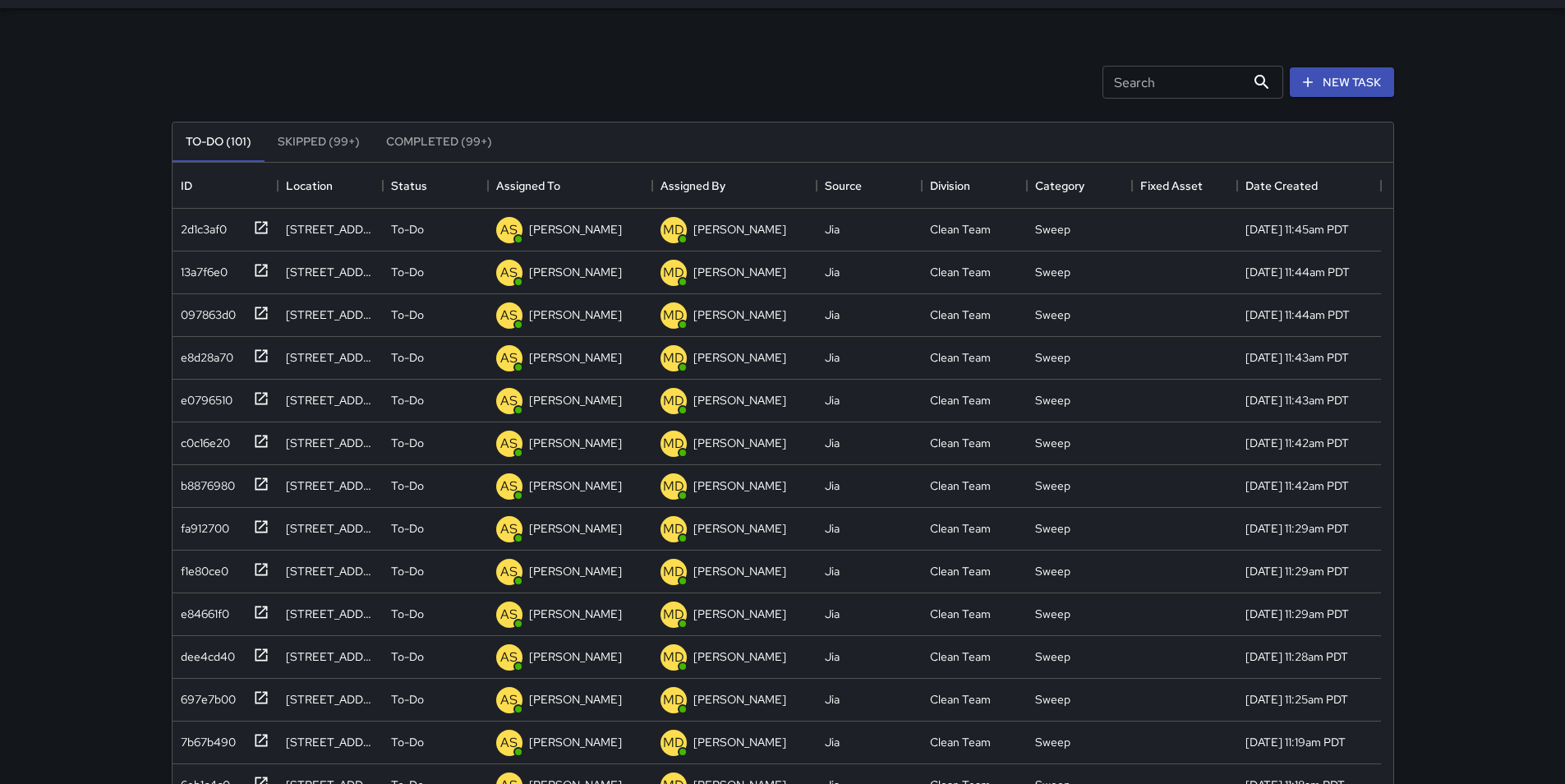
scroll to position [0, 0]
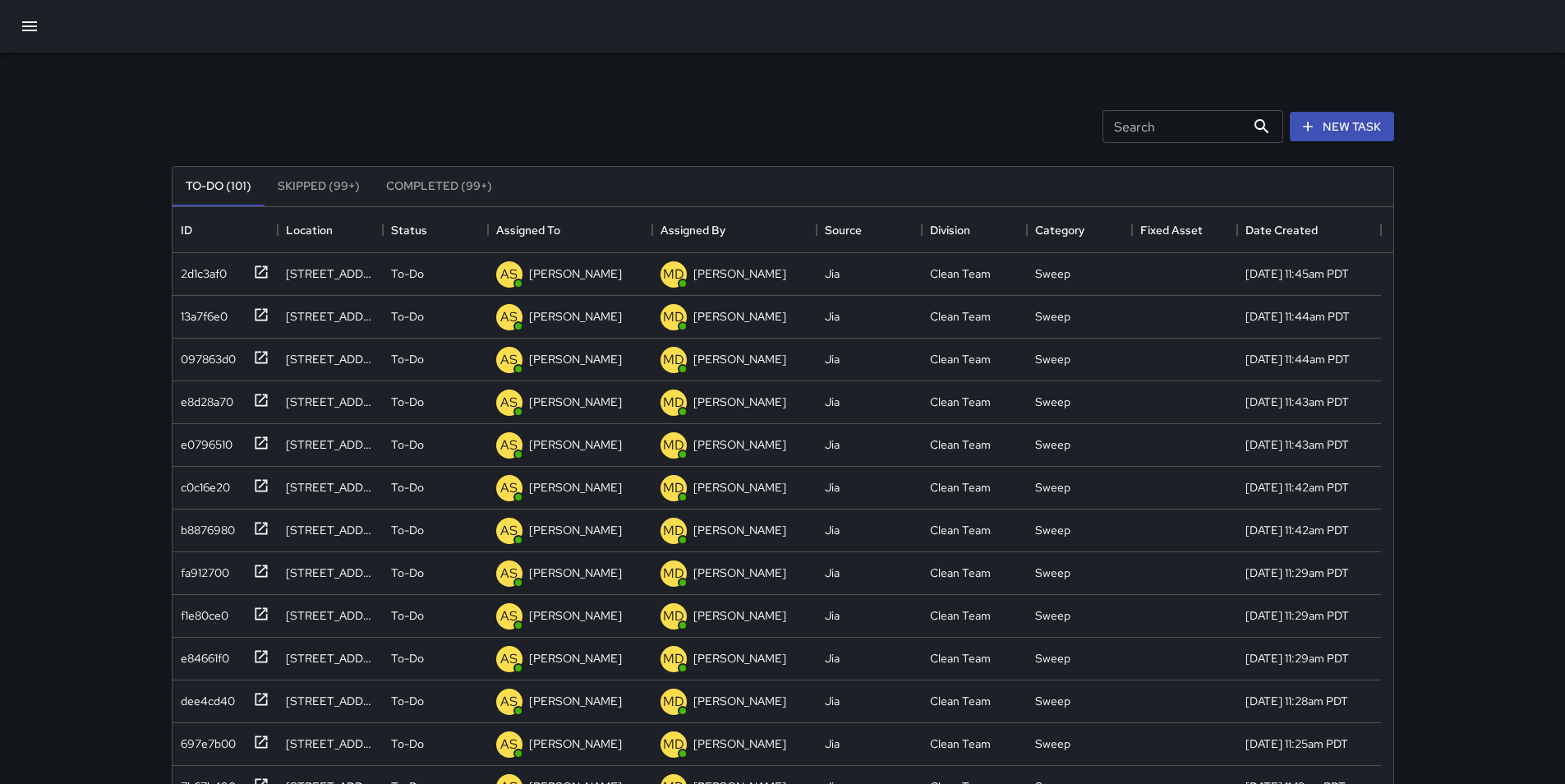
click at [1204, 122] on input "Search" at bounding box center [1174, 126] width 143 height 33
type input "*******"
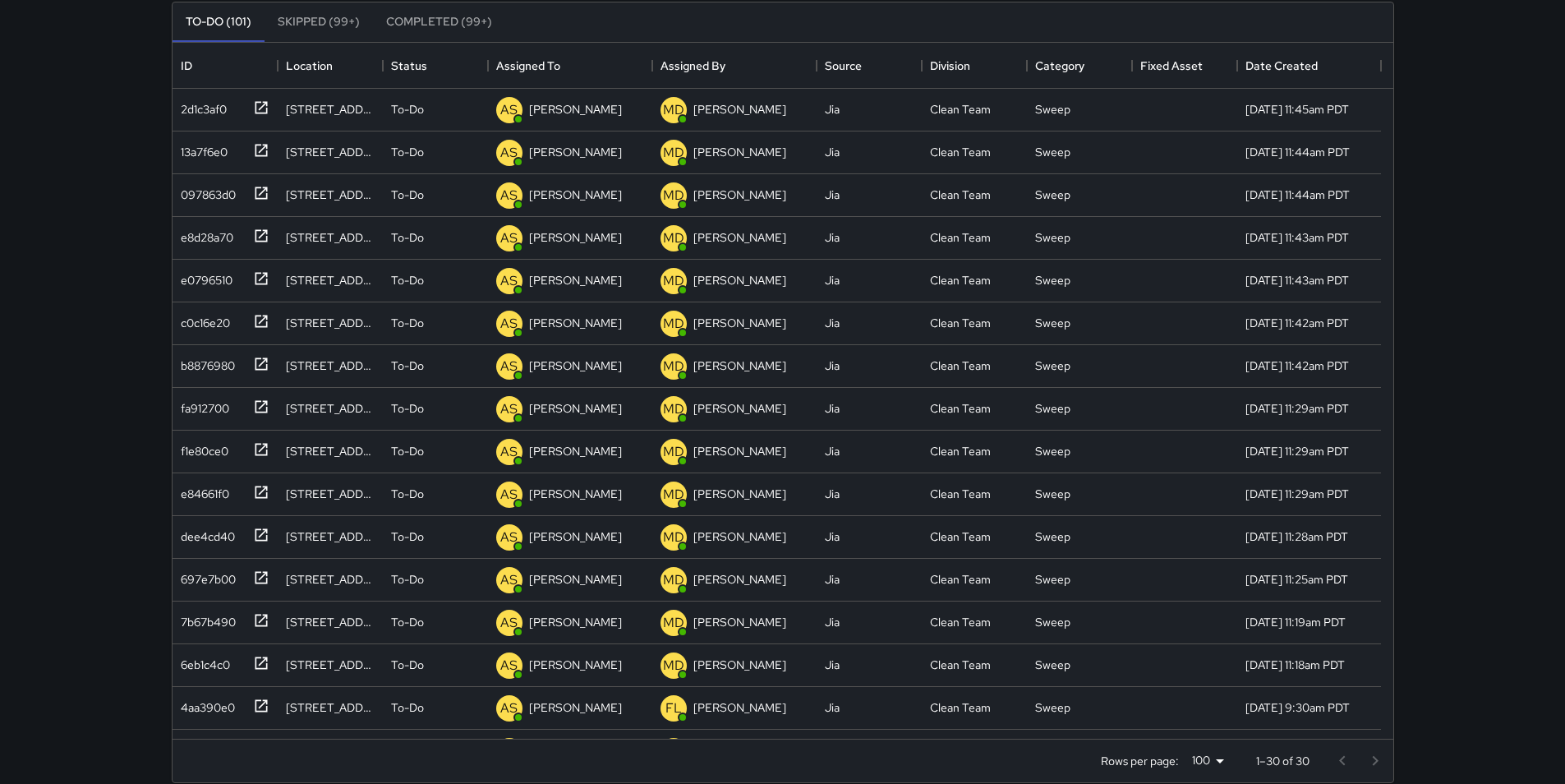
scroll to position [186, 0]
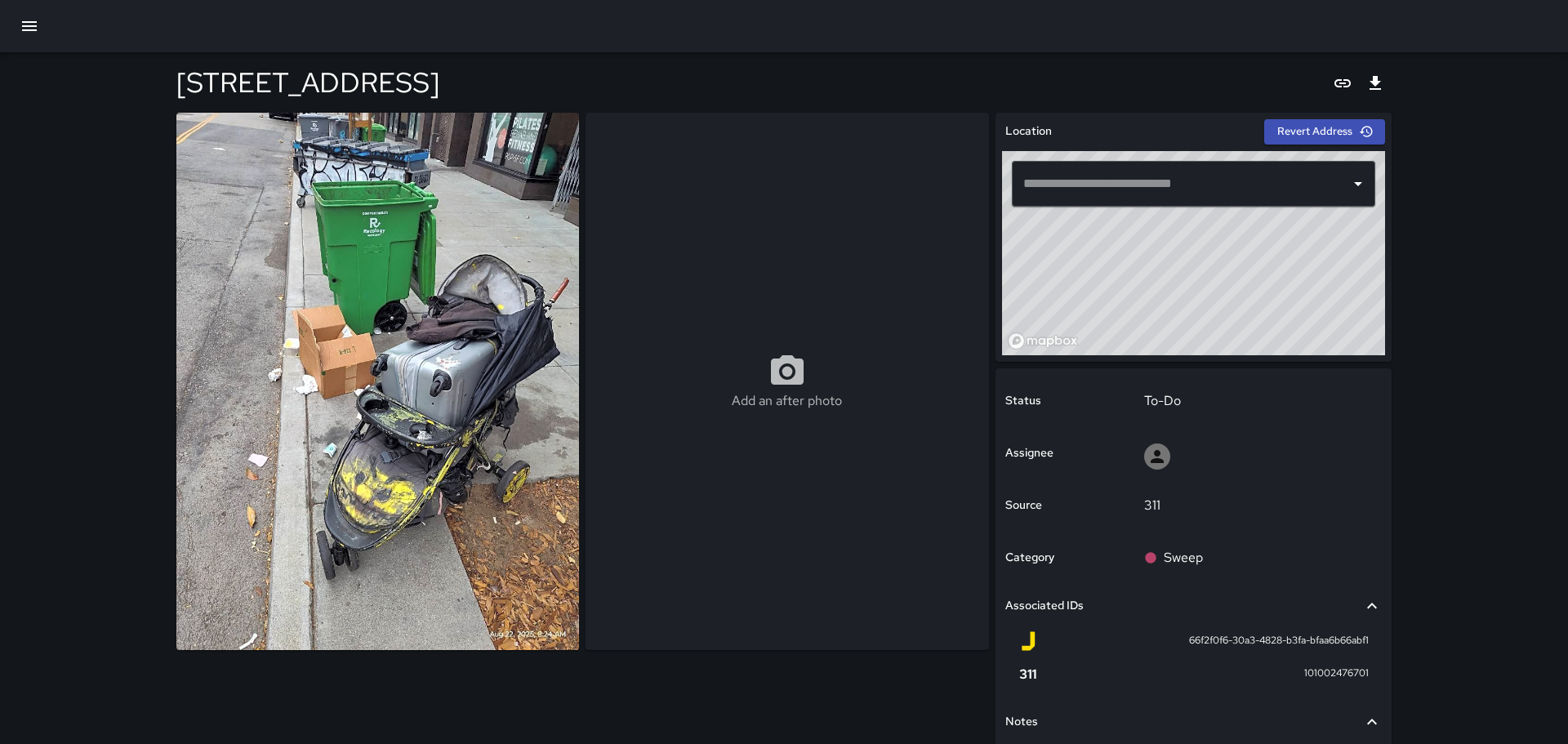
type input "**********"
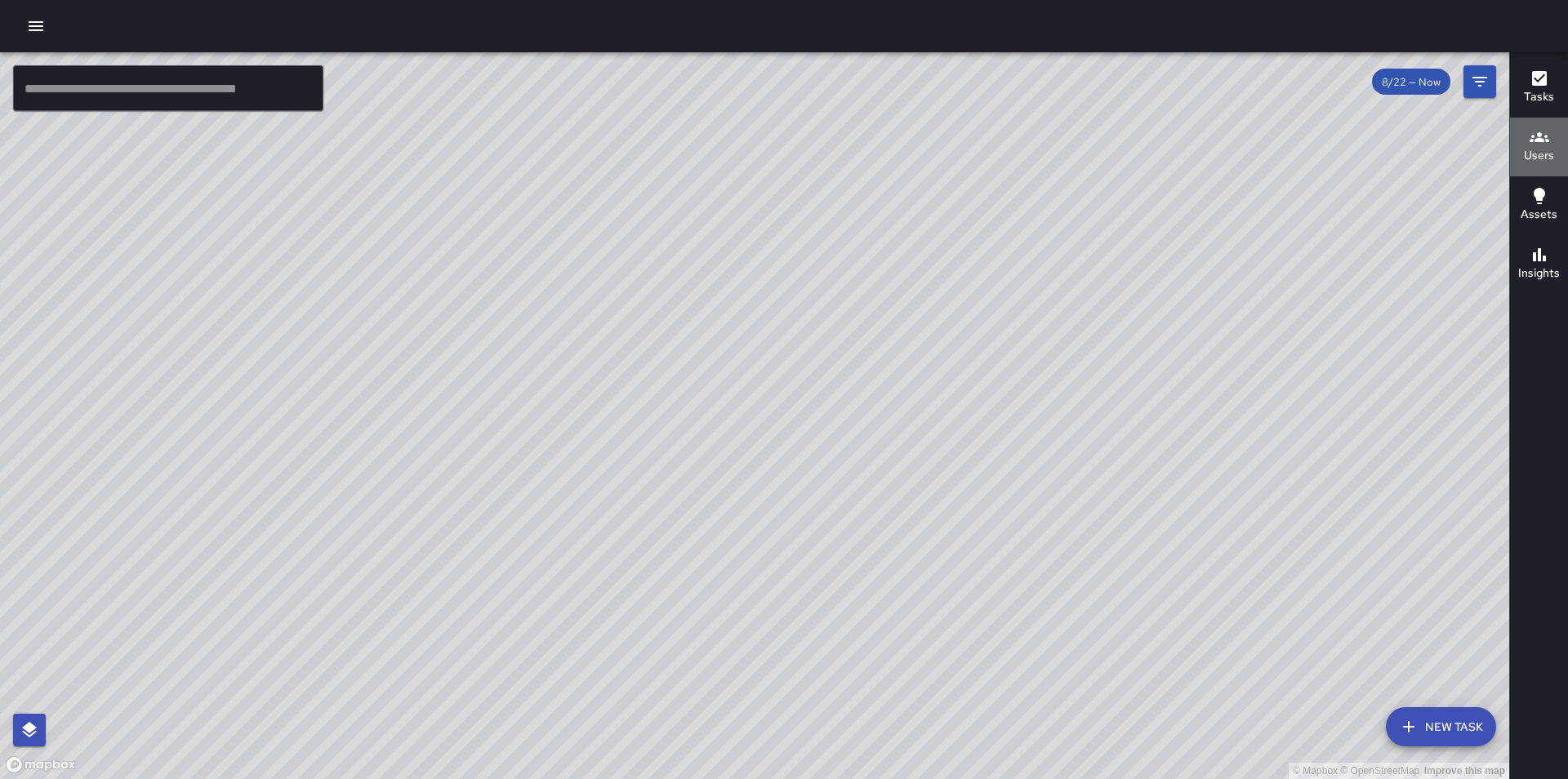
click at [1532, 145] on icon "button" at bounding box center [1539, 137] width 19 height 19
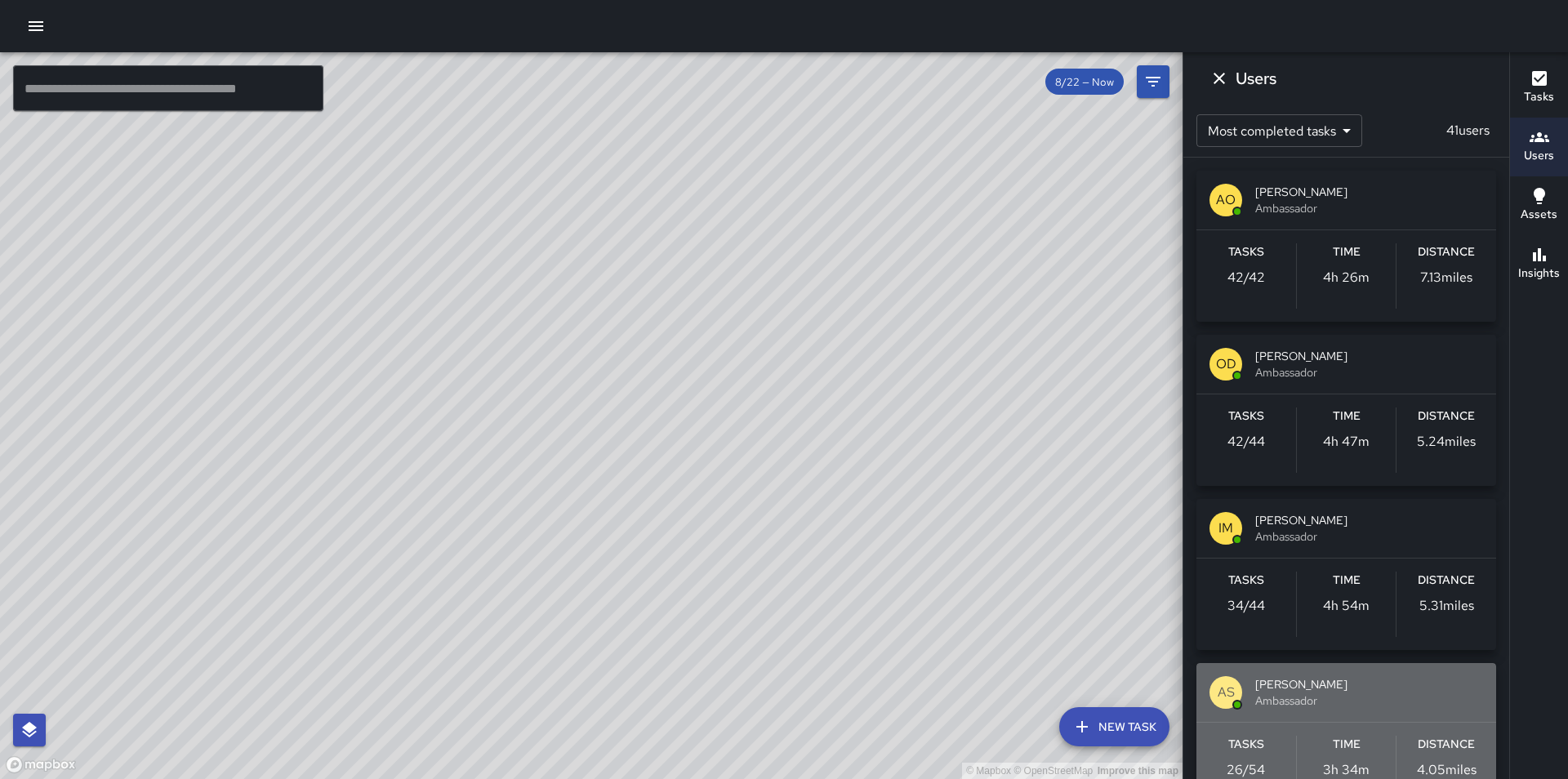
click at [1336, 683] on span "[PERSON_NAME]" at bounding box center [1369, 684] width 228 height 17
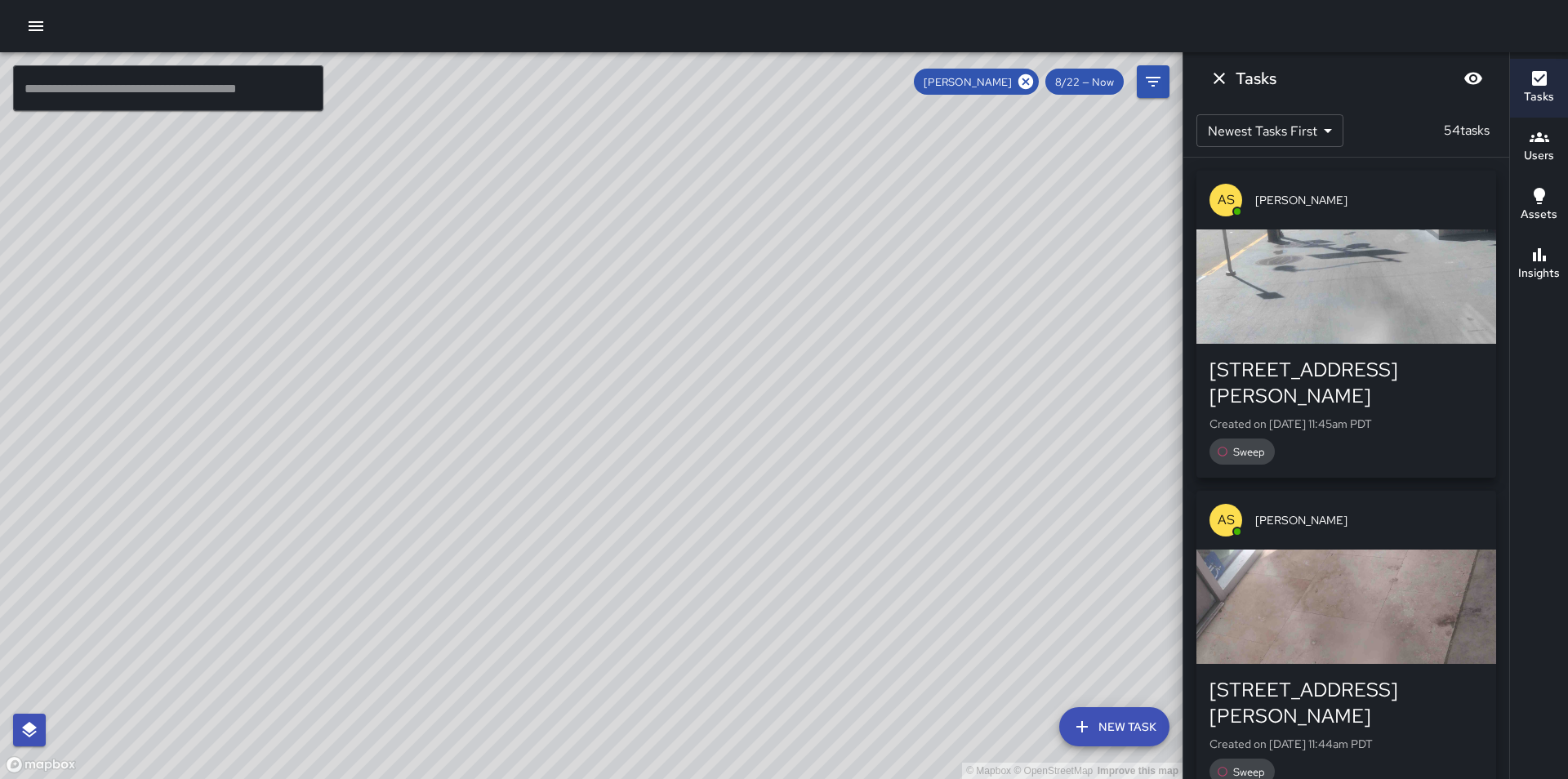
drag, startPoint x: 473, startPoint y: 486, endPoint x: 676, endPoint y: 364, distance: 236.8
click at [676, 364] on div "© Mapbox © OpenStreetMap Improve this map" at bounding box center [591, 415] width 1182 height 726
drag, startPoint x: 515, startPoint y: 680, endPoint x: 576, endPoint y: 557, distance: 137.3
click at [576, 557] on div "© Mapbox © OpenStreetMap Improve this map" at bounding box center [591, 415] width 1182 height 726
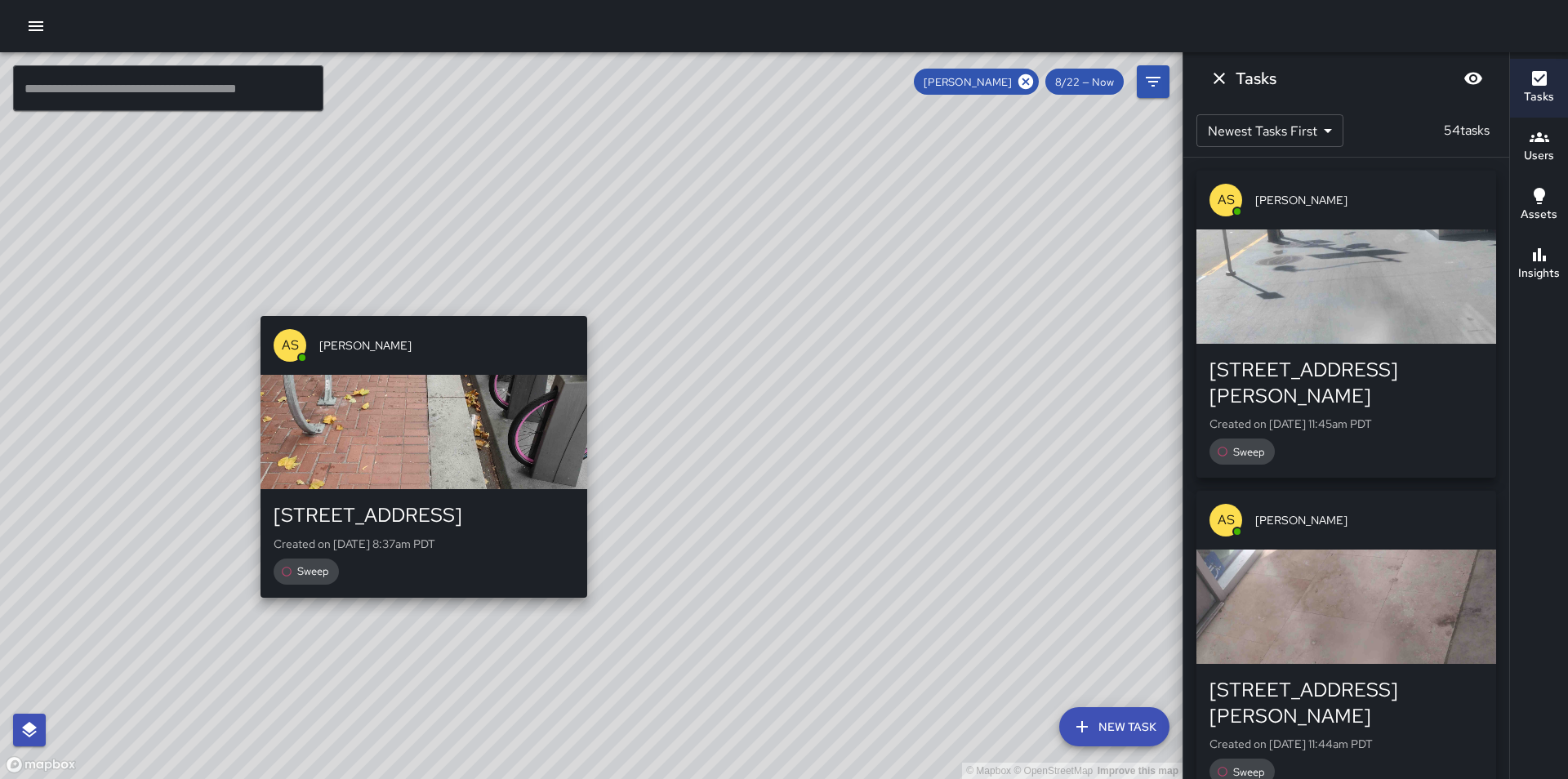
click at [425, 604] on div "© Mapbox © OpenStreetMap Improve this map AS [PERSON_NAME] [STREET_ADDRESS] Cre…" at bounding box center [591, 415] width 1182 height 726
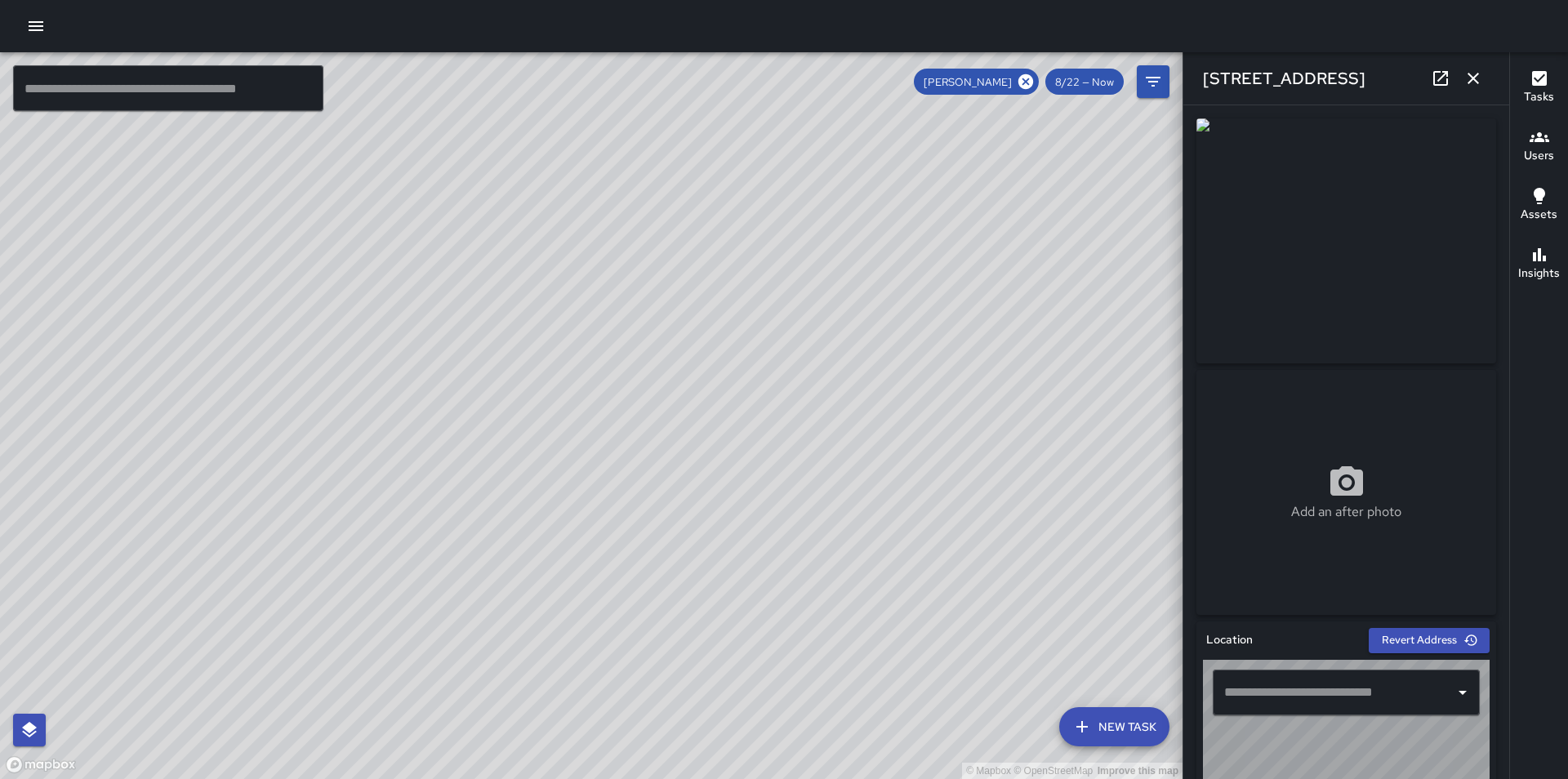
type input "**********"
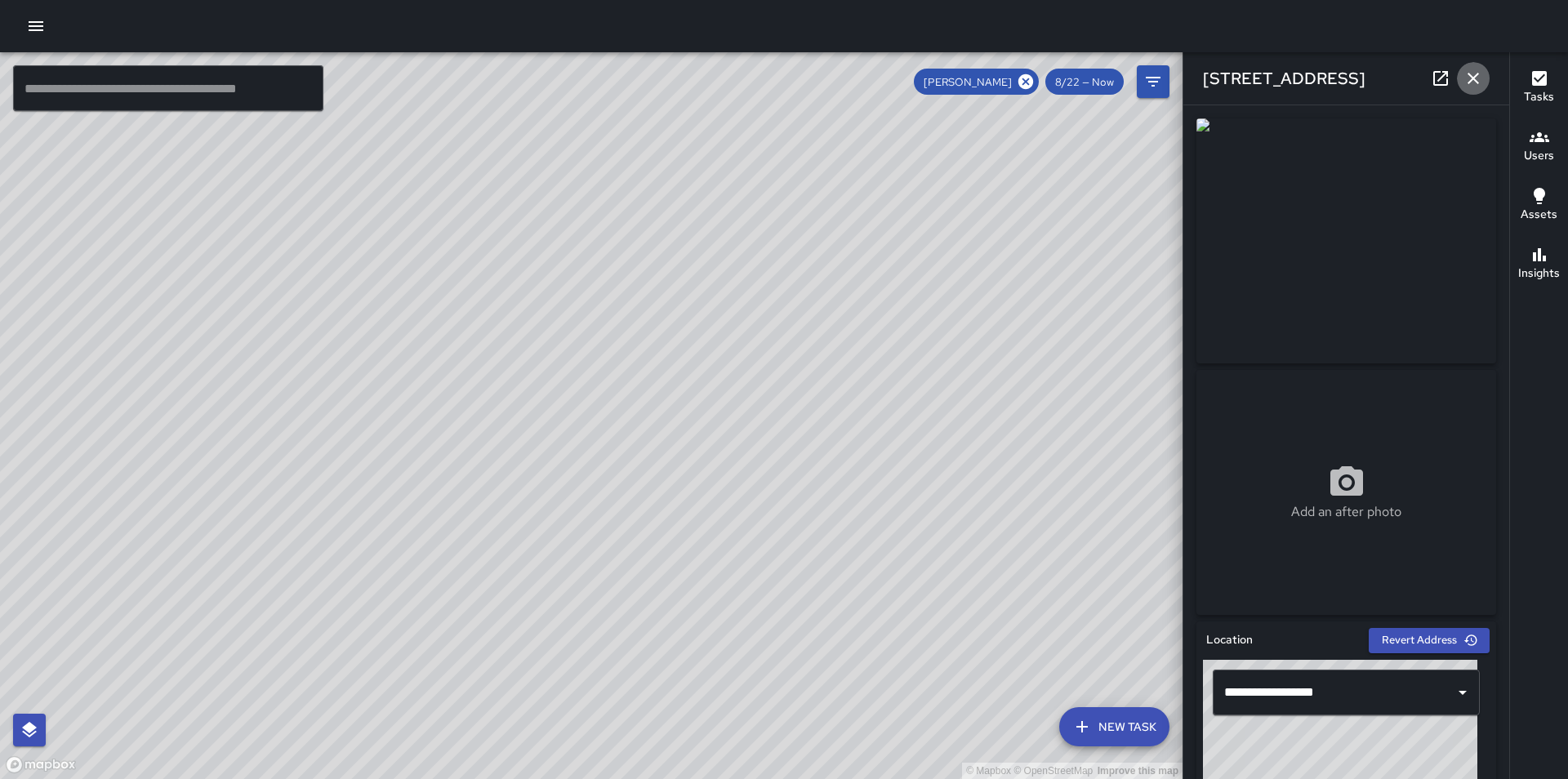
click at [1470, 72] on icon "button" at bounding box center [1473, 78] width 19 height 19
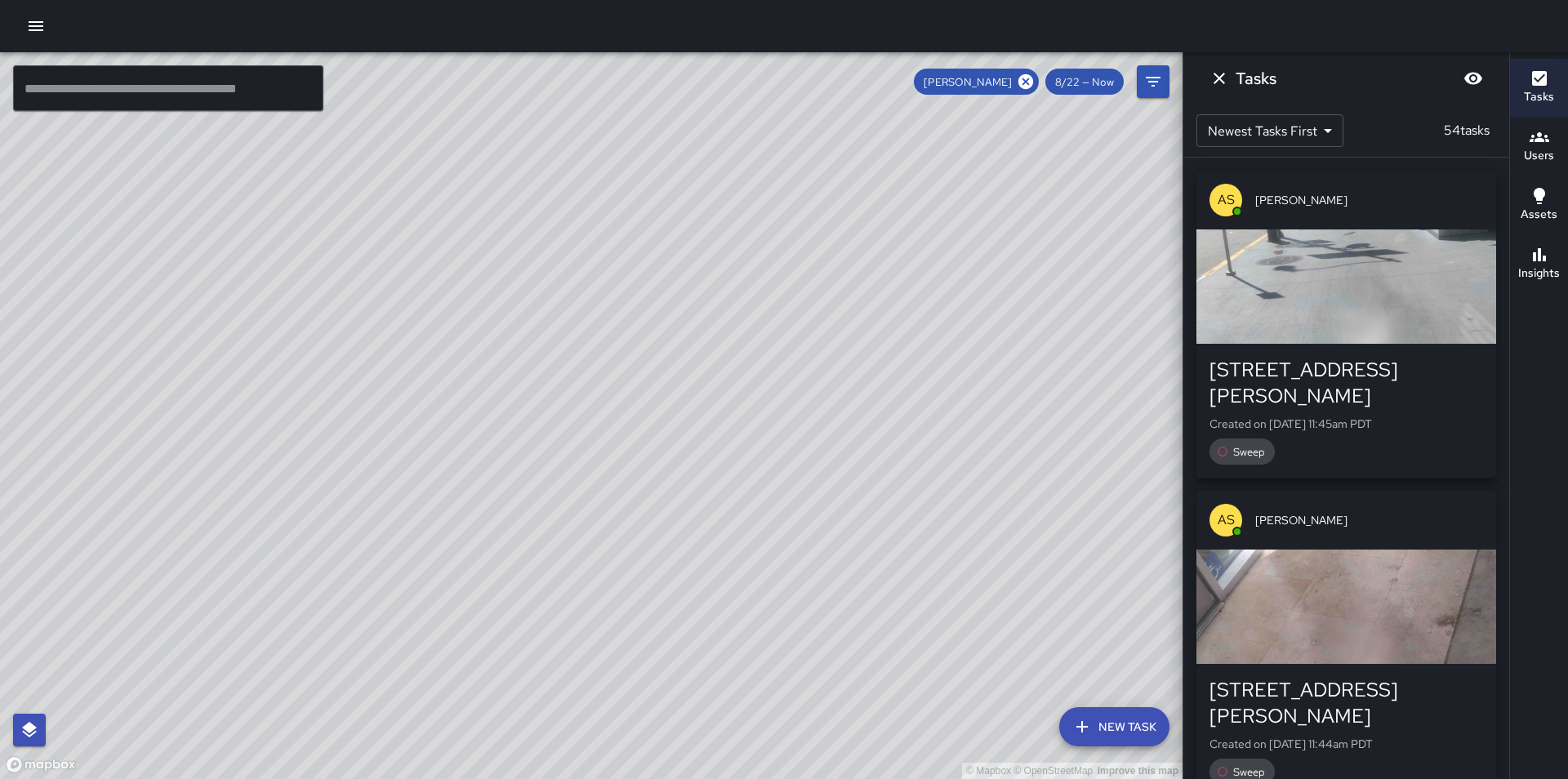
drag, startPoint x: 915, startPoint y: 545, endPoint x: 755, endPoint y: 733, distance: 246.9
click at [755, 733] on div "© Mapbox © OpenStreetMap Improve this map" at bounding box center [591, 415] width 1182 height 726
drag, startPoint x: 393, startPoint y: 488, endPoint x: 575, endPoint y: 469, distance: 183.0
click at [575, 469] on div "© Mapbox © OpenStreetMap Improve this map" at bounding box center [591, 415] width 1182 height 726
drag, startPoint x: 720, startPoint y: 544, endPoint x: 859, endPoint y: 656, distance: 178.5
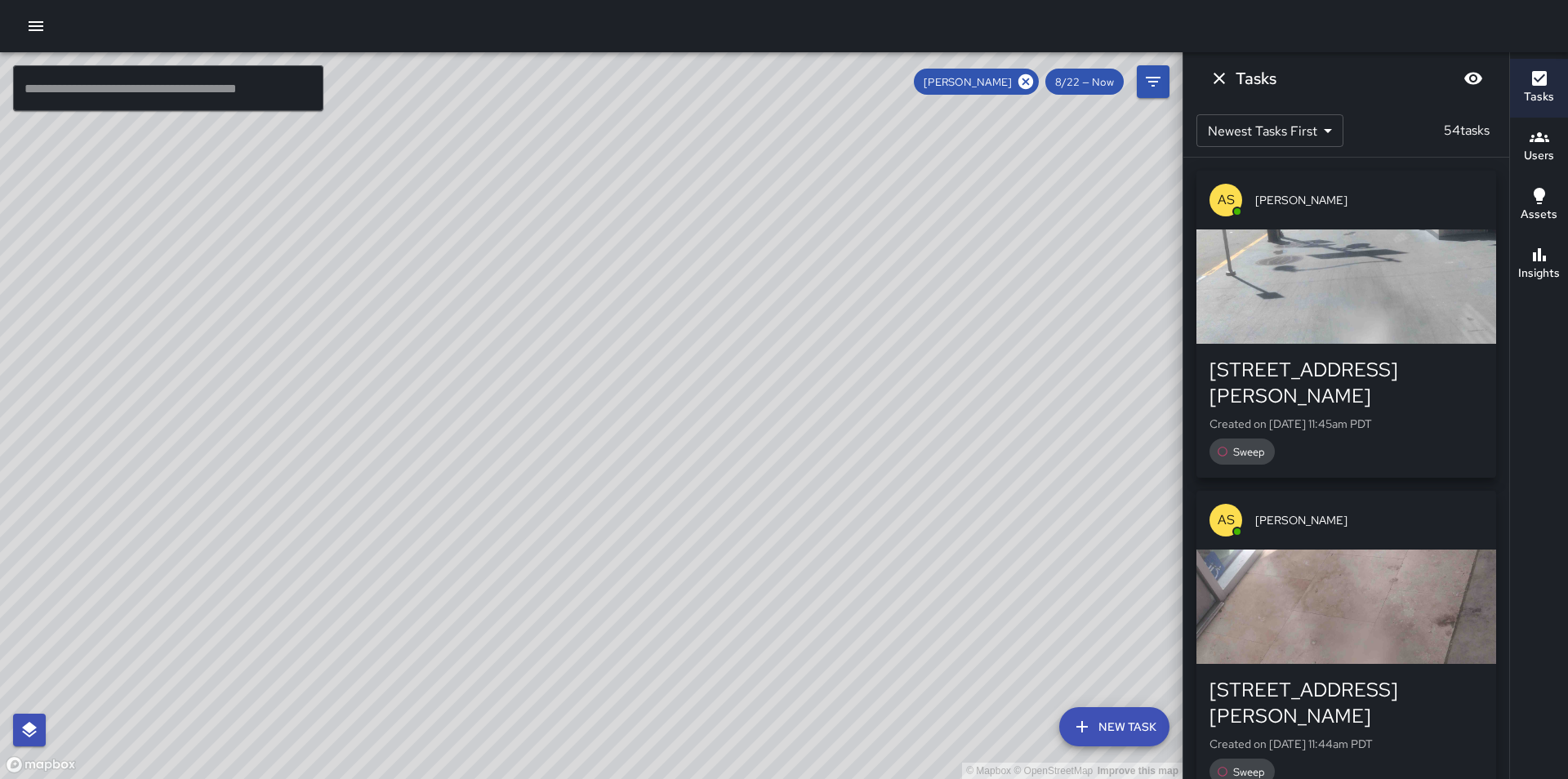
click at [859, 656] on div "© Mapbox © OpenStreetMap Improve this map" at bounding box center [591, 415] width 1182 height 726
drag, startPoint x: 643, startPoint y: 309, endPoint x: 696, endPoint y: 572, distance: 268.3
click at [696, 572] on div "© Mapbox © OpenStreetMap Improve this map" at bounding box center [591, 415] width 1182 height 726
drag, startPoint x: 779, startPoint y: 465, endPoint x: 688, endPoint y: 624, distance: 183.2
click at [688, 624] on div "© Mapbox © OpenStreetMap Improve this map" at bounding box center [591, 415] width 1182 height 726
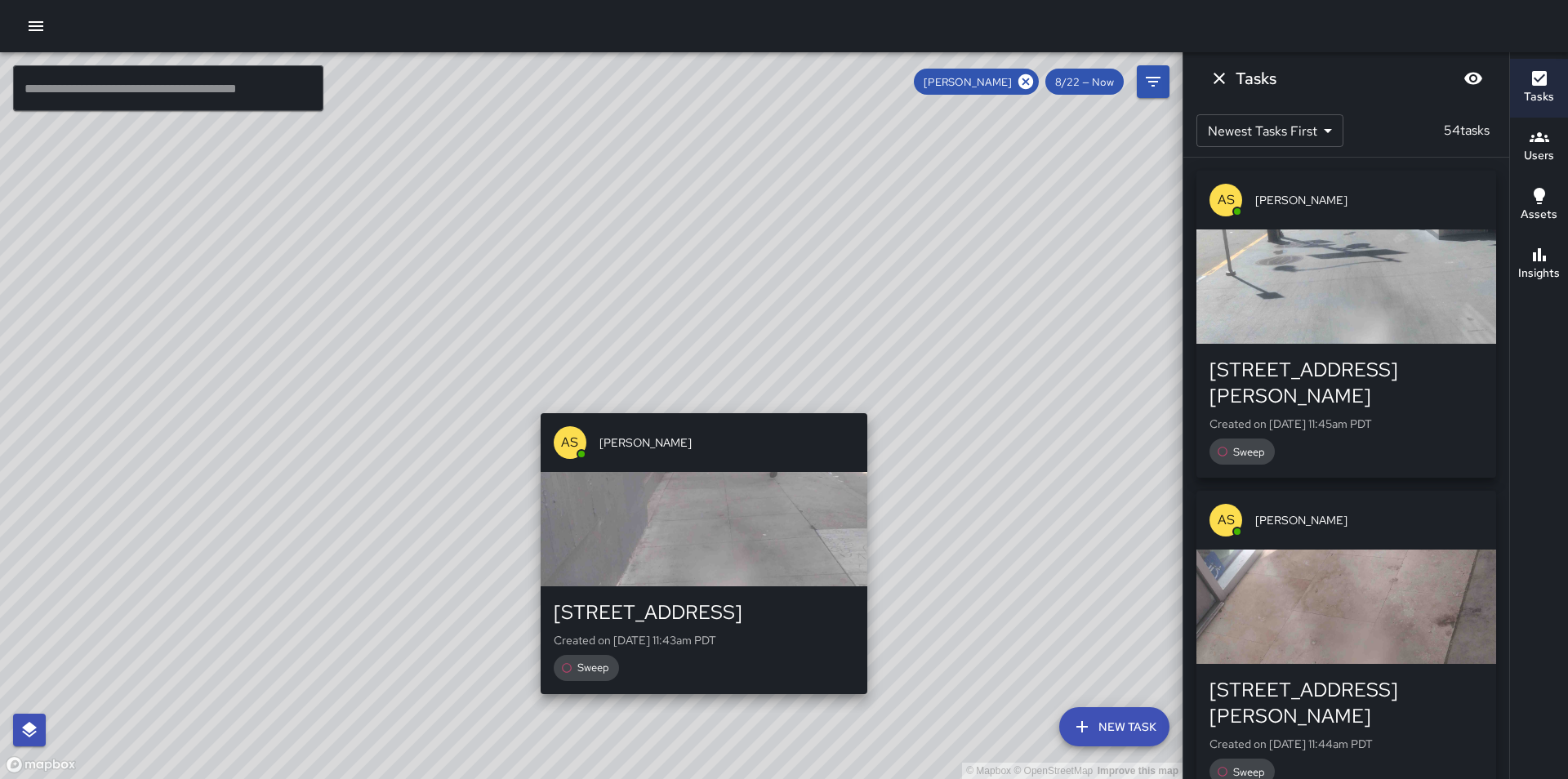
click at [871, 405] on div "© Mapbox © OpenStreetMap Improve this map AS [PERSON_NAME][GEOGRAPHIC_DATA][STR…" at bounding box center [591, 415] width 1182 height 726
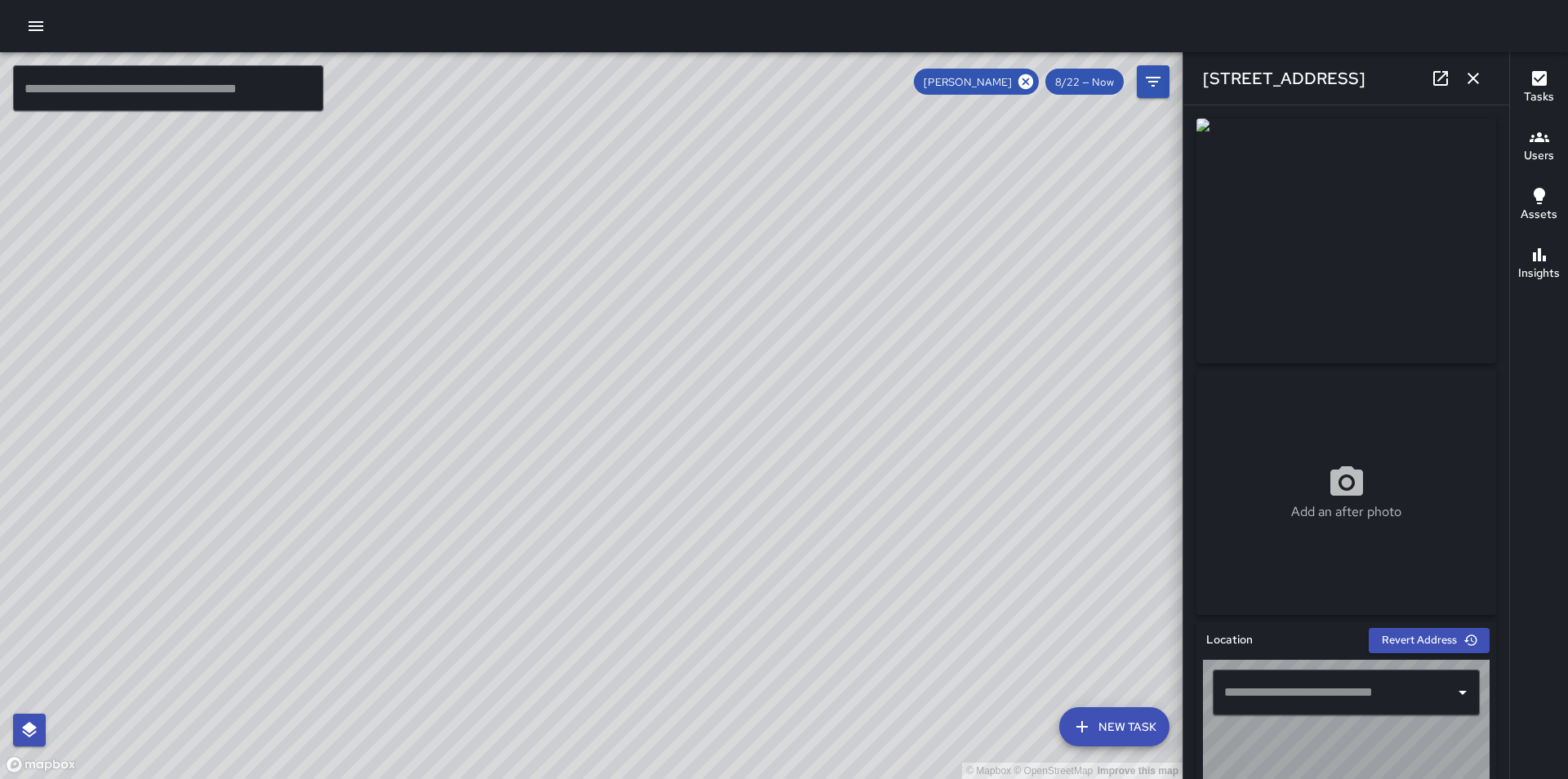
type input "**********"
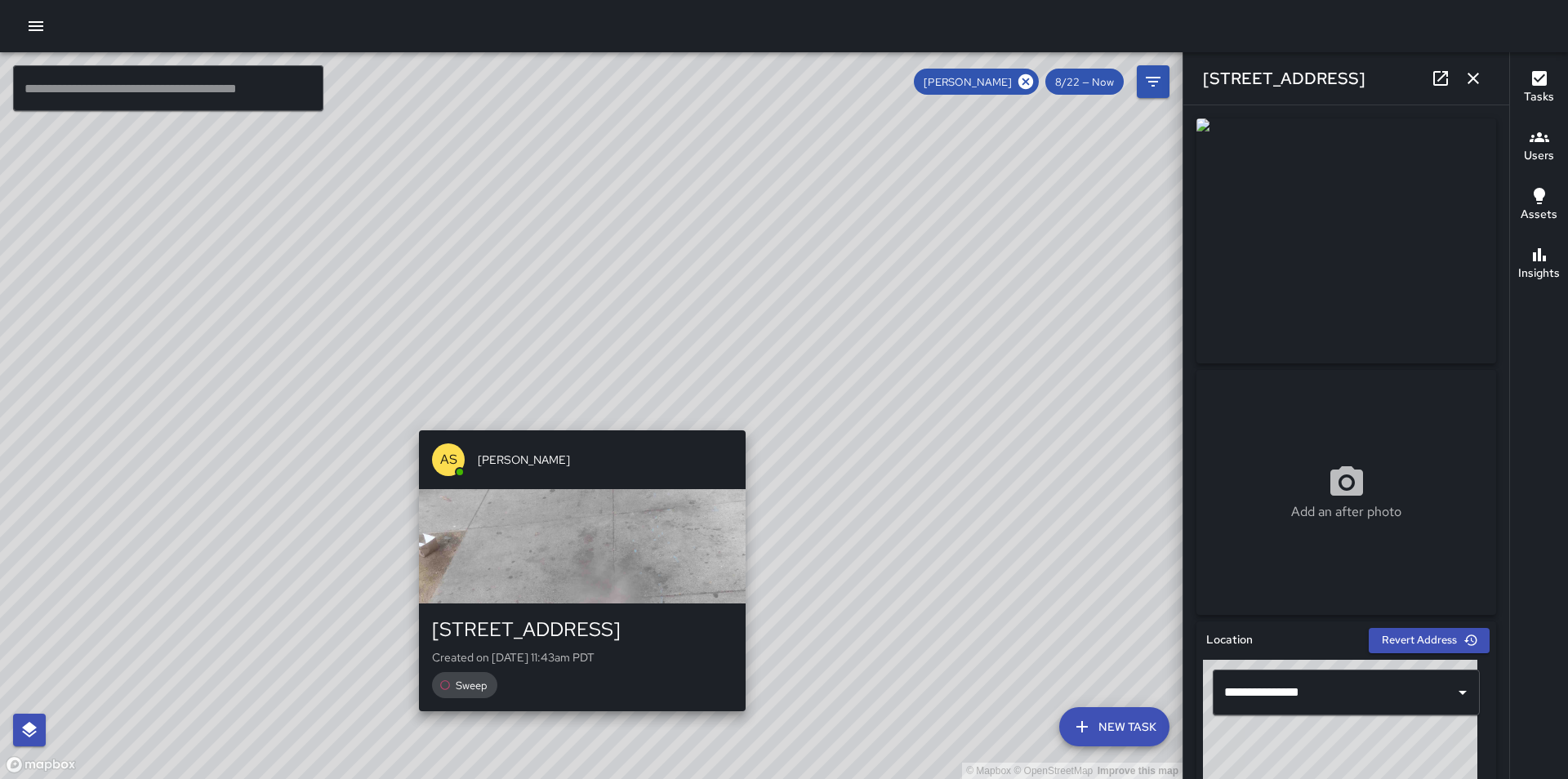
click at [576, 422] on div "© Mapbox © OpenStreetMap Improve this map AS [PERSON_NAME][GEOGRAPHIC_DATA][STR…" at bounding box center [591, 415] width 1182 height 726
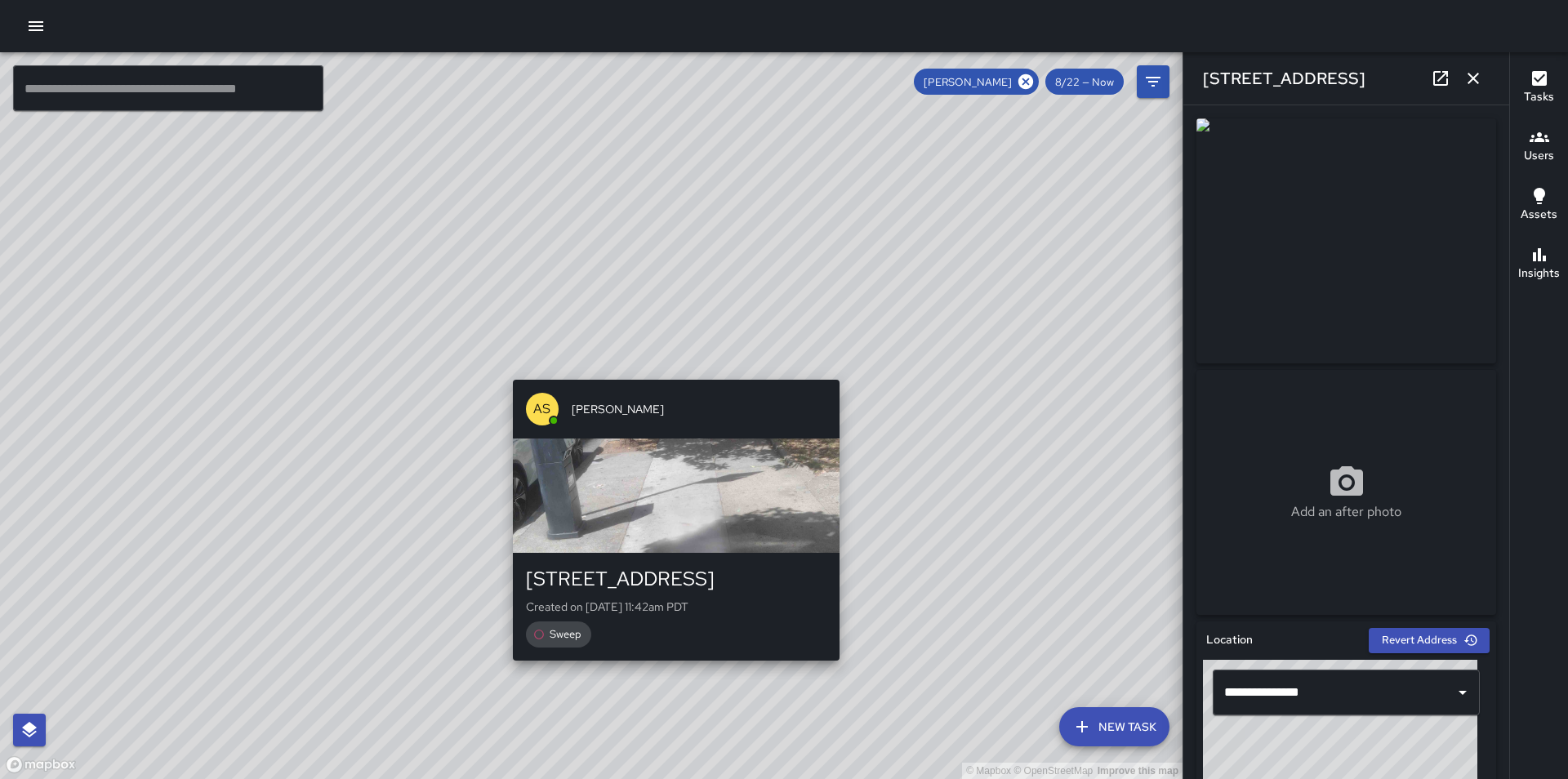
click at [671, 368] on div "© Mapbox © OpenStreetMap Improve this map AS [PERSON_NAME] [STREET_ADDRESS] Cre…" at bounding box center [591, 415] width 1182 height 726
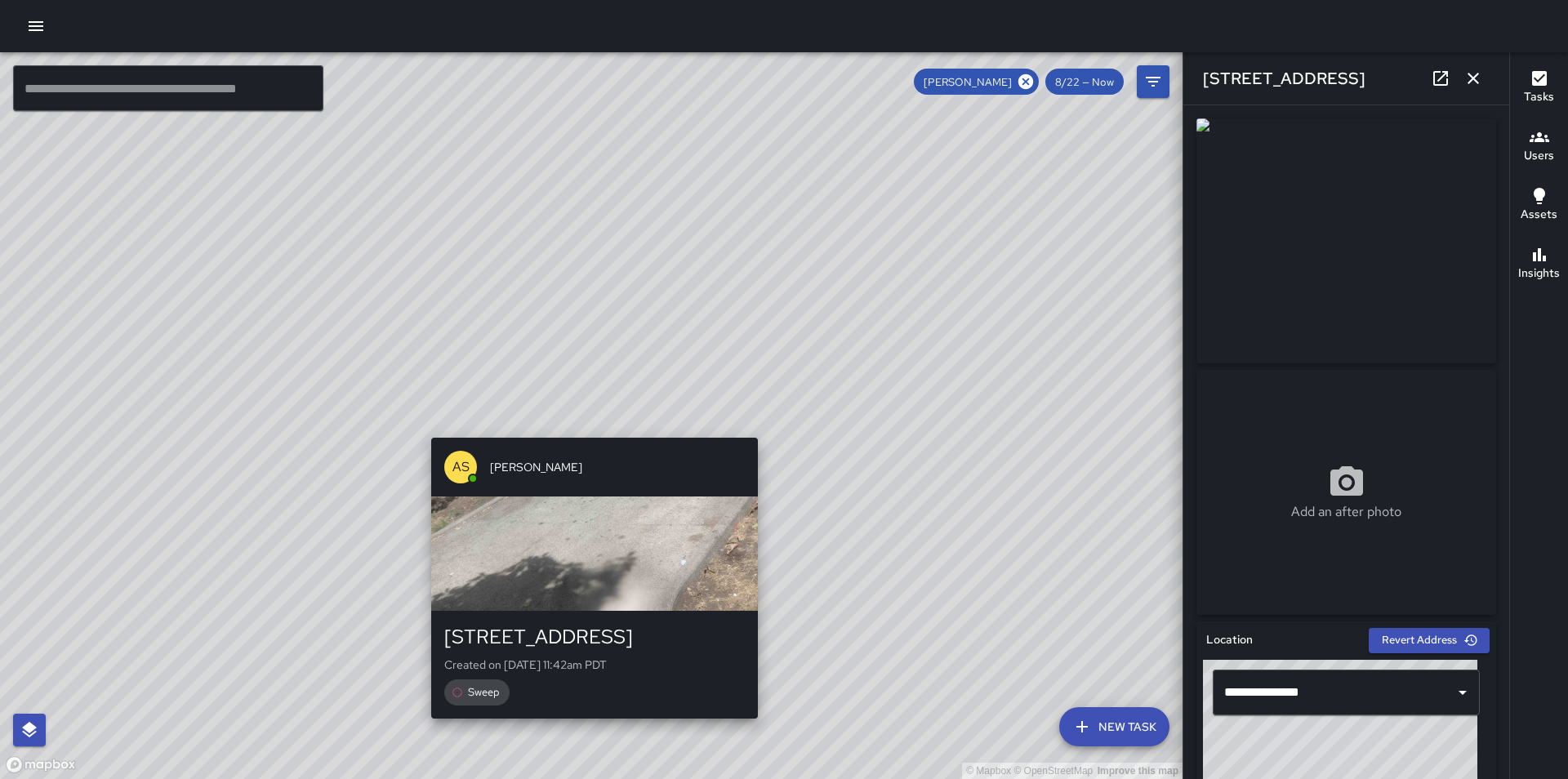
click at [587, 429] on div "© Mapbox © OpenStreetMap Improve this map AS [PERSON_NAME] [STREET_ADDRESS] Cre…" at bounding box center [591, 415] width 1182 height 726
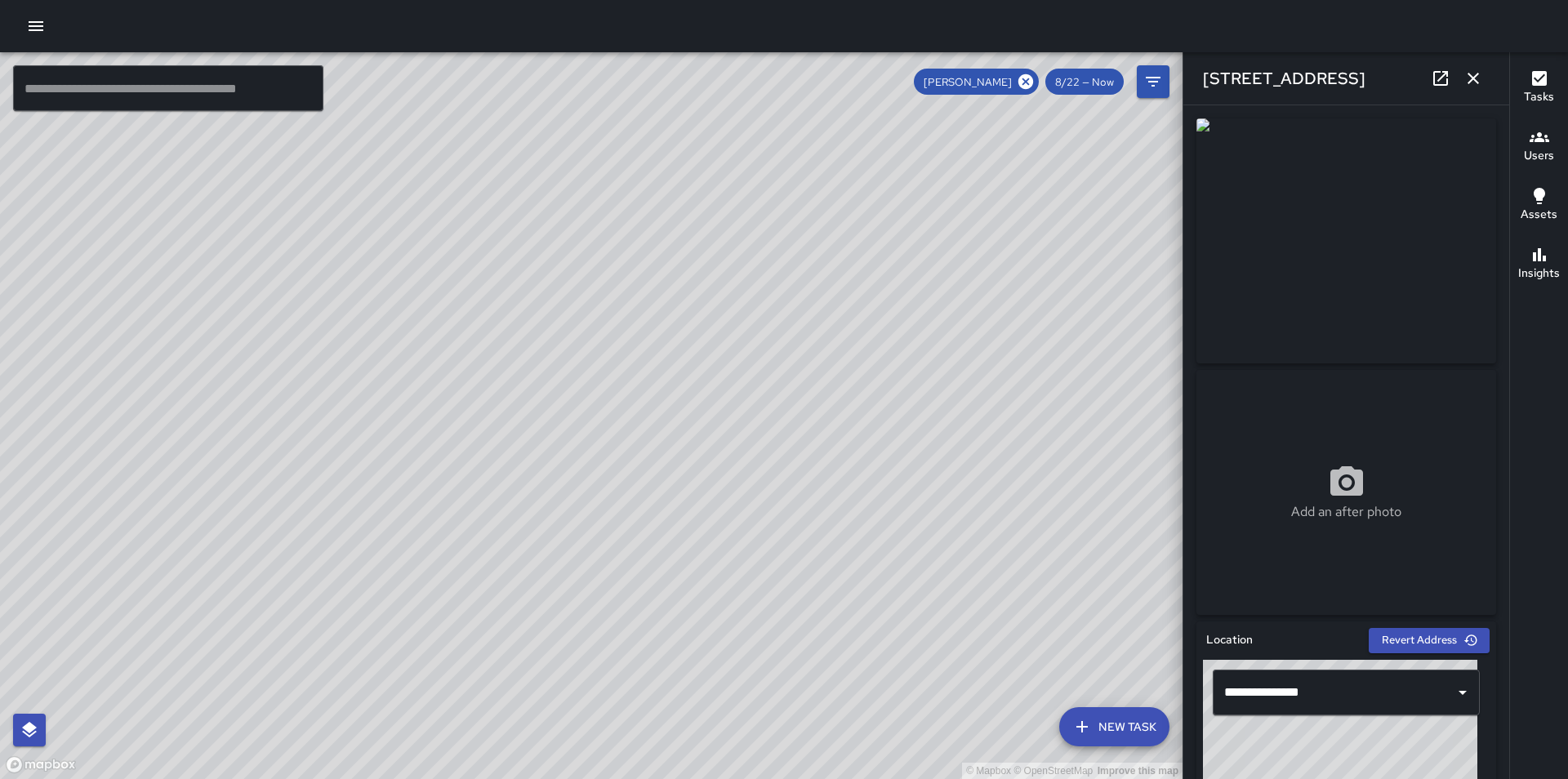
drag, startPoint x: 442, startPoint y: 457, endPoint x: 718, endPoint y: 491, distance: 278.1
click at [718, 491] on div "© Mapbox © OpenStreetMap Improve this map" at bounding box center [591, 415] width 1182 height 726
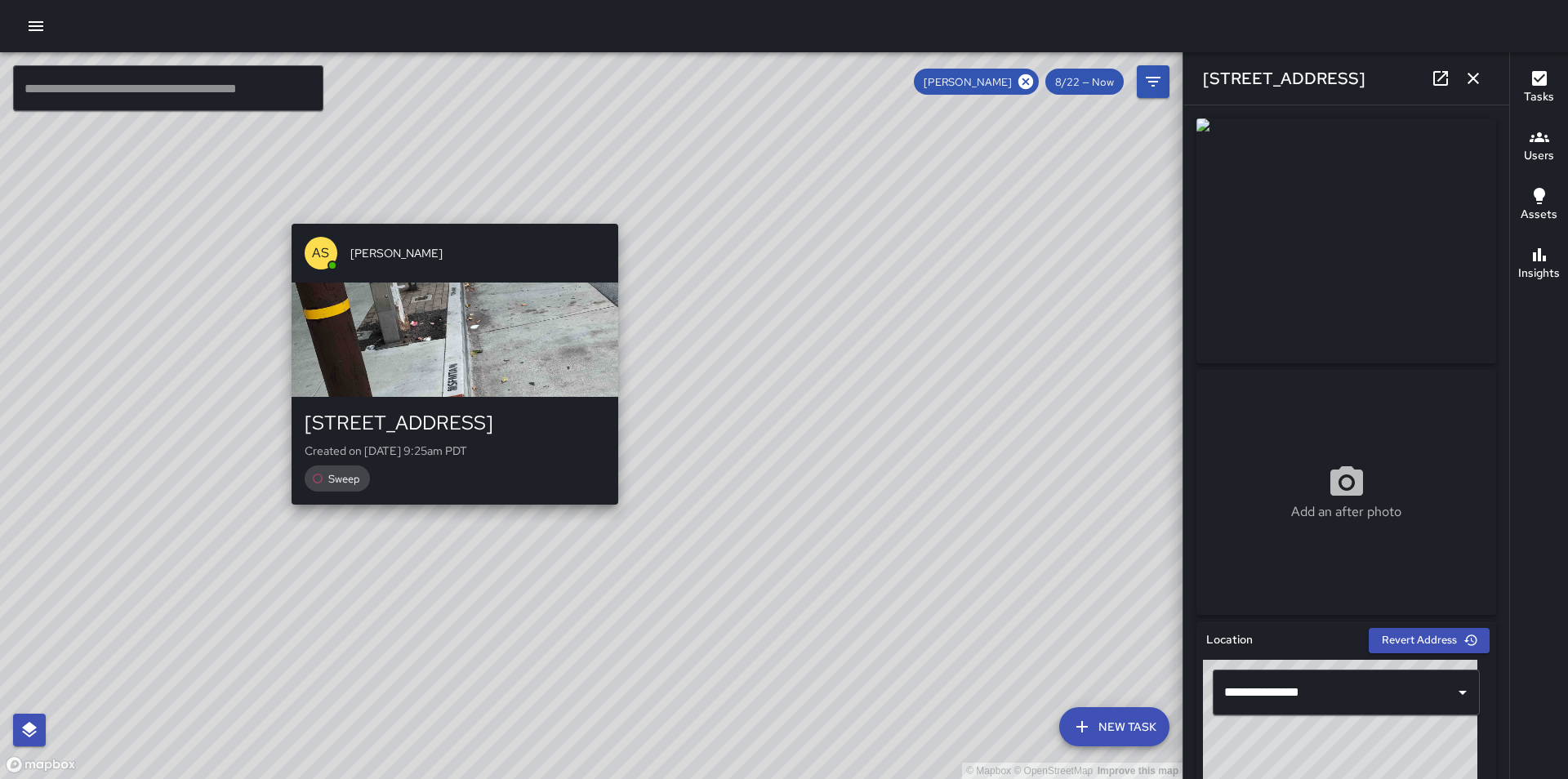
click at [448, 516] on div "© Mapbox © OpenStreetMap Improve this map AS [PERSON_NAME] [STREET_ADDRESS] Cre…" at bounding box center [591, 415] width 1182 height 726
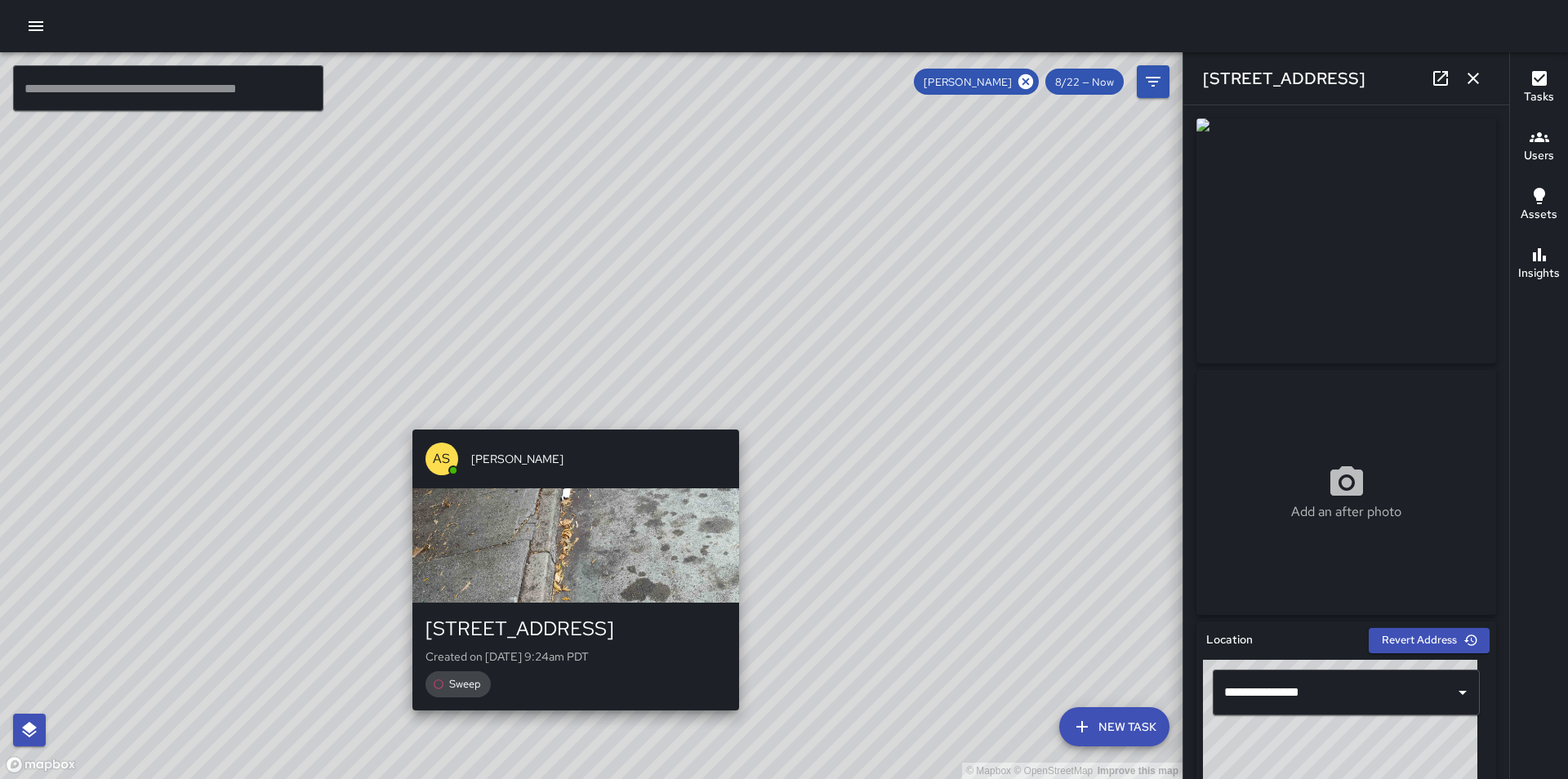
click at [568, 419] on div "© Mapbox © OpenStreetMap Improve this map AS [PERSON_NAME] [STREET_ADDRESS] Cre…" at bounding box center [591, 415] width 1182 height 726
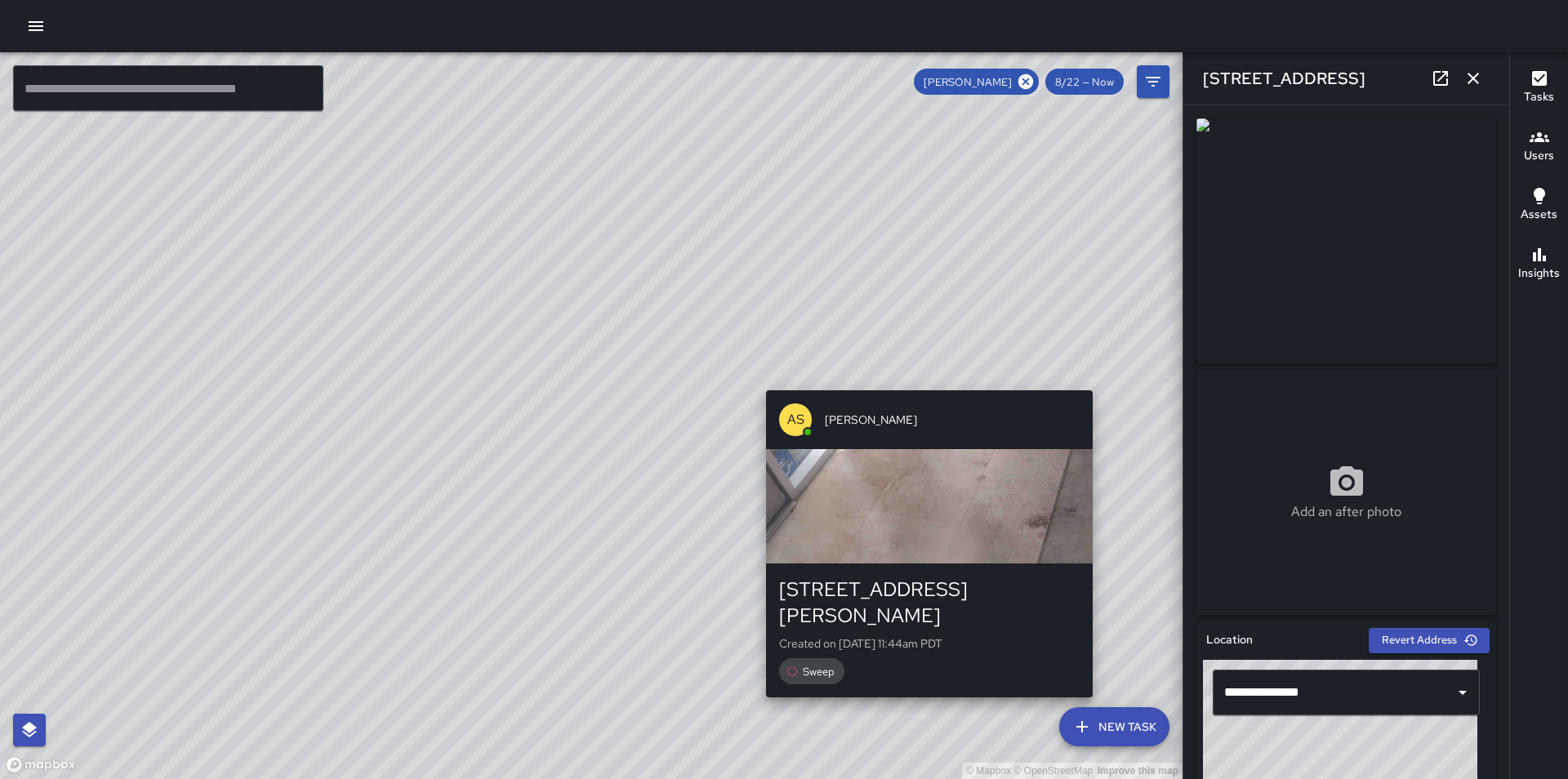
click at [1101, 382] on div "© Mapbox © OpenStreetMap Improve this map AS [PERSON_NAME] [STREET_ADDRESS][PER…" at bounding box center [591, 415] width 1182 height 726
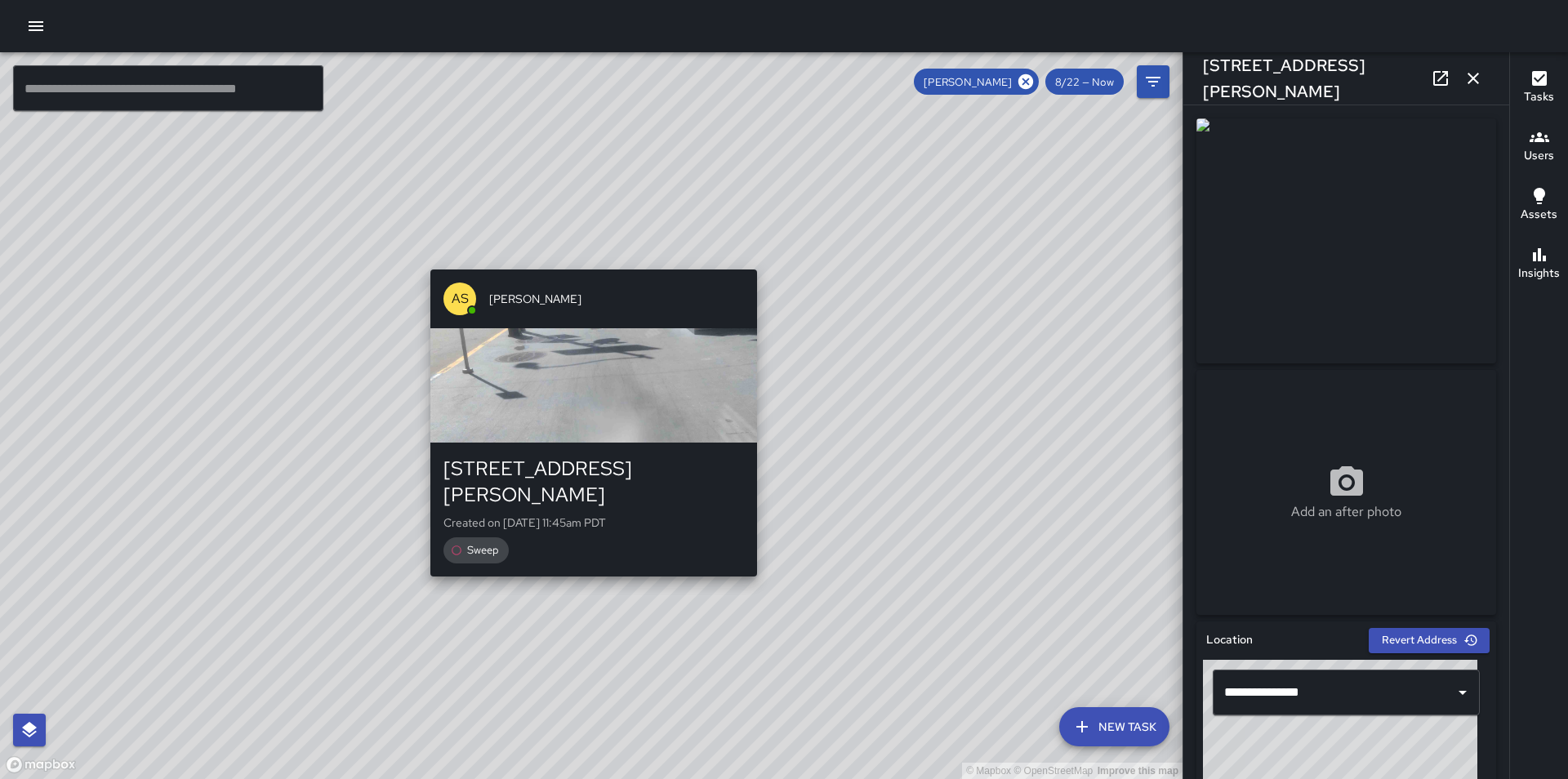
click at [589, 559] on div "© Mapbox © OpenStreetMap Improve this map AS [PERSON_NAME] [STREET_ADDRESS][PER…" at bounding box center [591, 415] width 1182 height 726
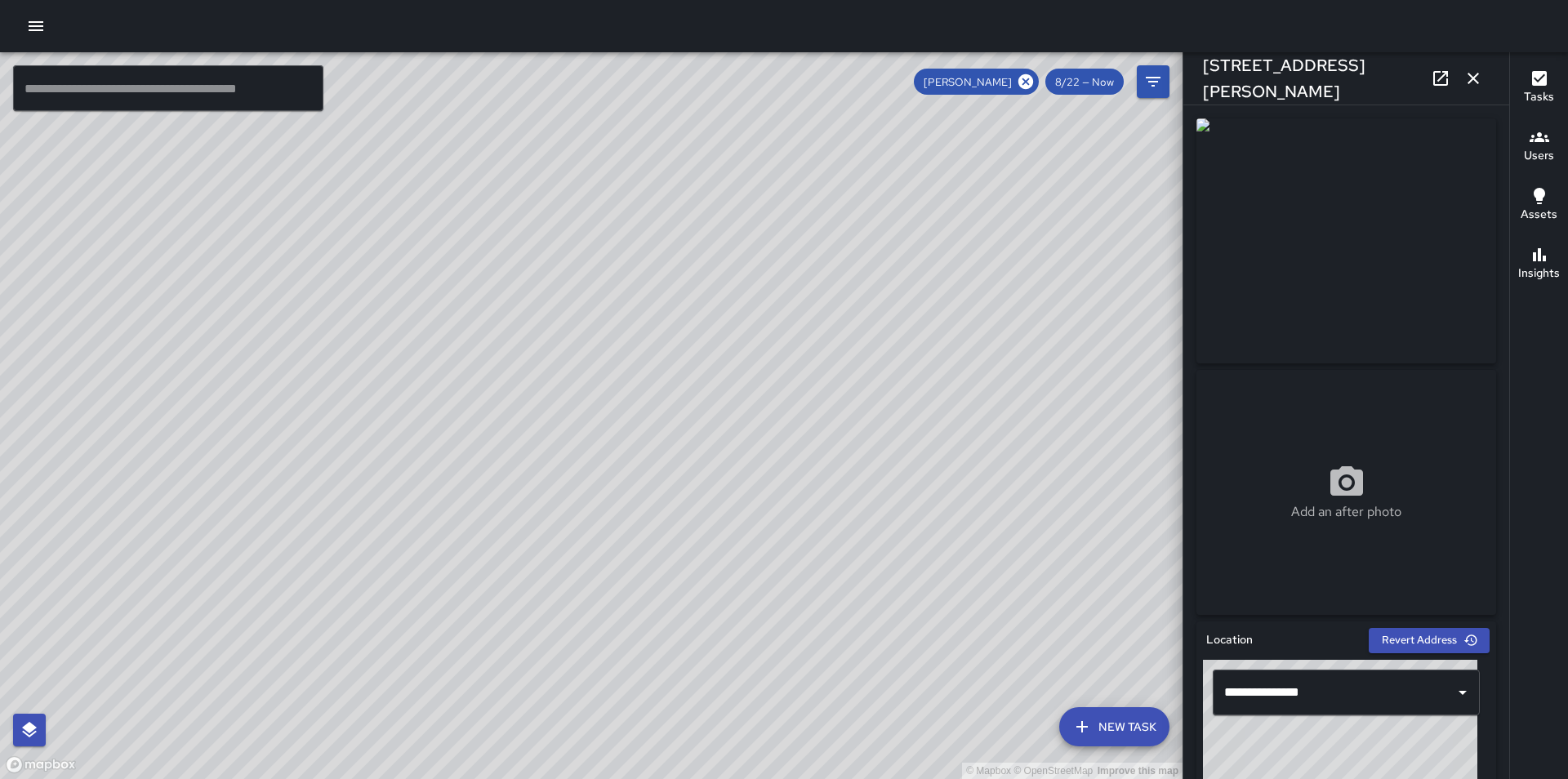
drag, startPoint x: 468, startPoint y: 370, endPoint x: 1071, endPoint y: 492, distance: 615.2
click at [1071, 492] on div "© Mapbox © OpenStreetMap Improve this map" at bounding box center [591, 415] width 1182 height 726
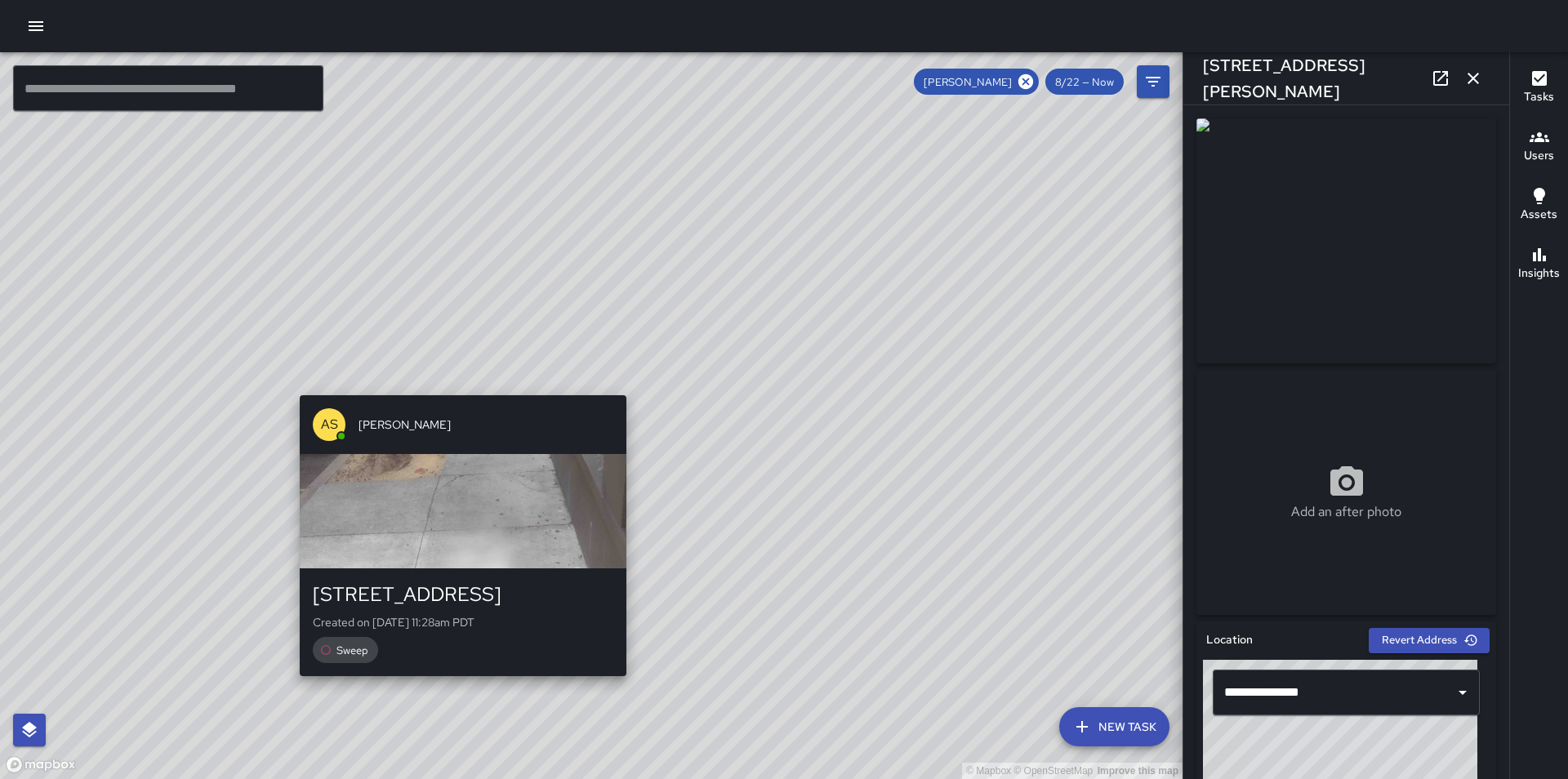
click at [460, 376] on div "© Mapbox © OpenStreetMap Improve this map AS [PERSON_NAME] [STREET_ADDRESS] Cre…" at bounding box center [591, 415] width 1182 height 726
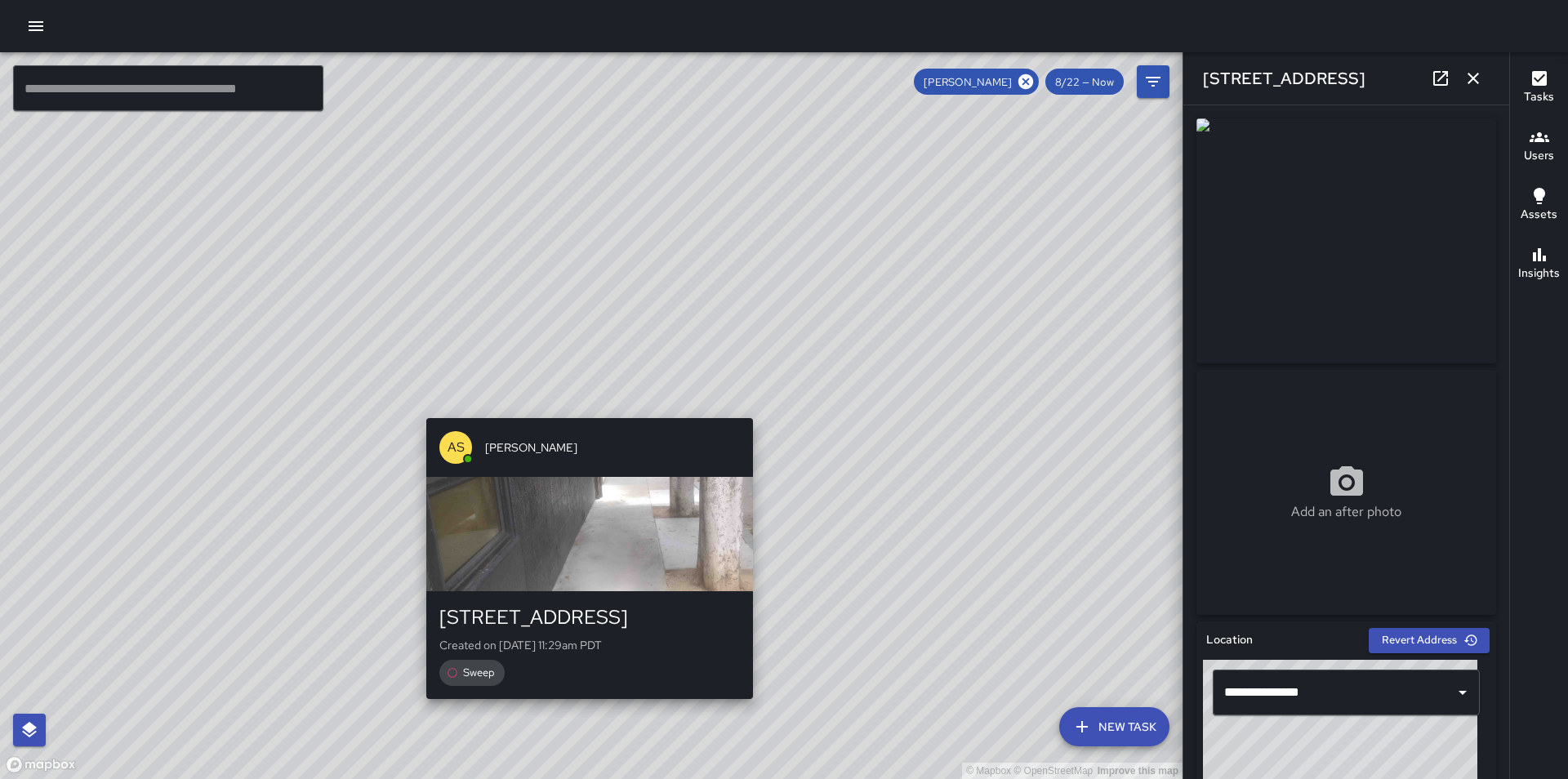
click at [576, 402] on div "© Mapbox © OpenStreetMap Improve this map AS [PERSON_NAME] [STREET_ADDRESS] Cre…" at bounding box center [591, 415] width 1182 height 726
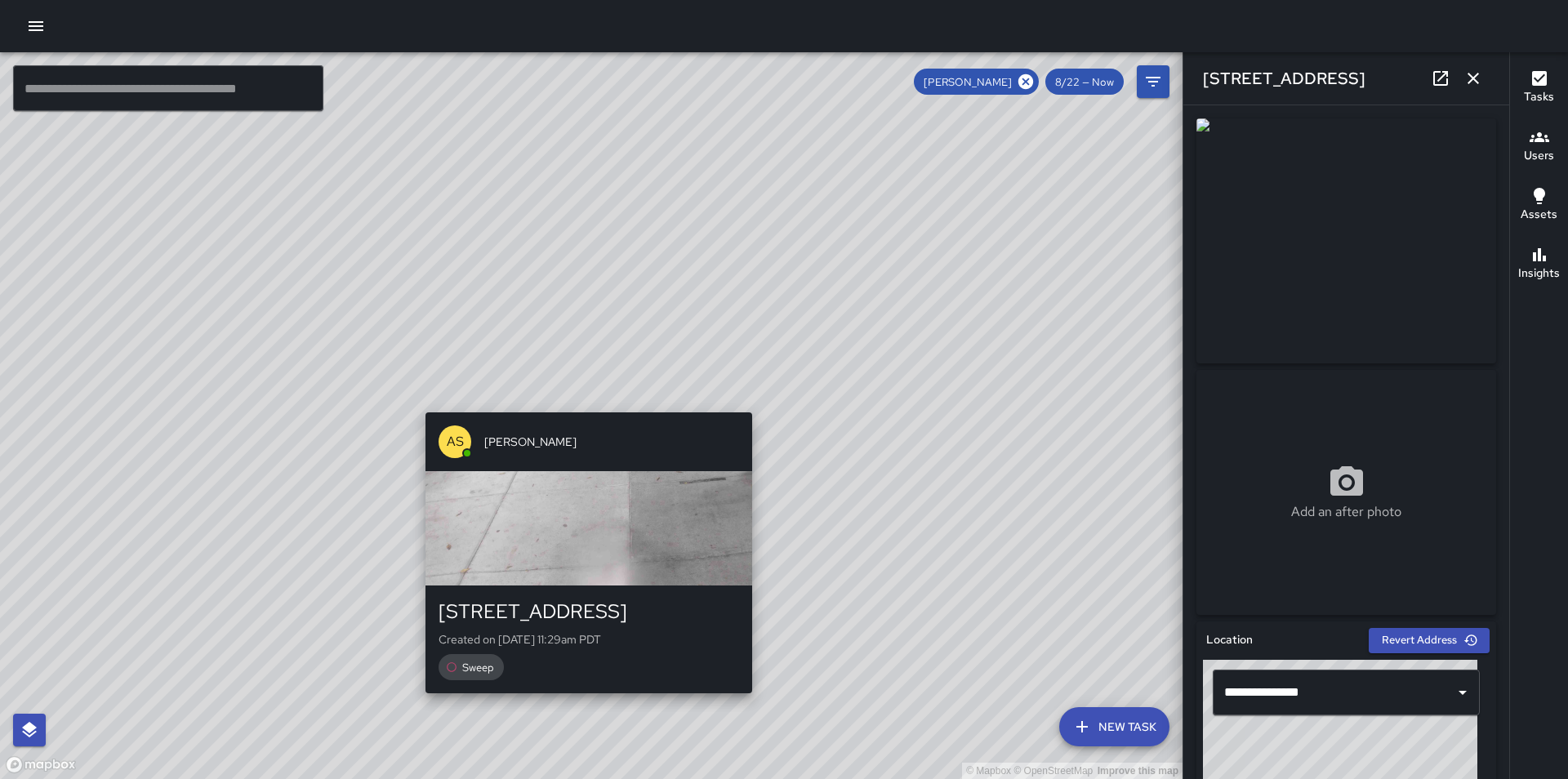
click at [583, 399] on div "© Mapbox © OpenStreetMap Improve this map AS [PERSON_NAME] [STREET_ADDRESS] Cre…" at bounding box center [591, 415] width 1182 height 726
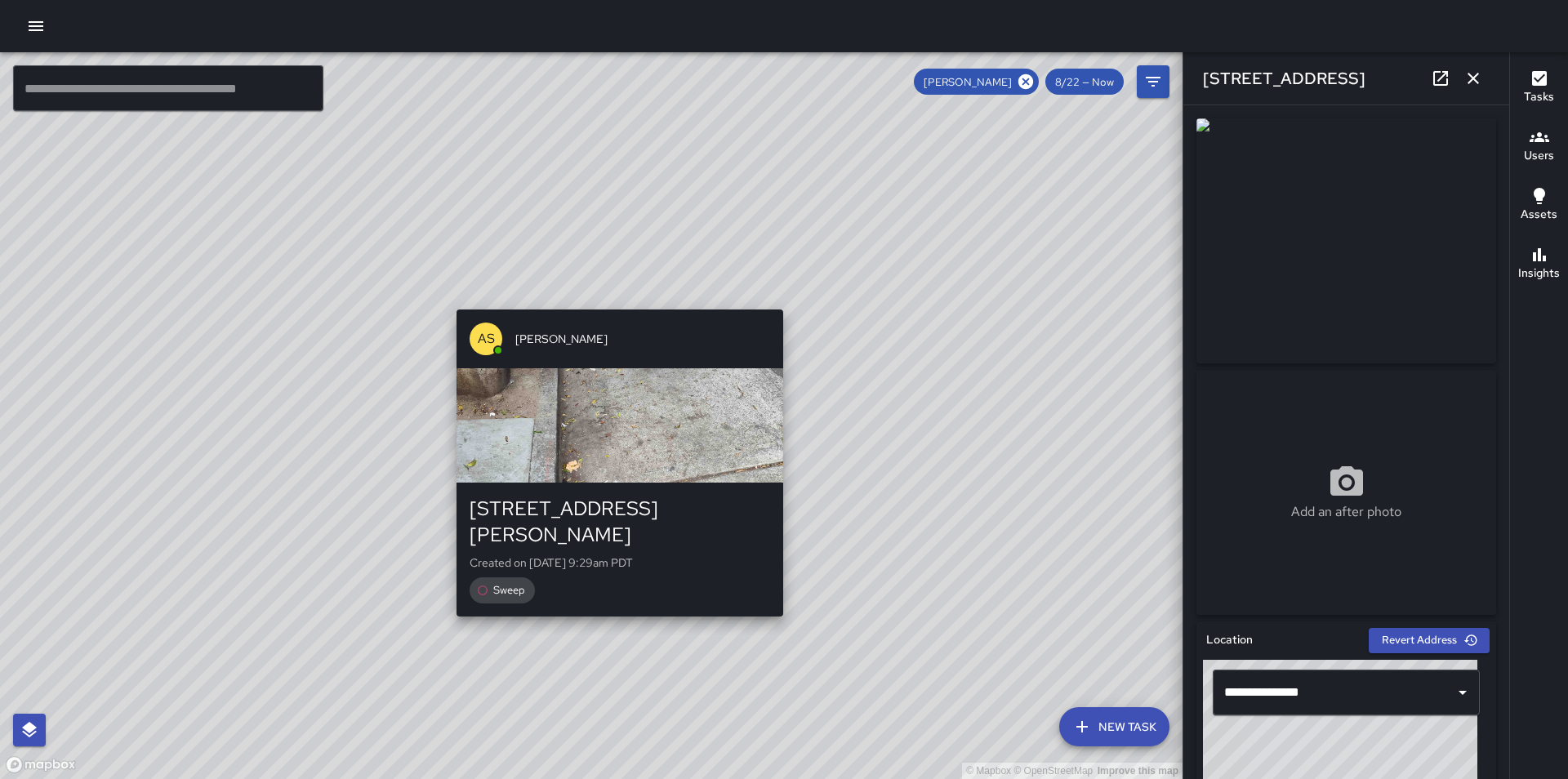
click at [613, 299] on div "© Mapbox © OpenStreetMap Improve this map AS [PERSON_NAME][GEOGRAPHIC_DATA][STR…" at bounding box center [591, 415] width 1182 height 726
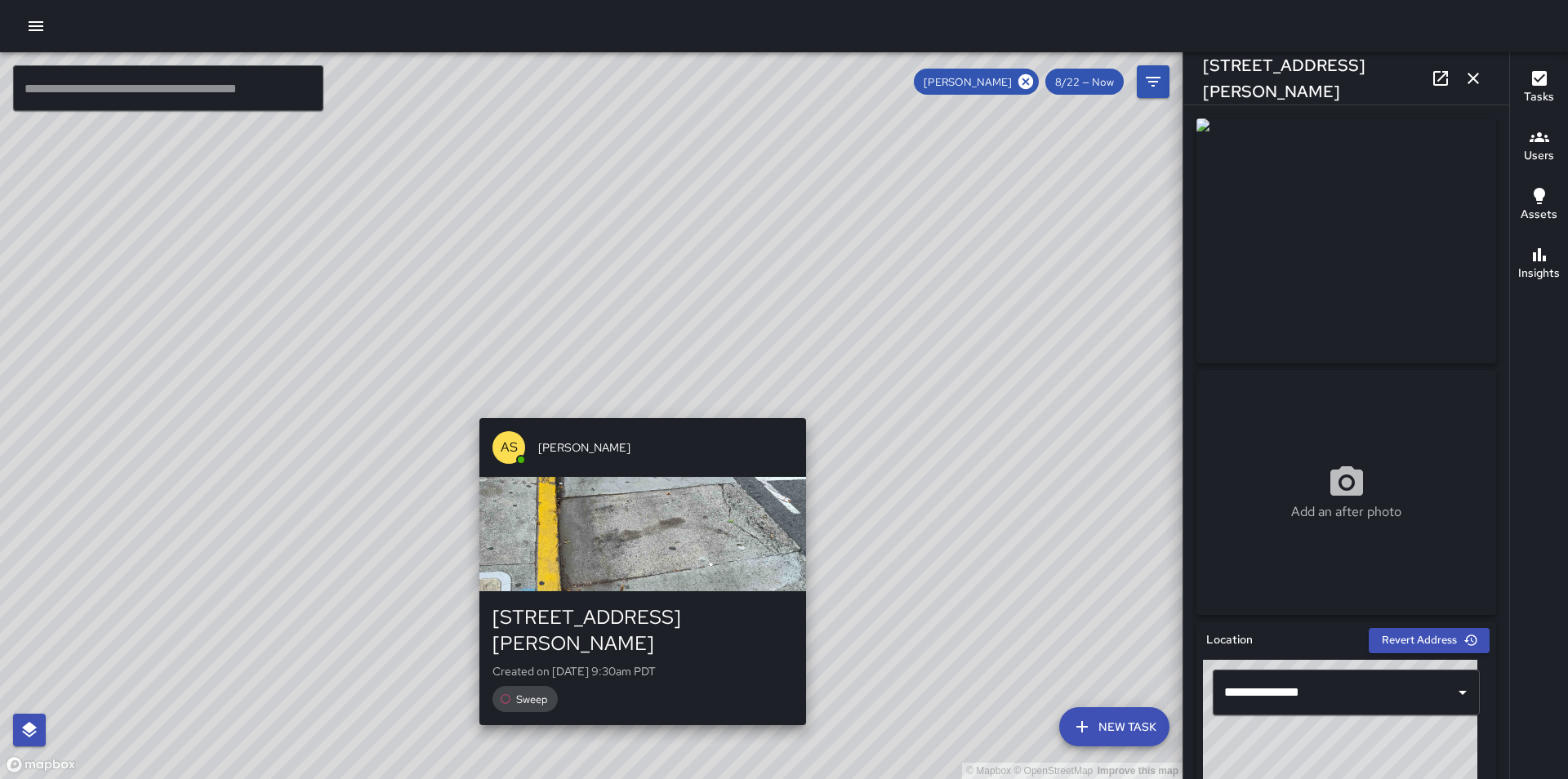
click at [633, 402] on div "© Mapbox © OpenStreetMap Improve this map AS [PERSON_NAME] [STREET_ADDRESS][PER…" at bounding box center [591, 415] width 1182 height 726
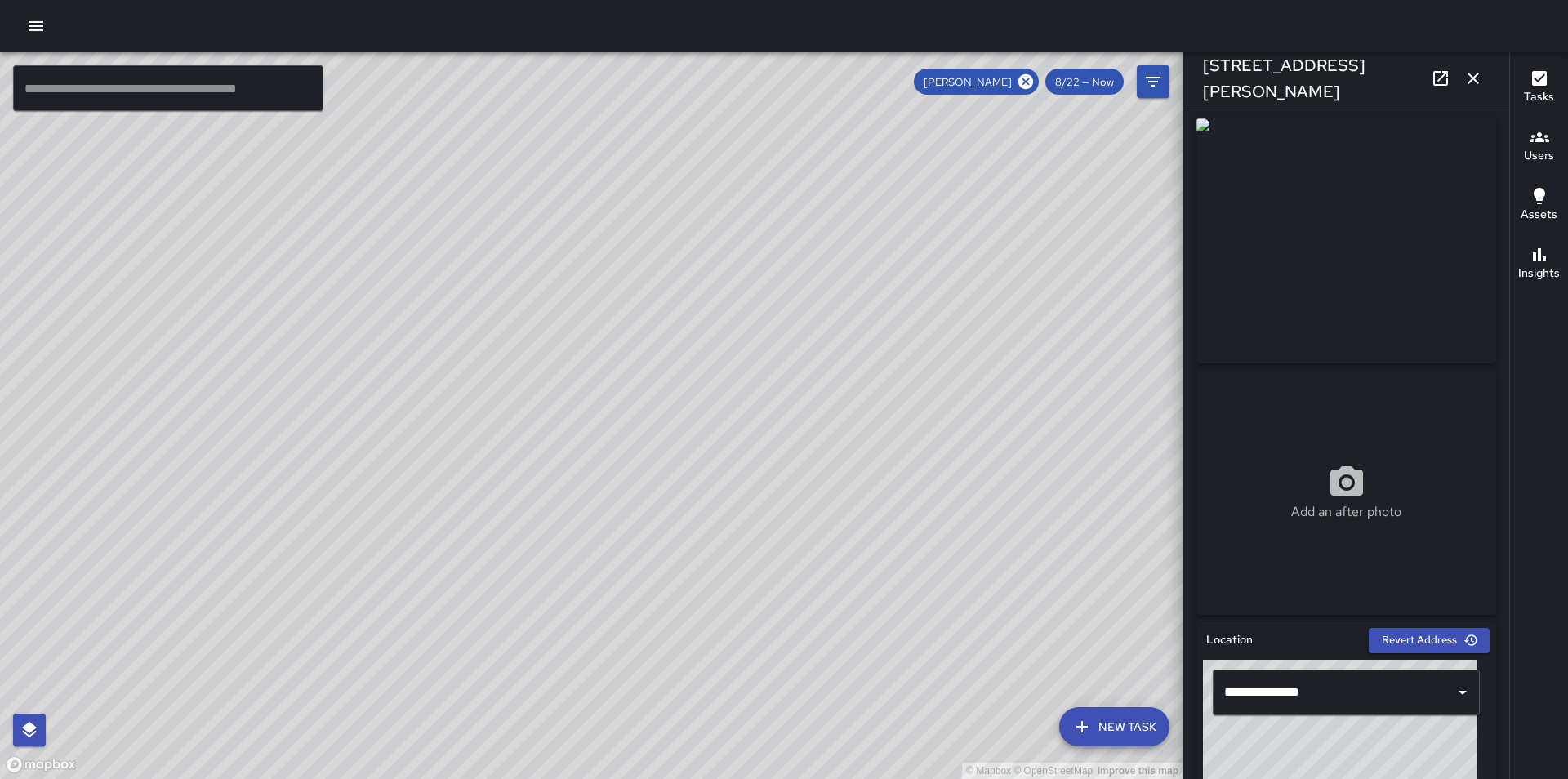
drag, startPoint x: 996, startPoint y: 563, endPoint x: 640, endPoint y: 465, distance: 369.2
click at [640, 465] on div "© Mapbox © OpenStreetMap Improve this map" at bounding box center [591, 415] width 1182 height 726
click at [1028, 78] on icon at bounding box center [1026, 82] width 15 height 15
